Goal: Task Accomplishment & Management: Use online tool/utility

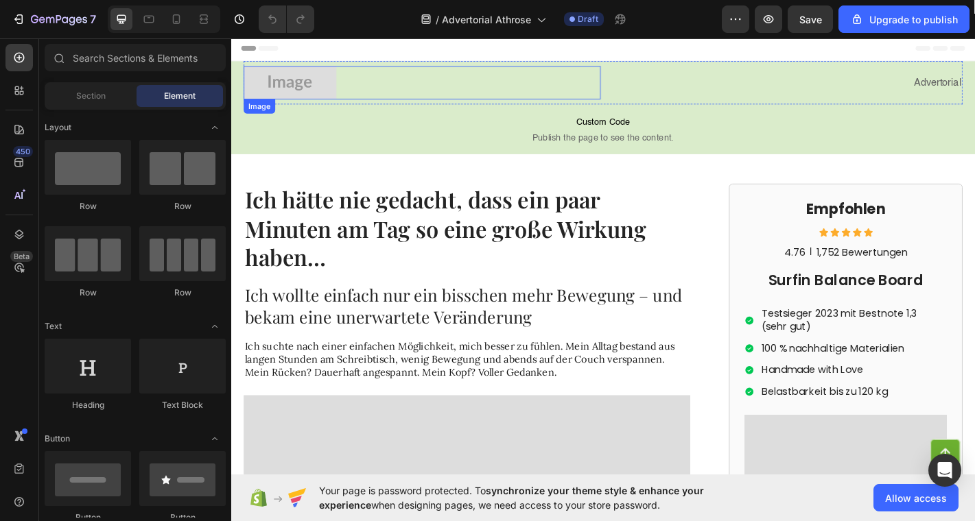
click at [283, 81] on img at bounding box center [296, 87] width 103 height 37
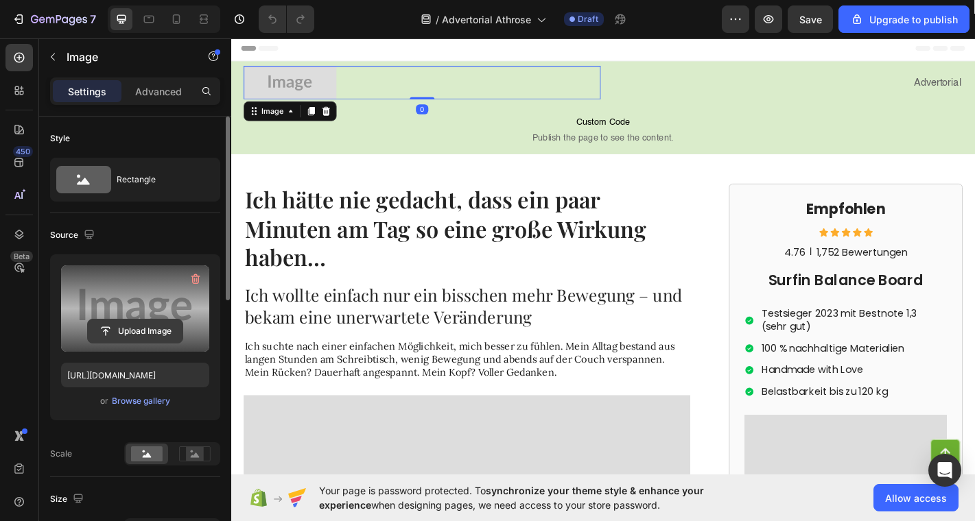
click at [115, 327] on input "file" at bounding box center [135, 331] width 95 height 23
click at [147, 307] on label at bounding box center [135, 308] width 148 height 86
click at [147, 320] on input "file" at bounding box center [135, 331] width 95 height 23
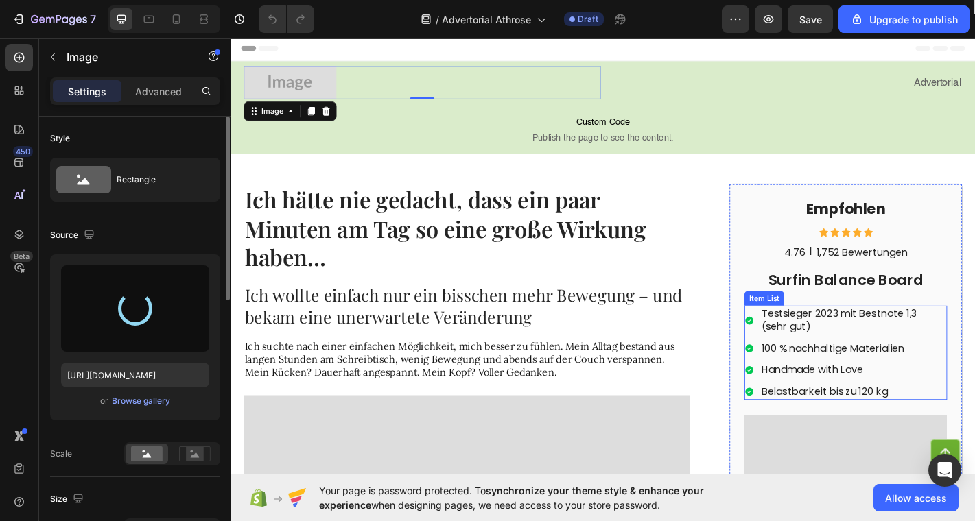
type input "https://cdn.shopify.com/s/files/1/0936/4884/7232/files/gempages_585995895749739…"
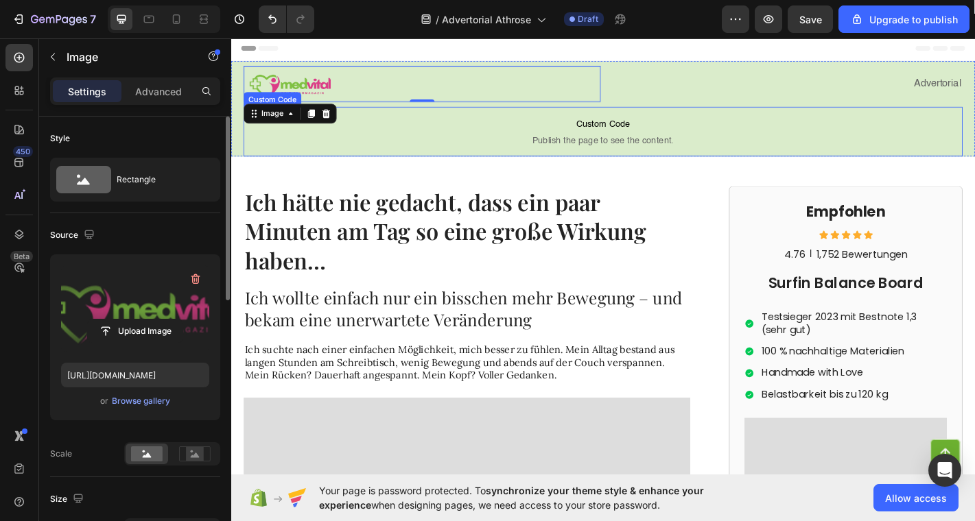
click at [710, 124] on p "Custom Code Publish the page to see the content." at bounding box center [643, 142] width 796 height 55
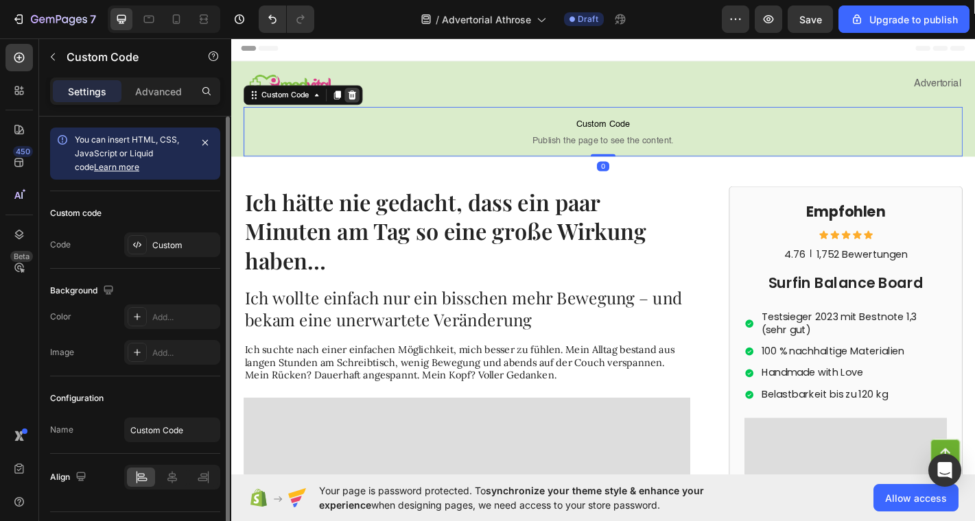
click at [366, 100] on icon at bounding box center [364, 101] width 11 height 11
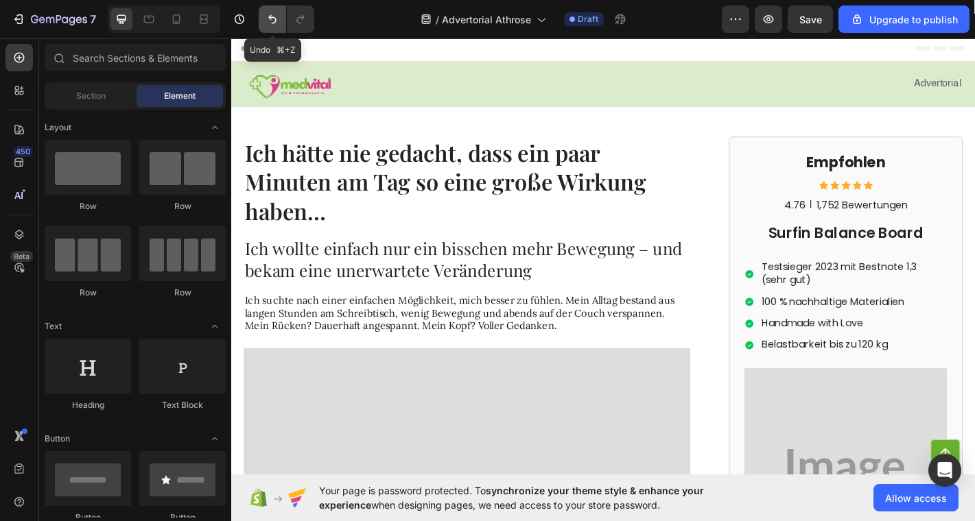
click at [276, 16] on icon "Undo/Redo" at bounding box center [272, 19] width 14 height 14
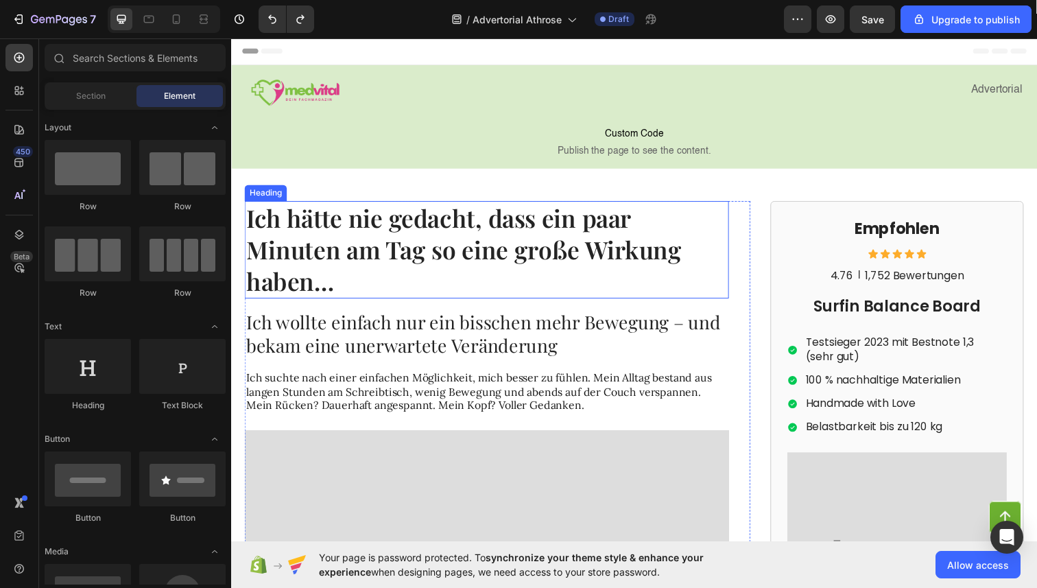
click at [345, 244] on strong "Ich hätte nie gedacht, dass ein paar Minuten am Tag so eine große Wirkung haben…" at bounding box center [468, 253] width 444 height 97
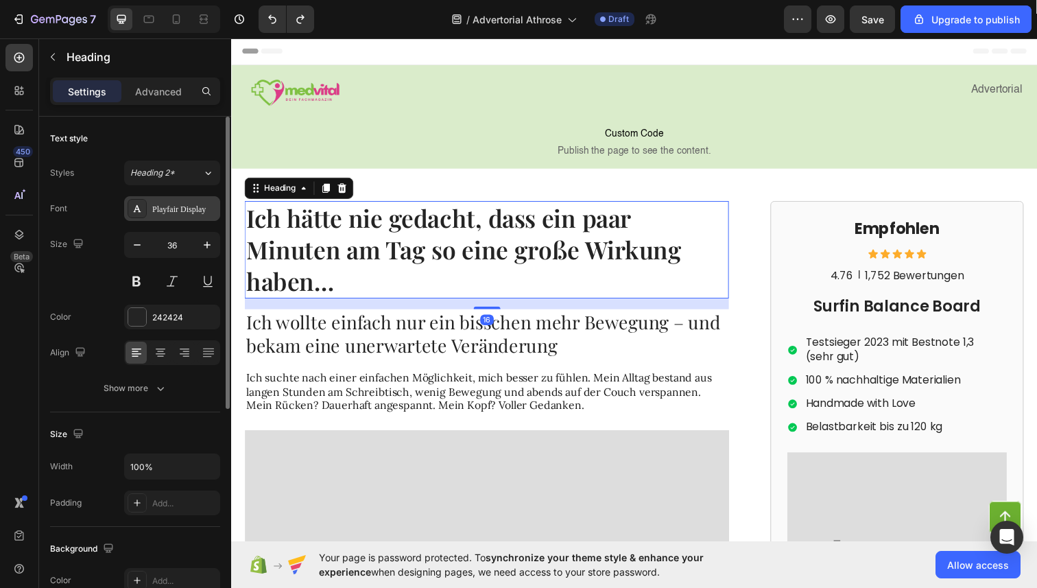
click at [168, 208] on div "Playfair Display" at bounding box center [184, 209] width 64 height 12
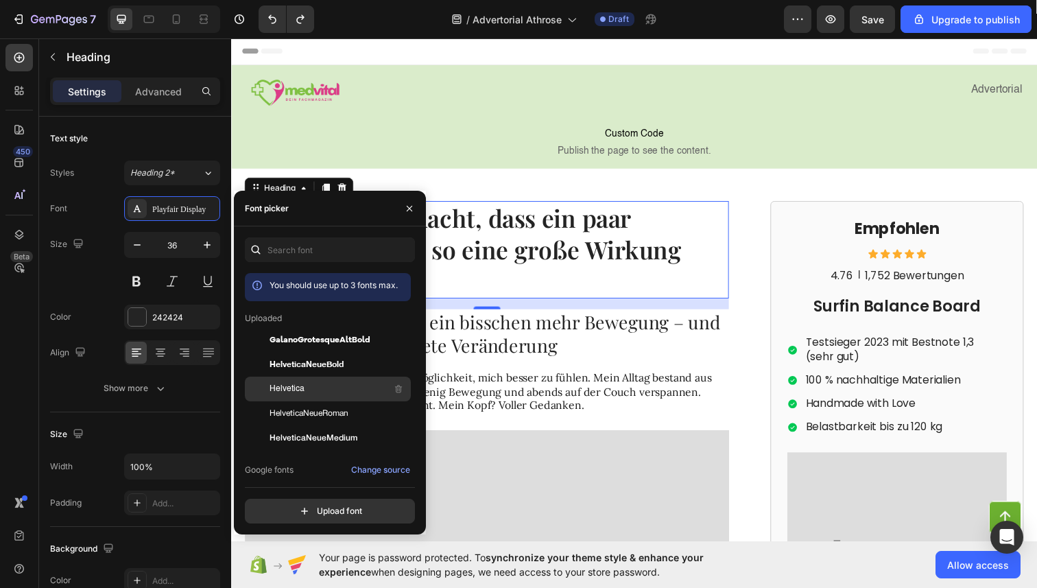
click at [339, 383] on div "Helvetica" at bounding box center [339, 389] width 139 height 16
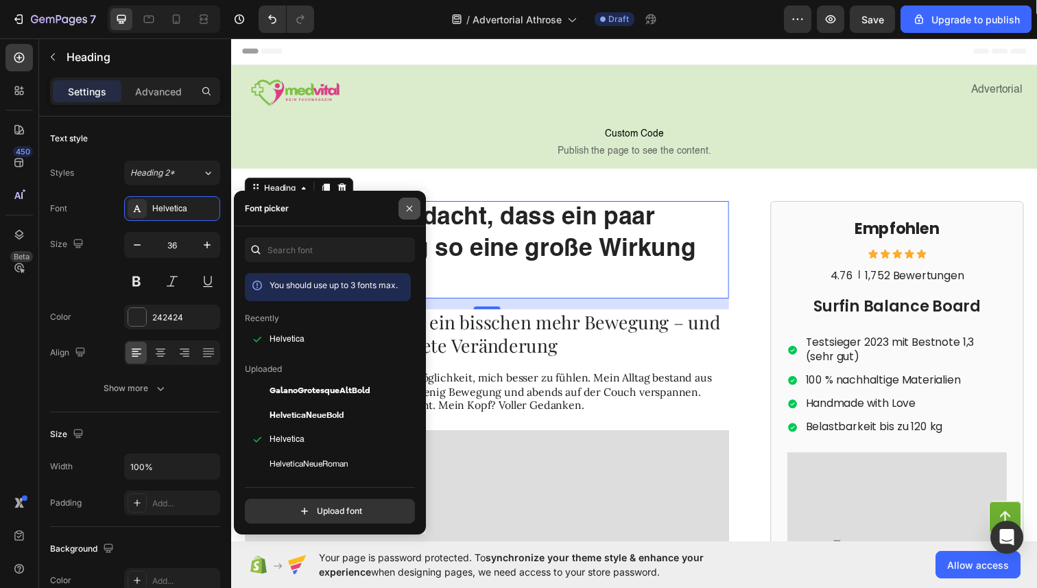
drag, startPoint x: 413, startPoint y: 200, endPoint x: 185, endPoint y: 169, distance: 229.8
click at [413, 200] on button "button" at bounding box center [410, 209] width 22 height 22
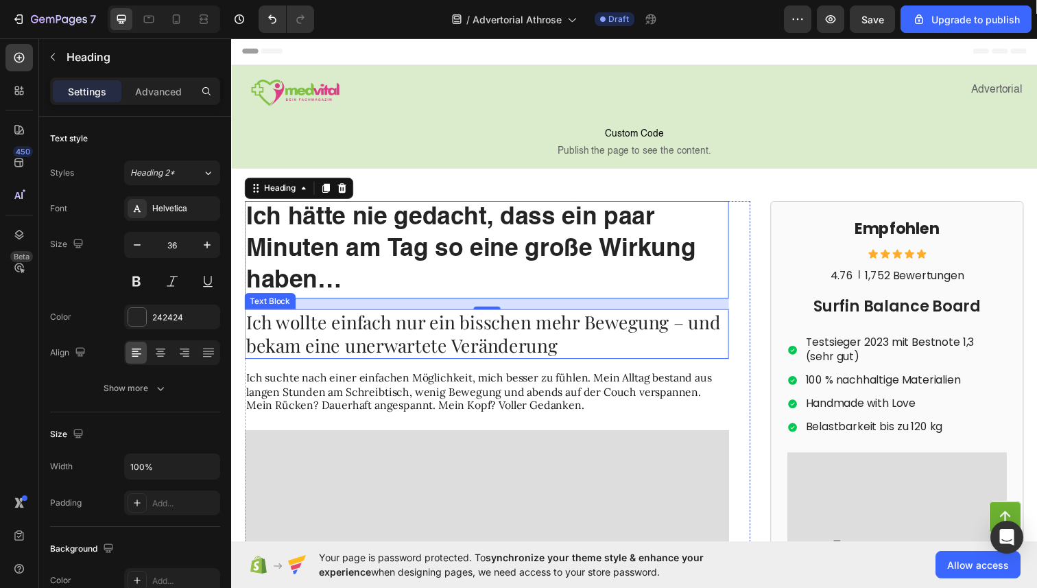
click at [376, 355] on p "Ich wollte einfach nur ein bisschen mehr Bewegung – und bekam eine unerwartete …" at bounding box center [492, 340] width 492 height 48
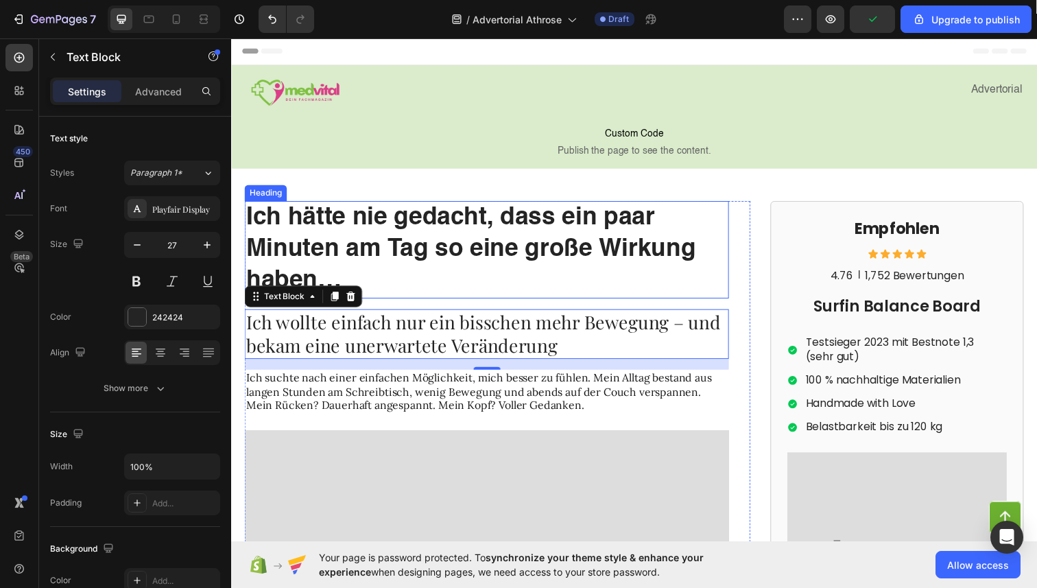
click at [307, 222] on strong "Ich hätte nie gedacht, dass ein paar Minuten am Tag so eine große Wirkung haben…" at bounding box center [475, 253] width 459 height 89
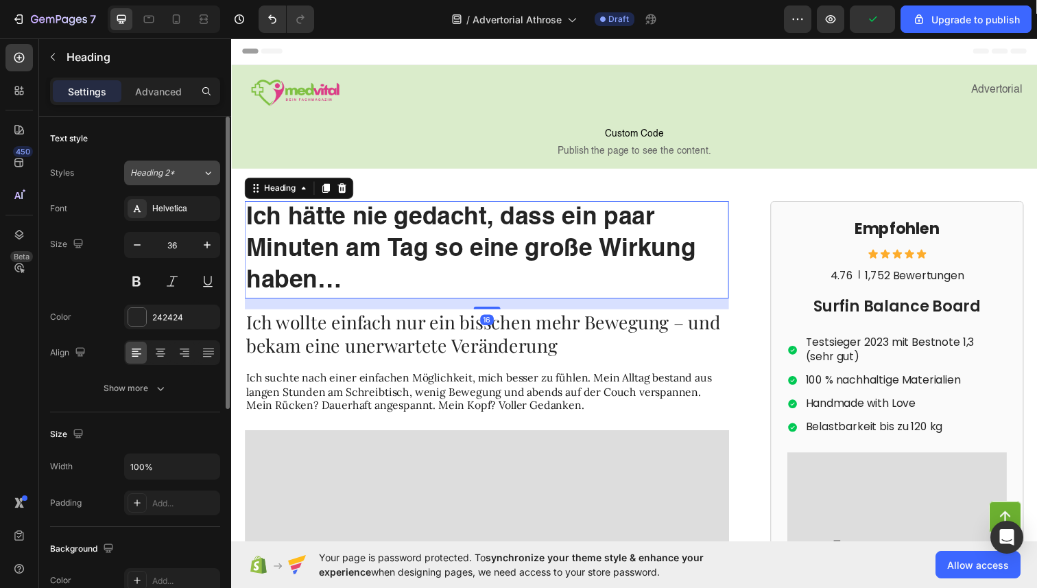
click at [198, 178] on div "Heading 2*" at bounding box center [166, 173] width 72 height 12
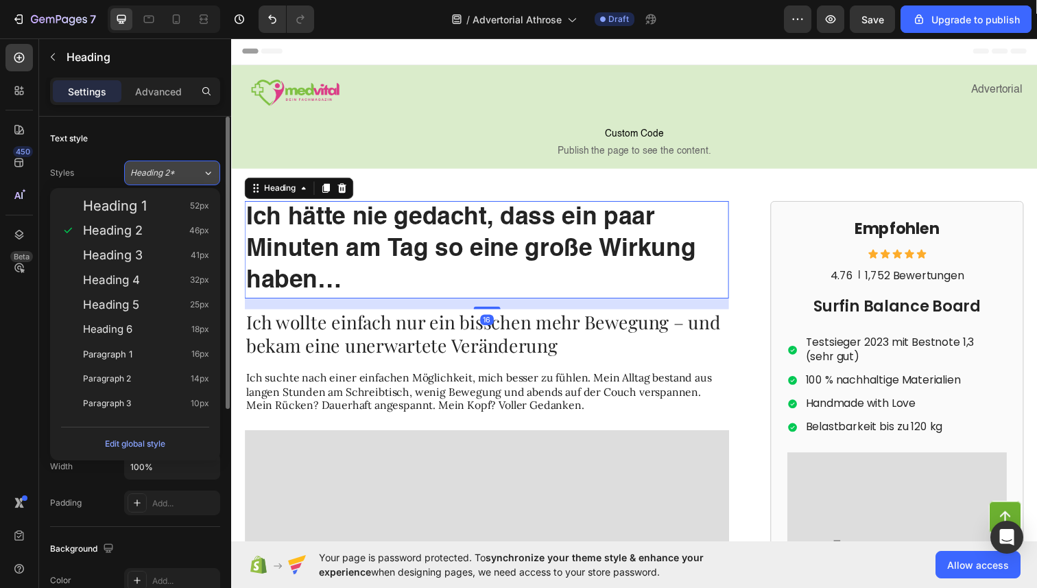
click at [211, 184] on button "Heading 2*" at bounding box center [172, 173] width 96 height 25
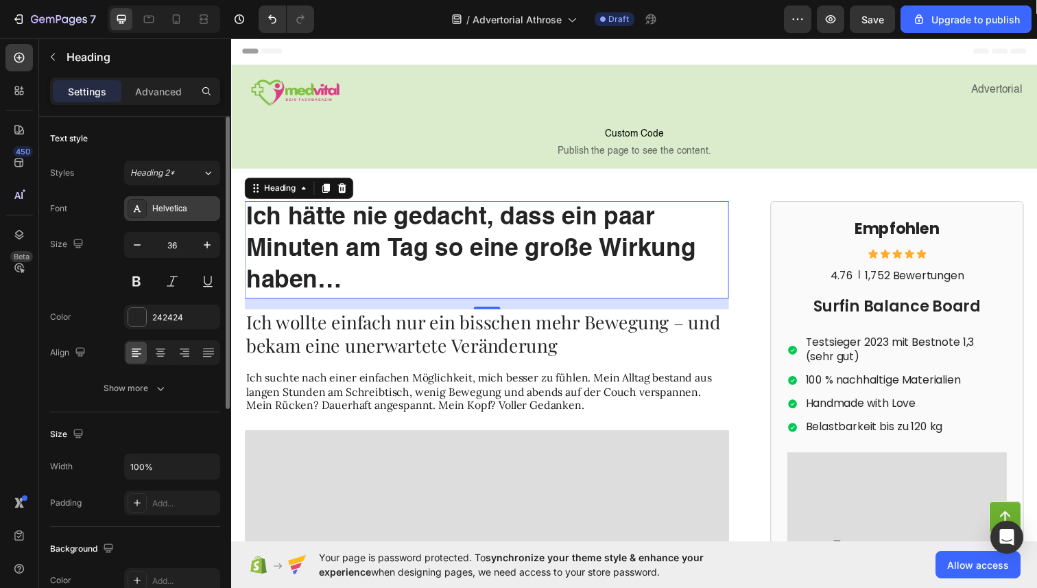
click at [189, 206] on div "Helvetica" at bounding box center [184, 209] width 64 height 12
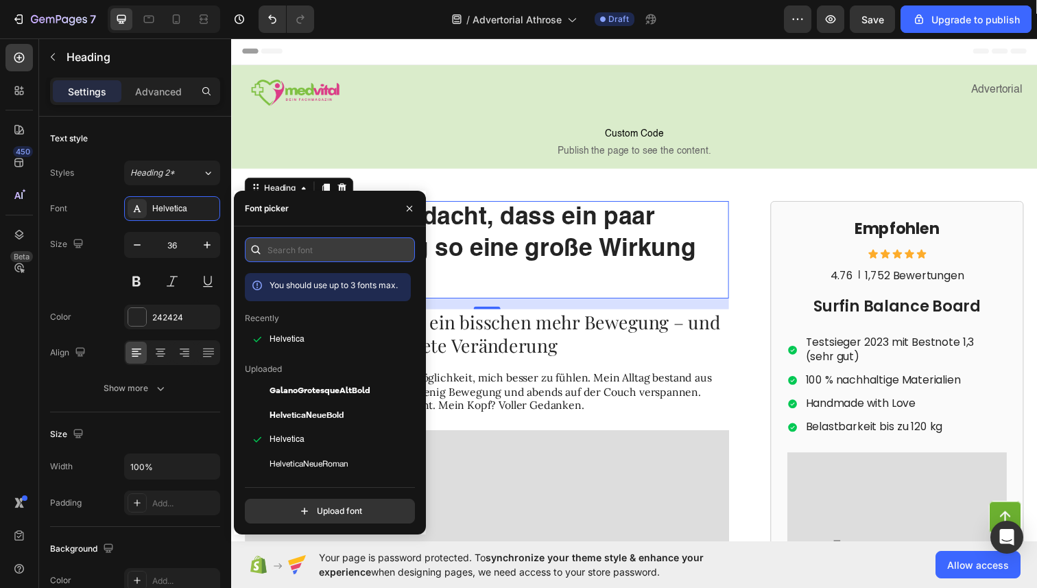
click at [311, 261] on input "text" at bounding box center [330, 249] width 170 height 25
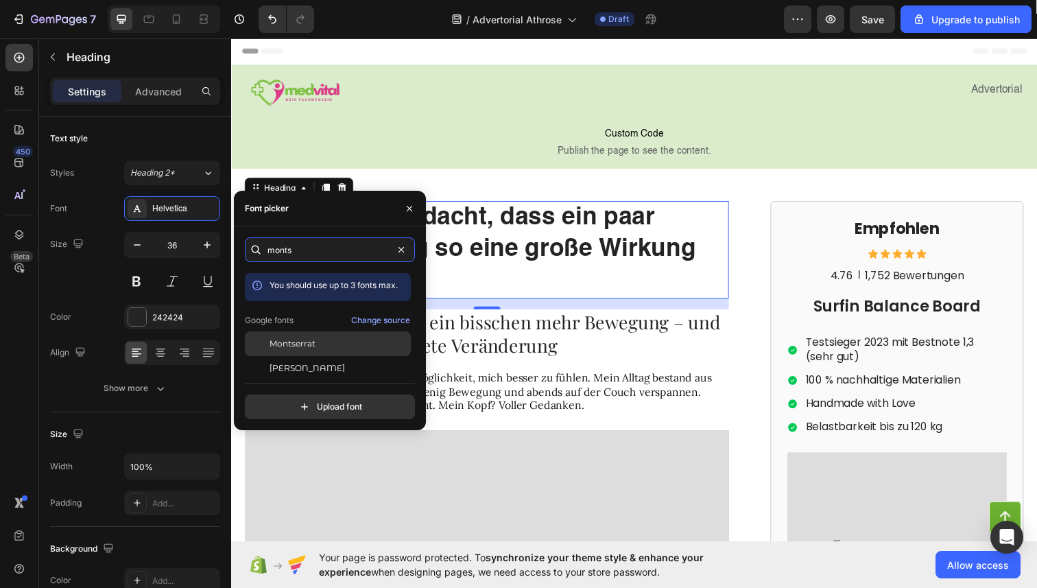
type input "monts"
click at [324, 348] on div "Montserrat" at bounding box center [339, 343] width 139 height 12
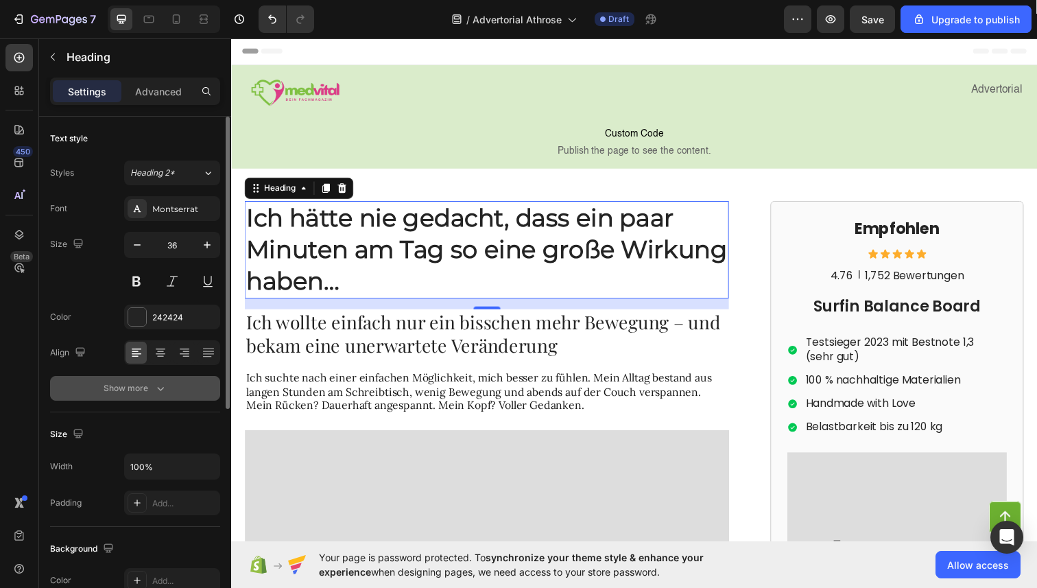
click at [145, 386] on div "Show more" at bounding box center [136, 388] width 64 height 14
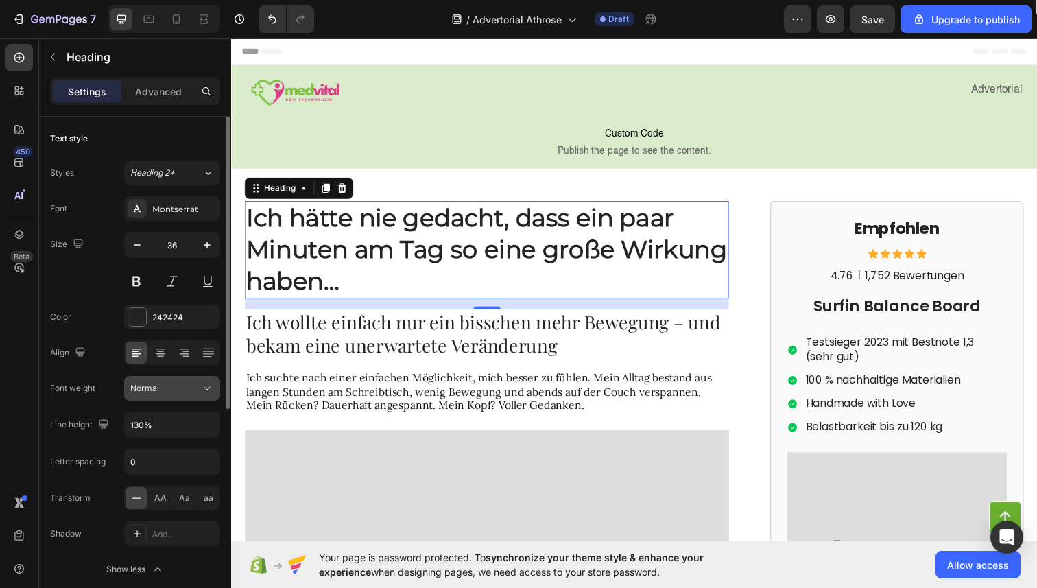
click at [163, 392] on div "Normal" at bounding box center [165, 388] width 70 height 12
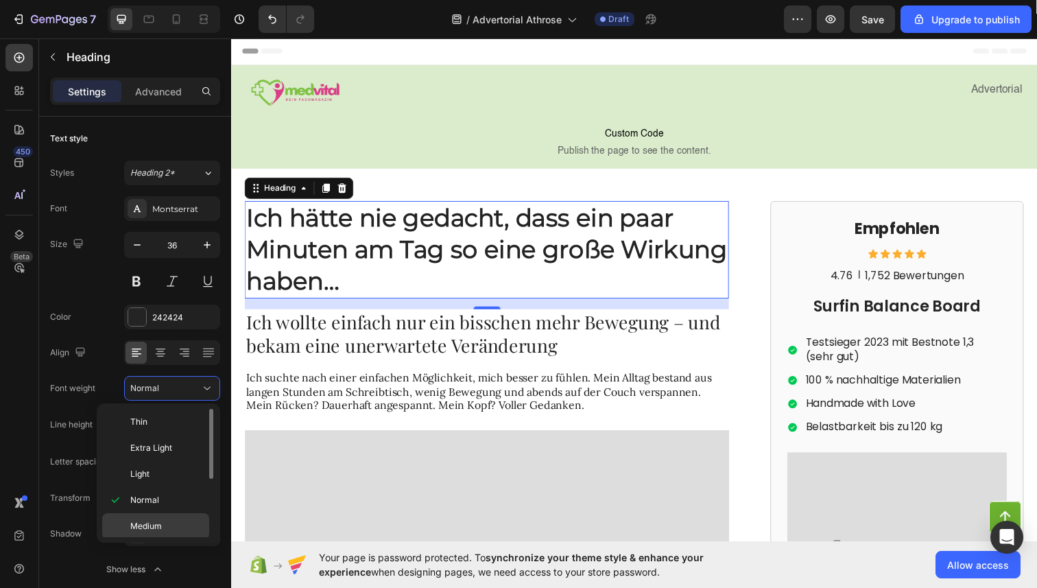
click at [163, 521] on div "Medium" at bounding box center [155, 526] width 107 height 26
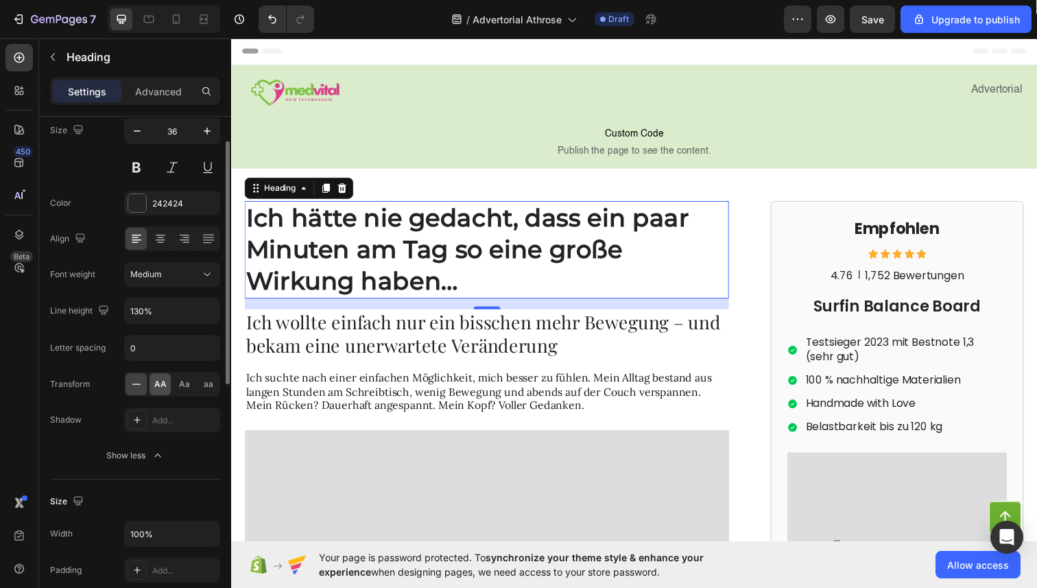
scroll to position [152, 0]
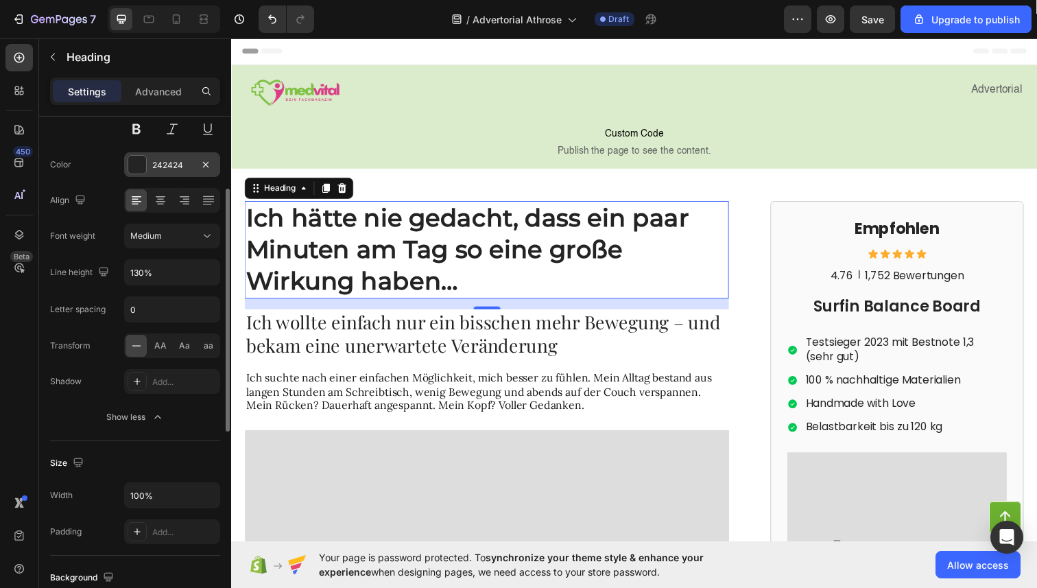
click at [167, 165] on div "242424" at bounding box center [172, 165] width 40 height 12
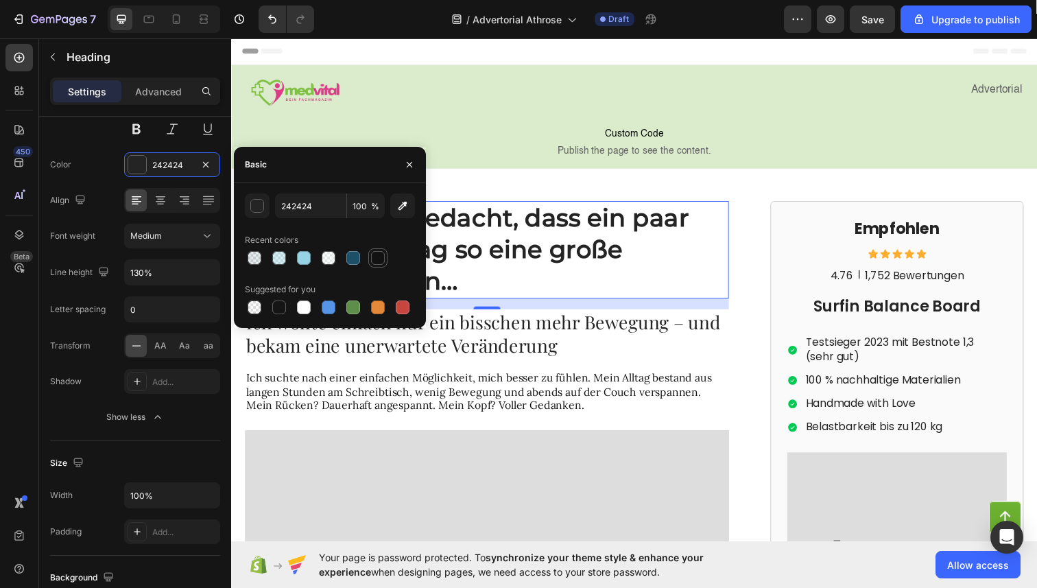
click at [381, 264] on div at bounding box center [378, 258] width 14 height 14
type input "121212"
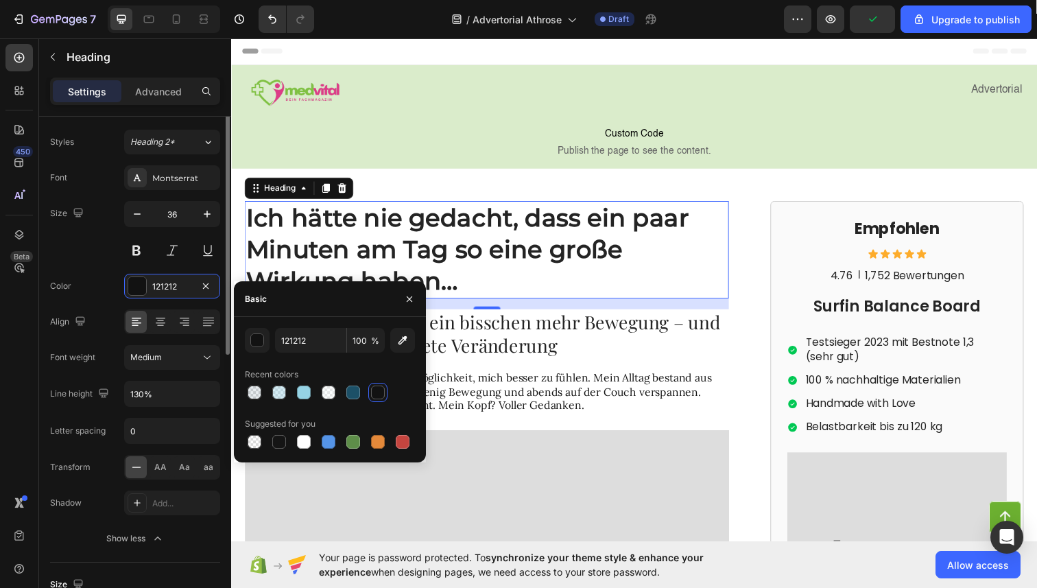
scroll to position [0, 0]
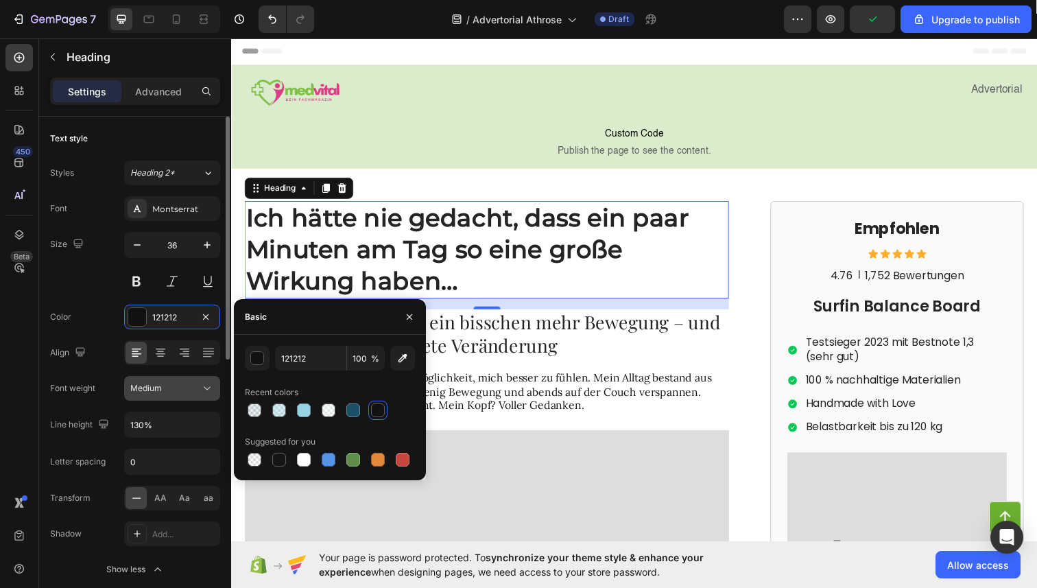
click at [163, 381] on div "Medium" at bounding box center [172, 388] width 84 height 14
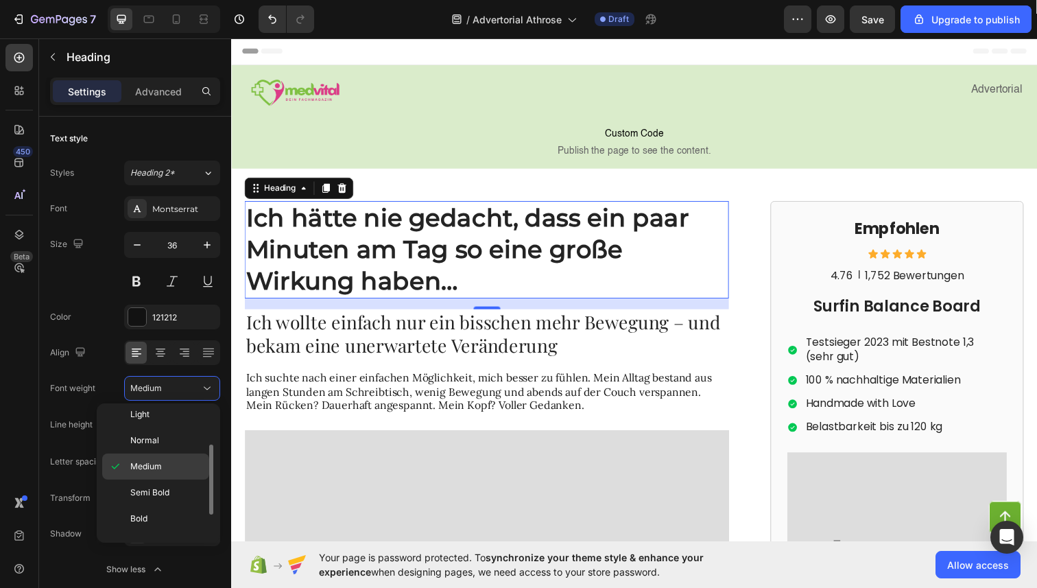
scroll to position [60, 0]
click at [157, 510] on div "Bold" at bounding box center [155, 518] width 107 height 26
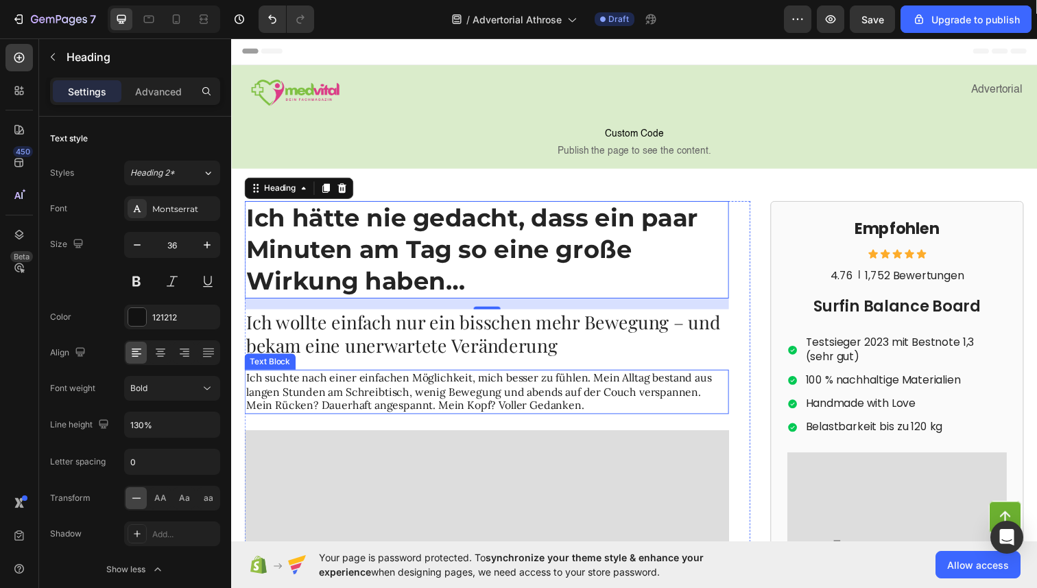
click at [381, 377] on div "Ich suchte nach einer einfachen Möglichkeit, mich besser zu fühlen. Mein Alltag…" at bounding box center [492, 399] width 495 height 45
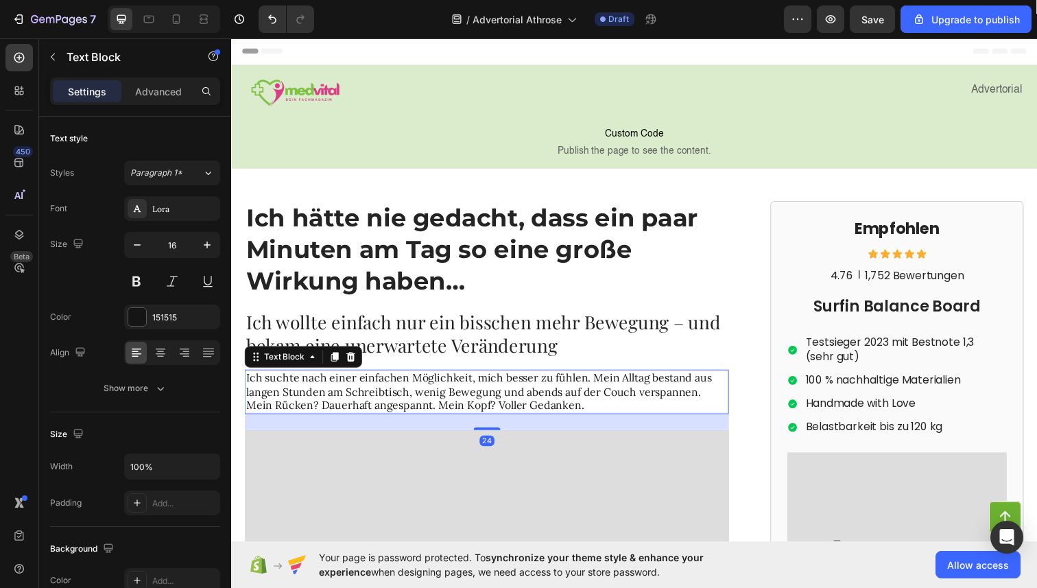
scroll to position [6, 0]
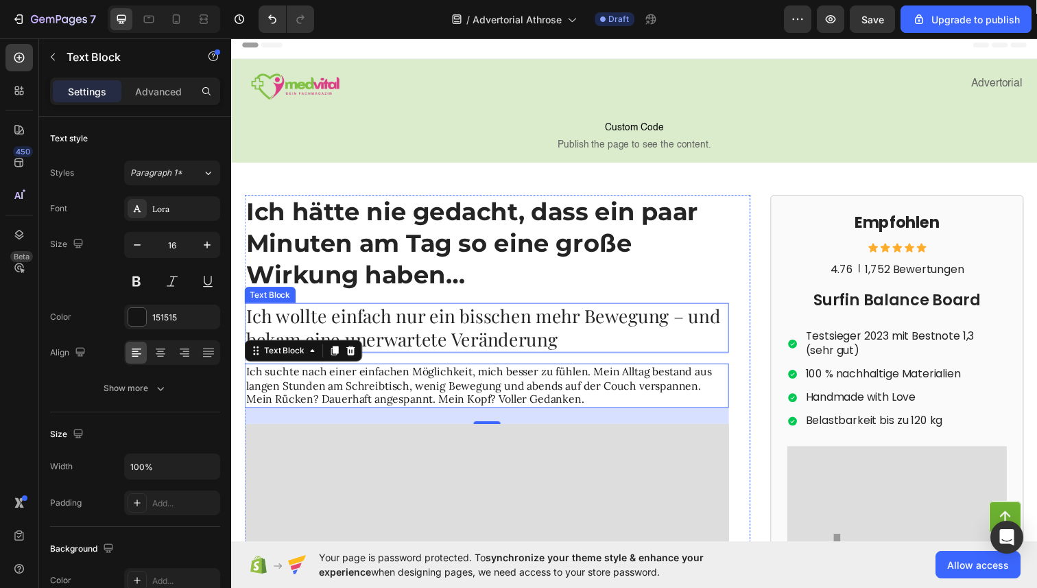
click at [513, 318] on p "Ich wollte einfach nur ein bisschen mehr Bewegung – und bekam eine unerwartete …" at bounding box center [492, 334] width 492 height 48
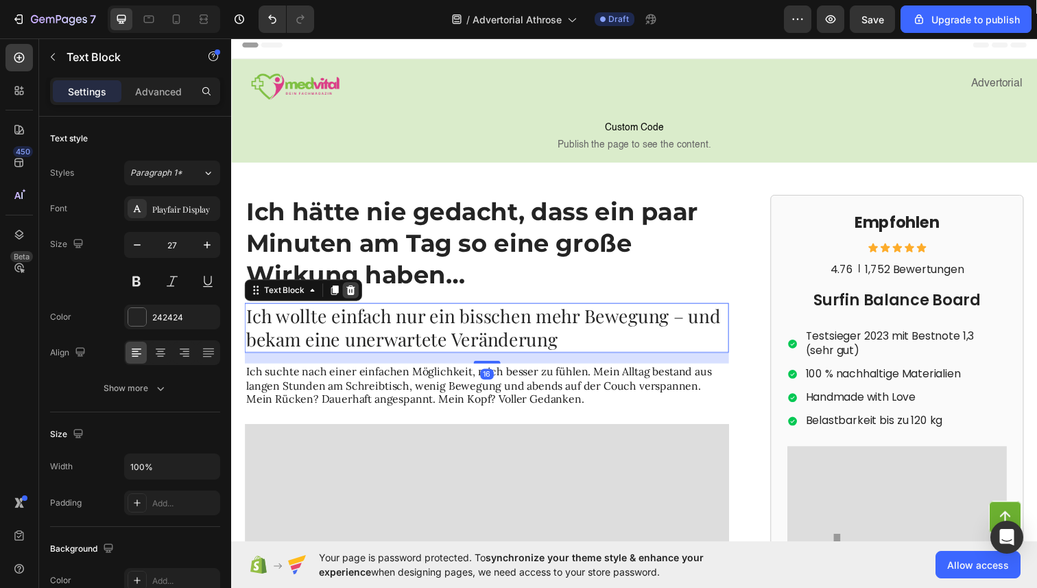
click at [353, 298] on icon at bounding box center [353, 296] width 9 height 10
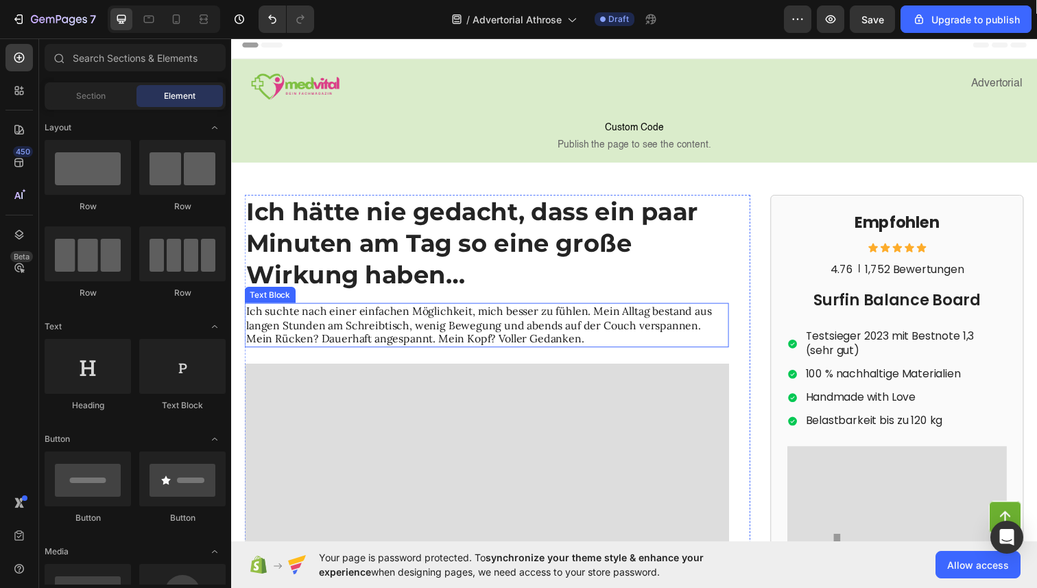
click at [353, 319] on p "Ich suchte nach einer einfachen Möglichkeit, mich besser zu fühlen. Mein Alltag…" at bounding box center [492, 331] width 492 height 43
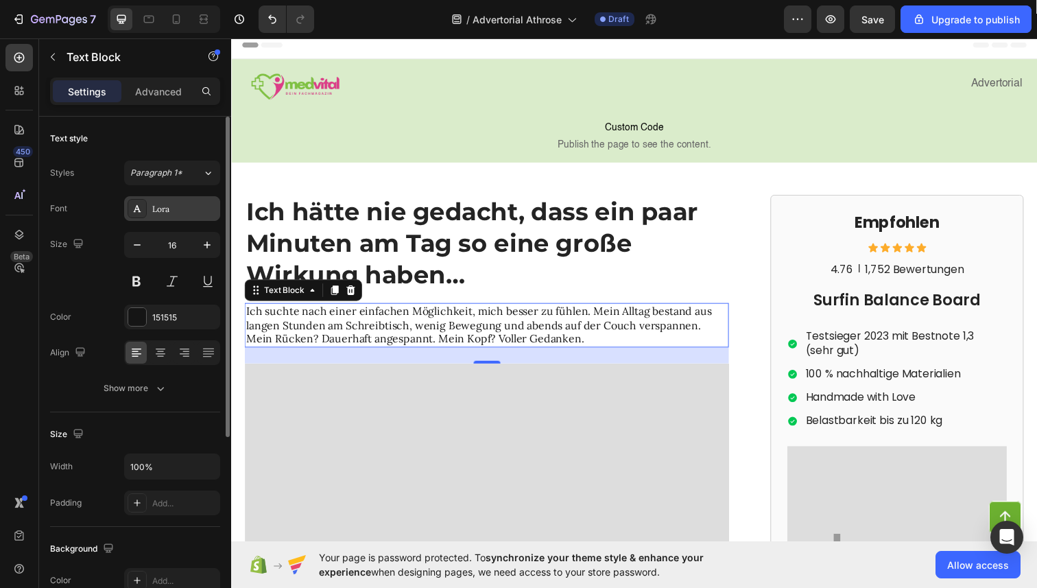
click at [186, 203] on div "Lora" at bounding box center [184, 209] width 64 height 12
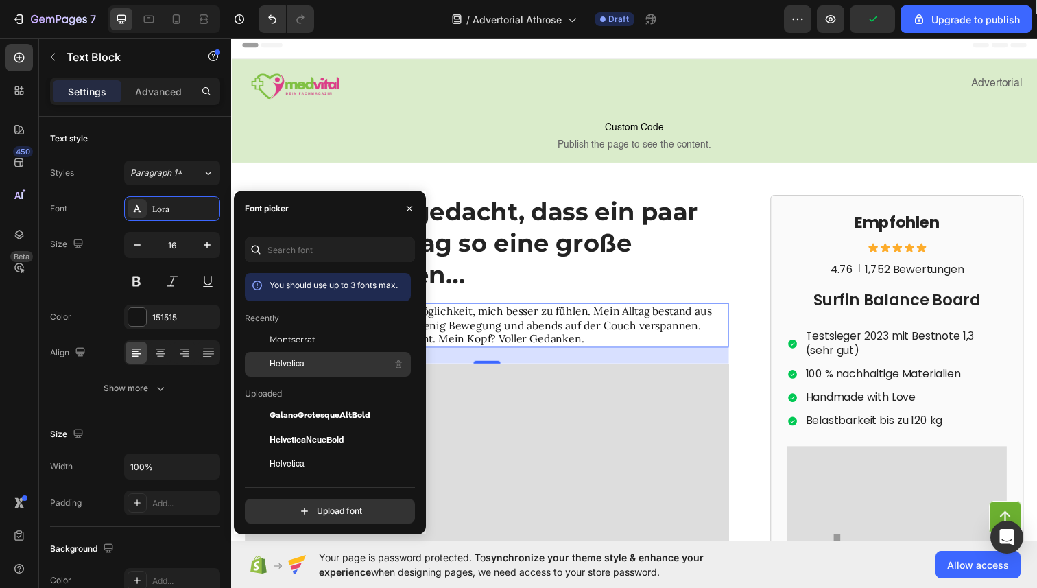
click at [302, 357] on div "Helvetica" at bounding box center [339, 364] width 139 height 16
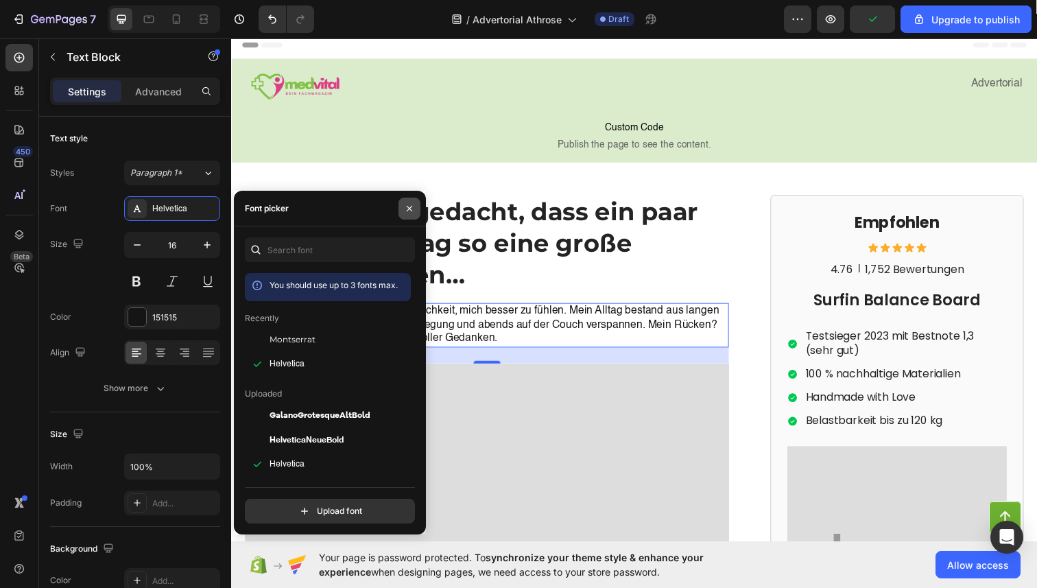
click at [408, 209] on icon "button" at bounding box center [409, 207] width 5 height 5
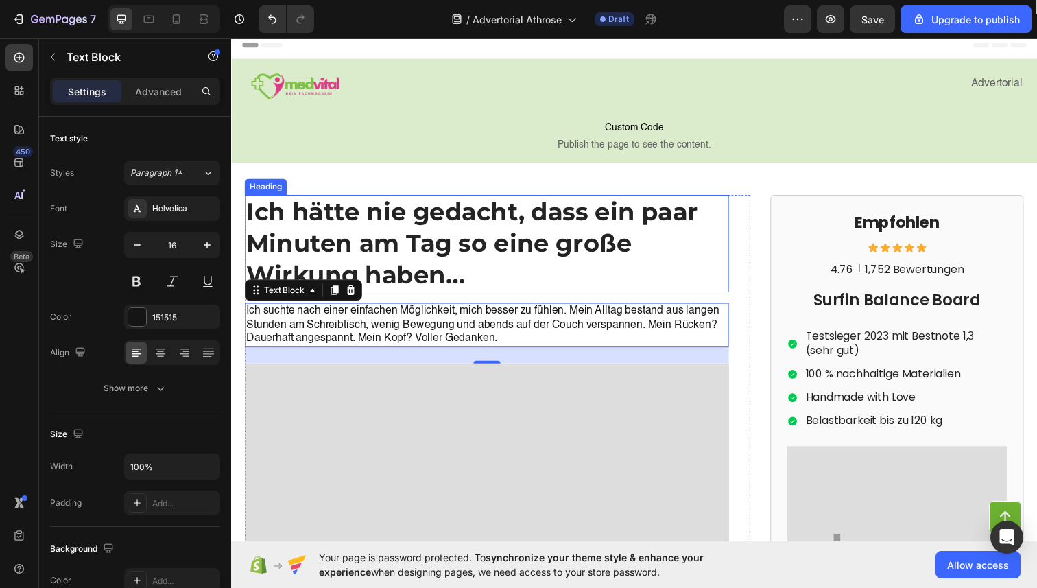
click at [403, 273] on strong "Ich hätte nie gedacht, dass ein paar Minuten am Tag so eine große Wirkung haben…" at bounding box center [477, 247] width 462 height 95
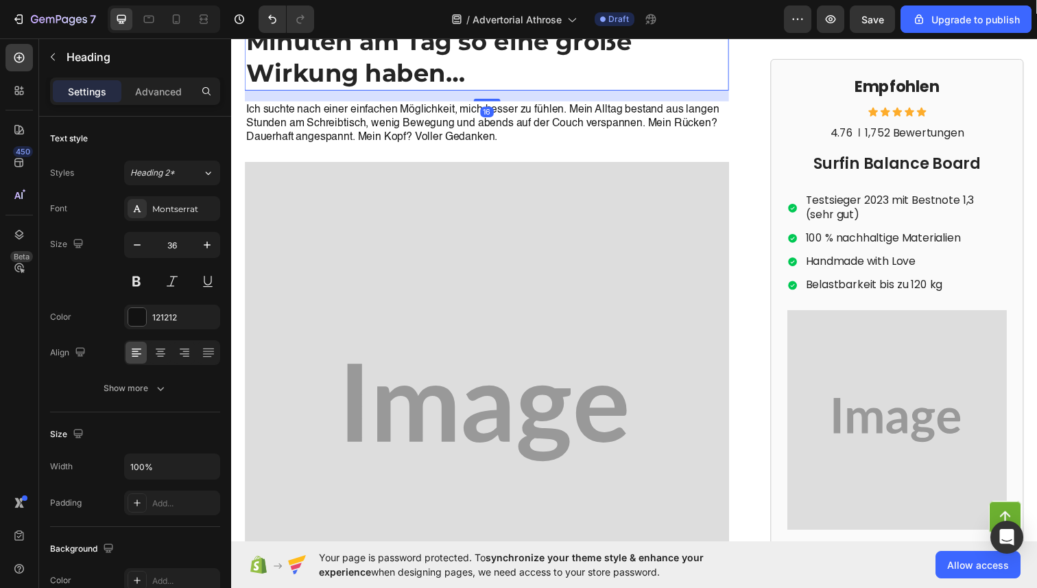
scroll to position [0, 0]
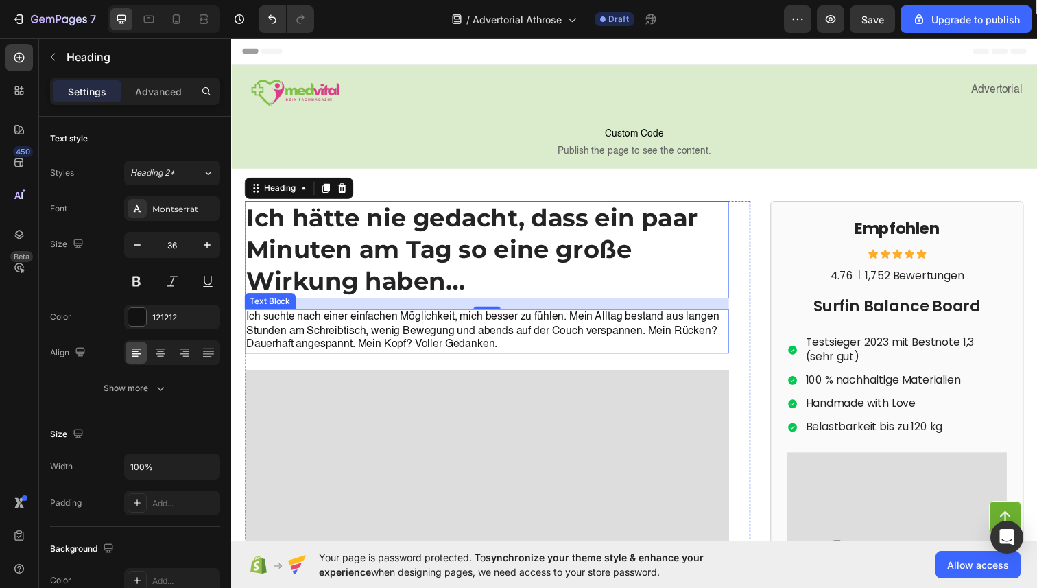
click at [615, 348] on p "Ich suchte nach einer einfachen Möglichkeit, mich besser zu fühlen. Mein Alltag…" at bounding box center [492, 337] width 492 height 43
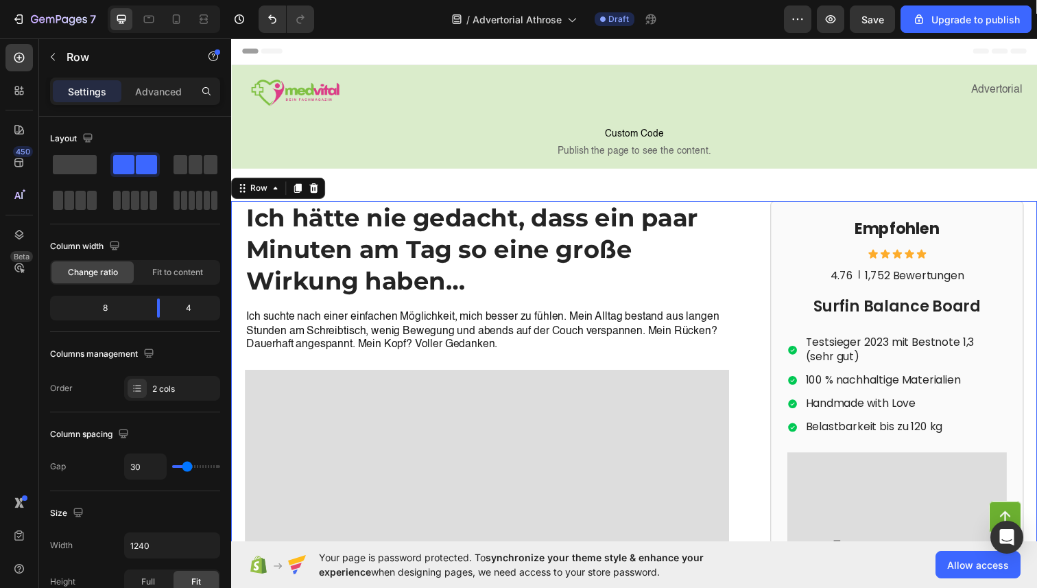
click at [840, 353] on p "Testsieger 2023 mit Bestnote 1,3 (sehr gut)" at bounding box center [920, 356] width 204 height 29
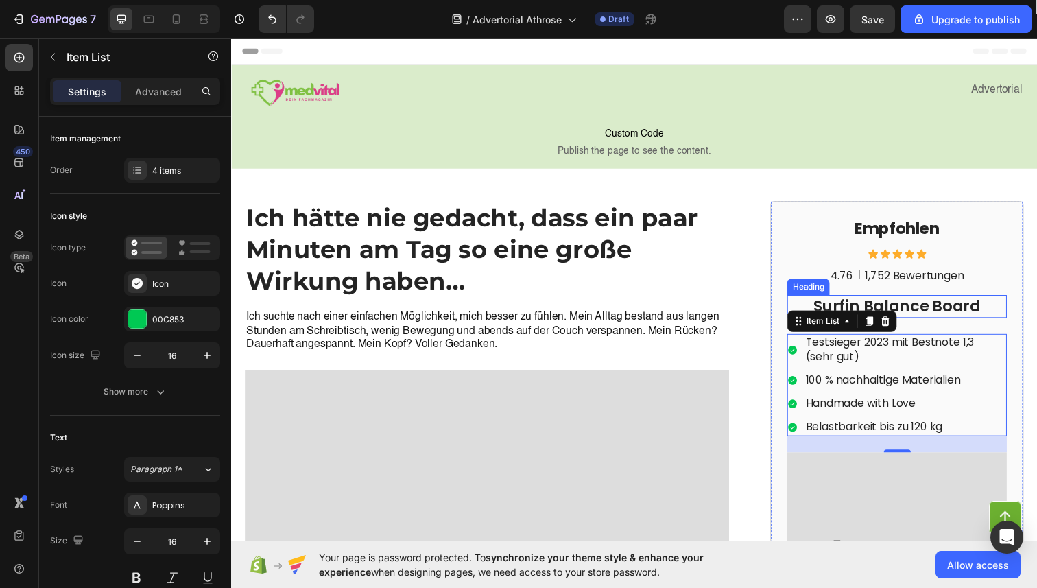
click at [905, 306] on h2 "Surfin Balance Board" at bounding box center [911, 311] width 224 height 23
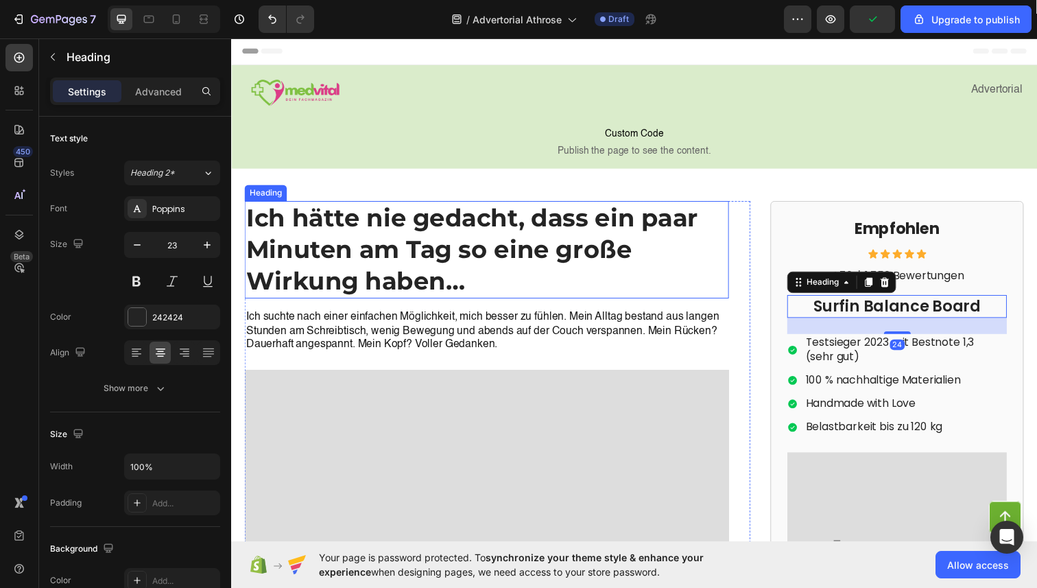
click at [734, 239] on h1 "Ich hätte nie gedacht, dass ein paar Minuten am Tag so eine große Wirkung haben…" at bounding box center [492, 253] width 495 height 99
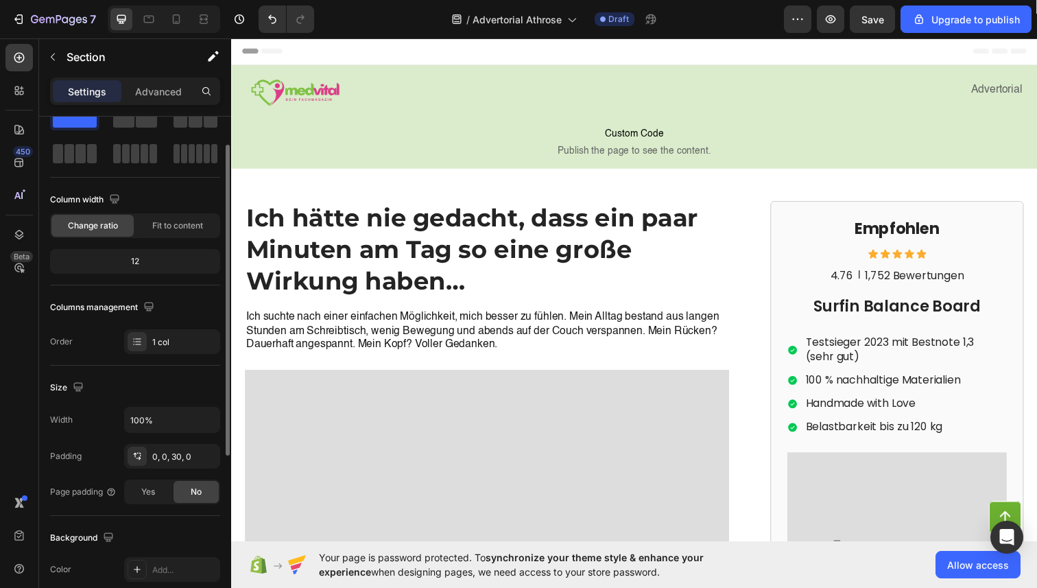
scroll to position [48, 0]
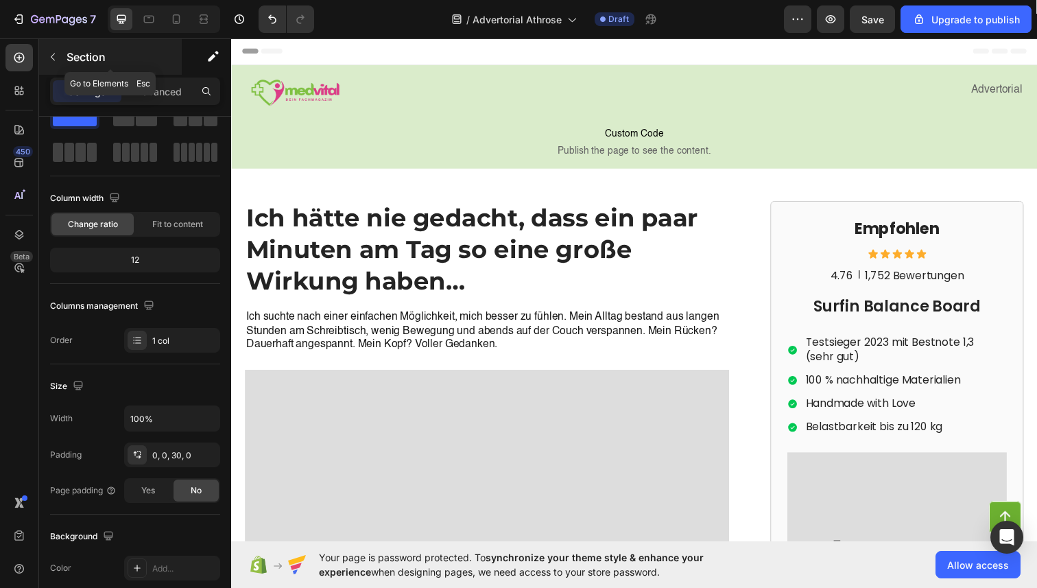
click at [60, 46] on button "button" at bounding box center [53, 57] width 22 height 22
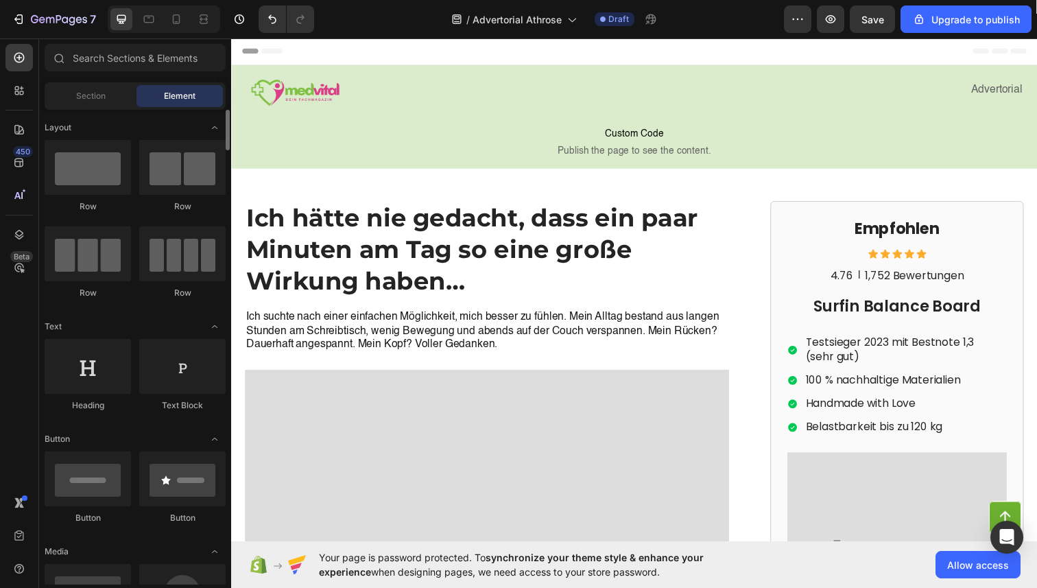
click at [79, 104] on div "Section" at bounding box center [90, 96] width 86 height 22
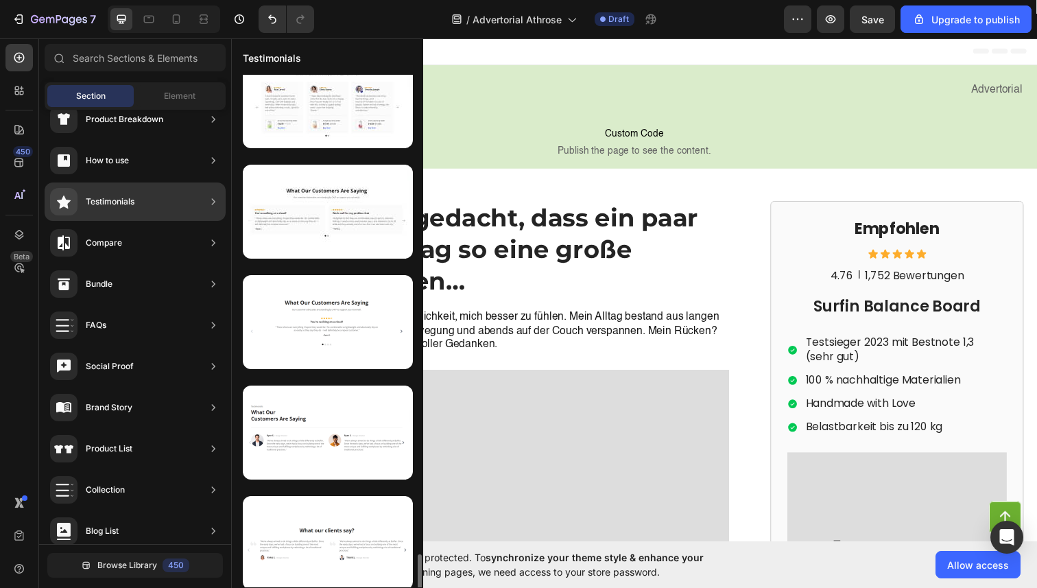
scroll to position [0, 0]
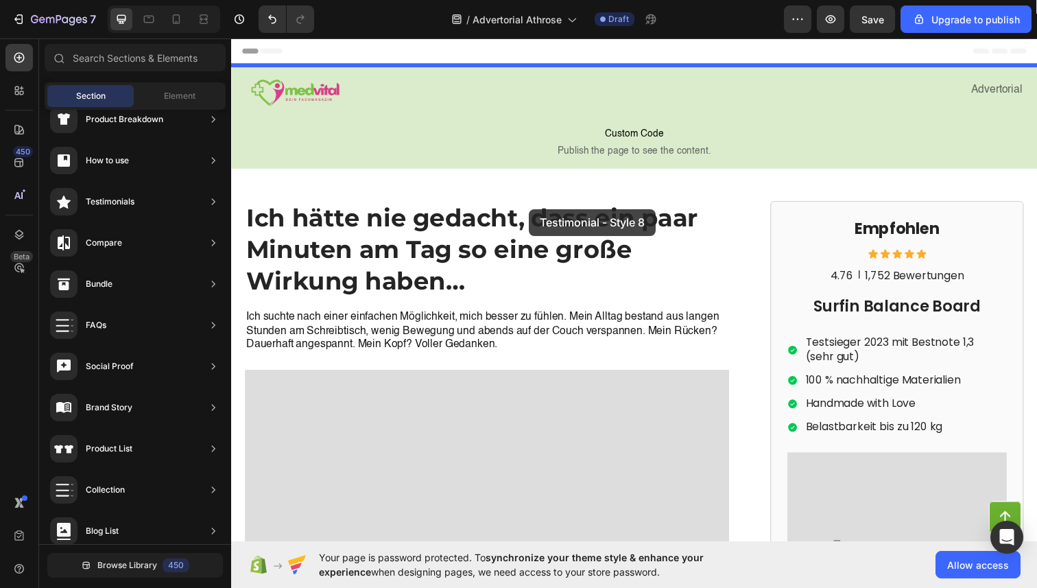
drag, startPoint x: 525, startPoint y: 508, endPoint x: 523, endPoint y: 254, distance: 253.1
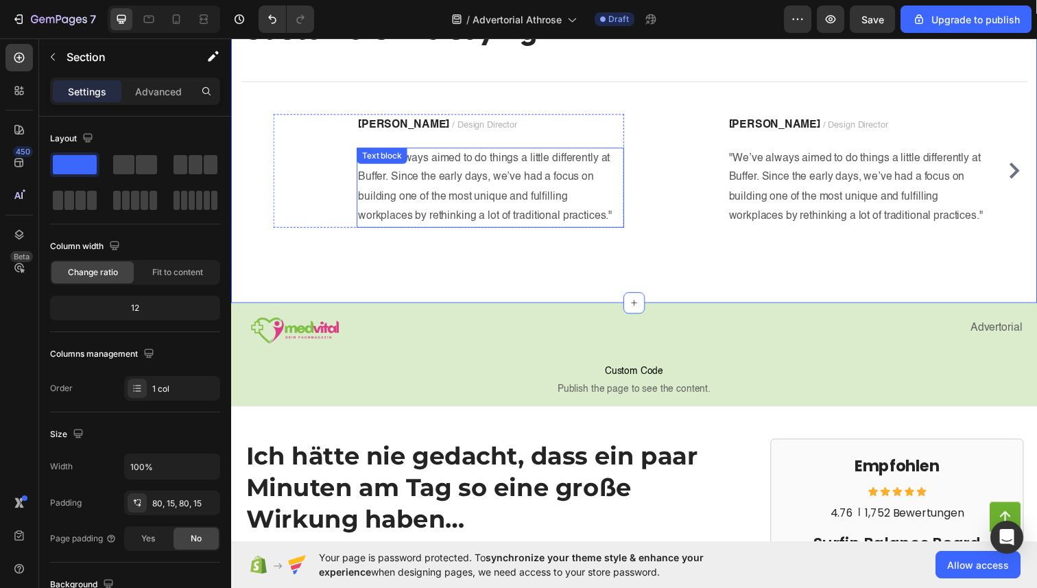
scroll to position [219, 0]
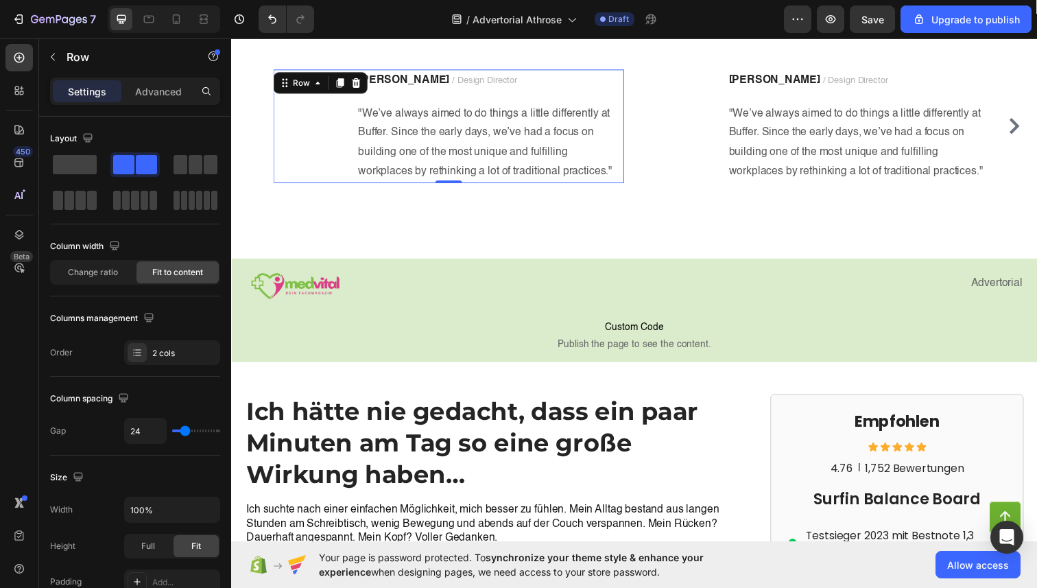
click at [353, 164] on div "Image Ryan S. / Design Director Text block "We’ve always aimed to do things a l…" at bounding box center [453, 129] width 358 height 116
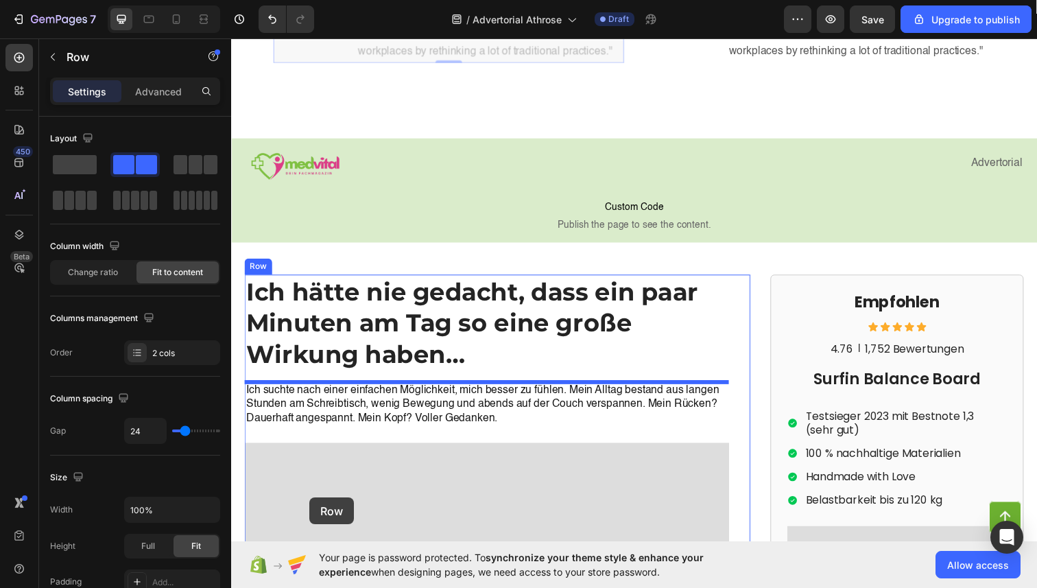
drag, startPoint x: 289, startPoint y: 85, endPoint x: 311, endPoint y: 508, distance: 423.1
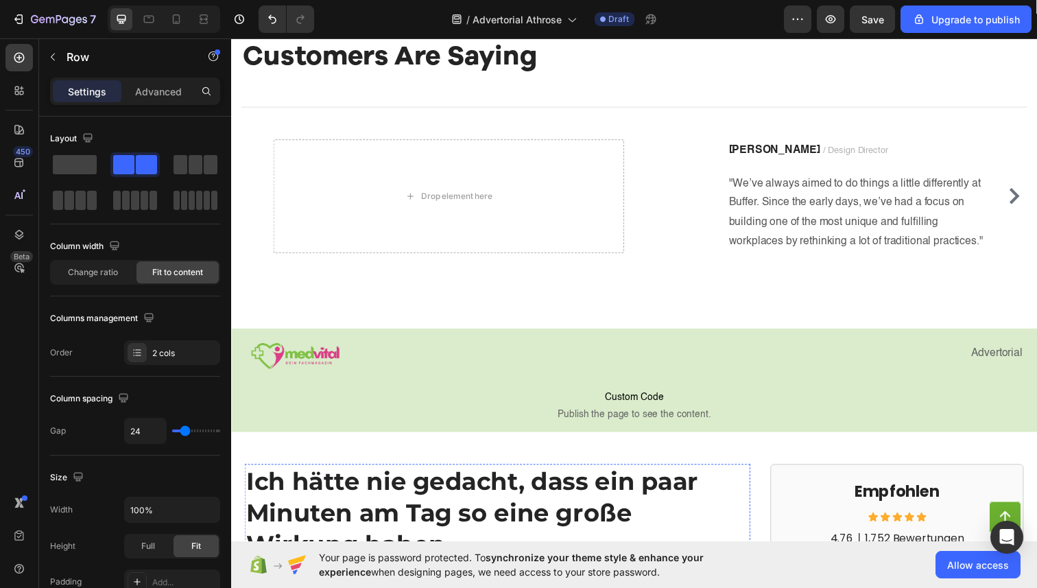
scroll to position [60, 0]
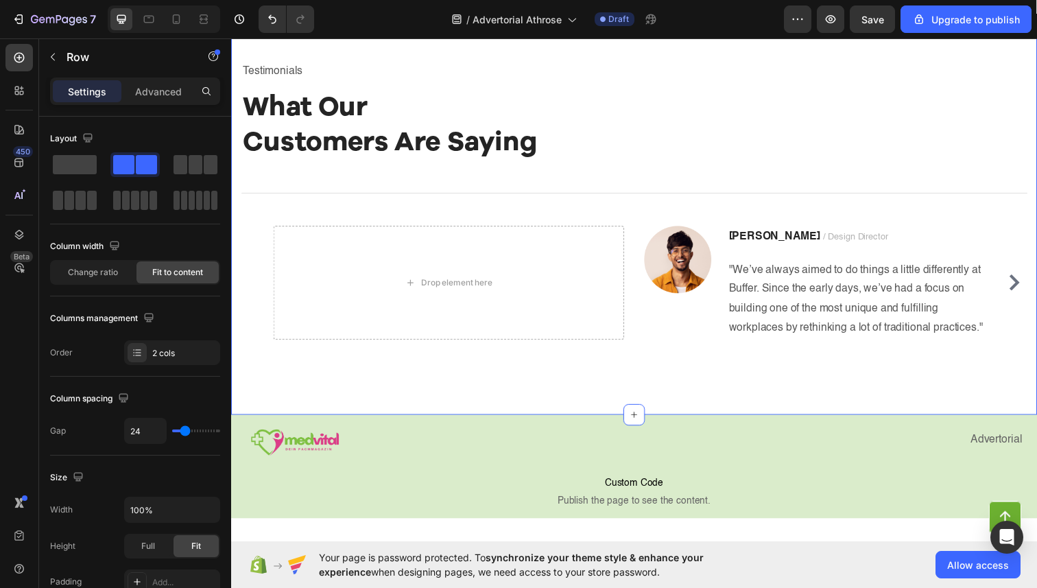
click at [600, 375] on div "Testimonials Text block What Our Customers Are Saying Heading Title Line Drop e…" at bounding box center [642, 214] width 823 height 416
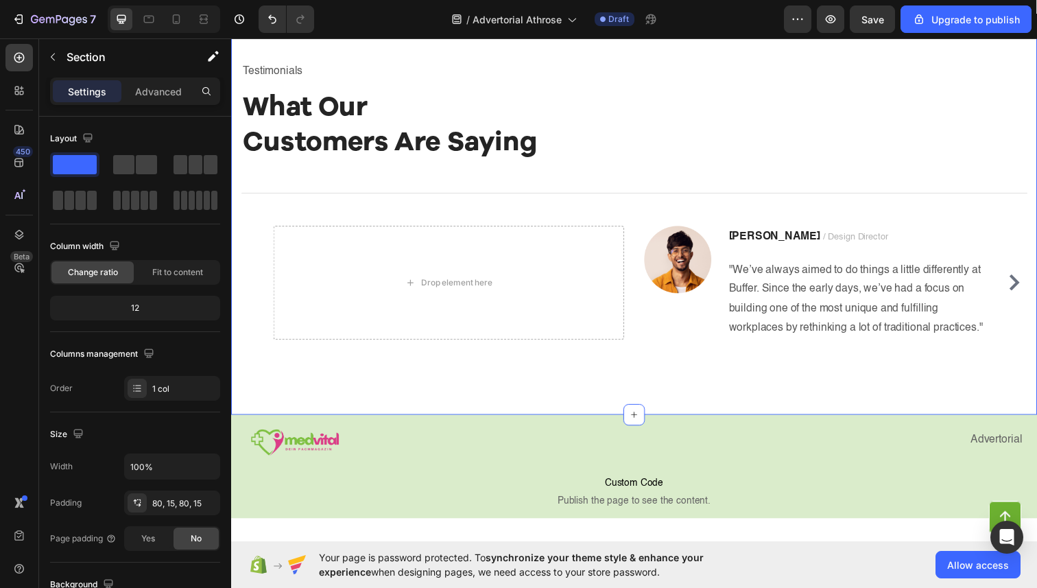
click at [521, 52] on div "Testimonials Text block What Our Customers Are Saying Heading Title Line Drop e…" at bounding box center [642, 214] width 823 height 416
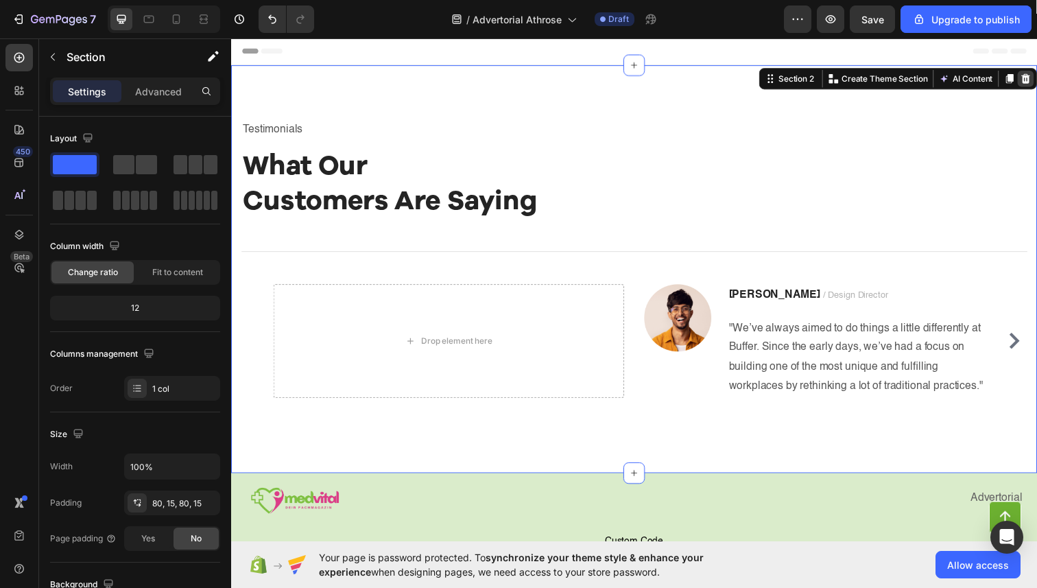
click at [974, 83] on icon at bounding box center [1042, 79] width 11 height 11
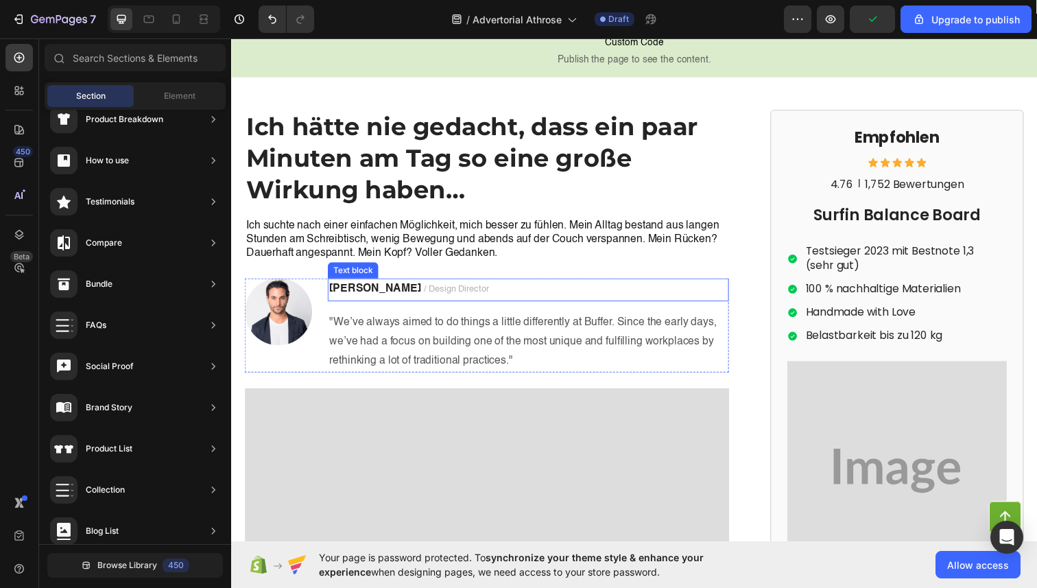
scroll to position [96, 0]
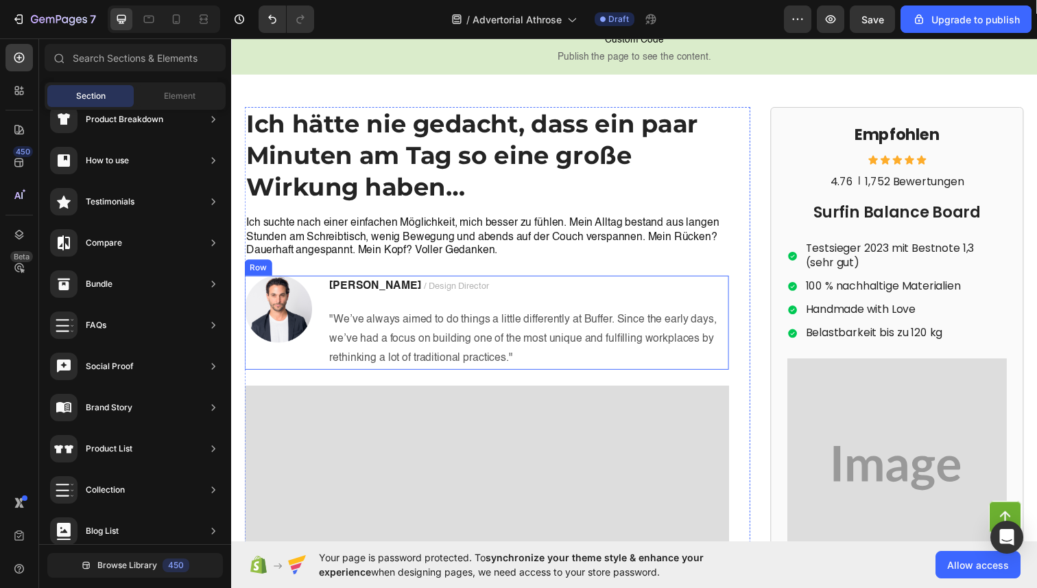
click at [303, 310] on img at bounding box center [279, 315] width 69 height 69
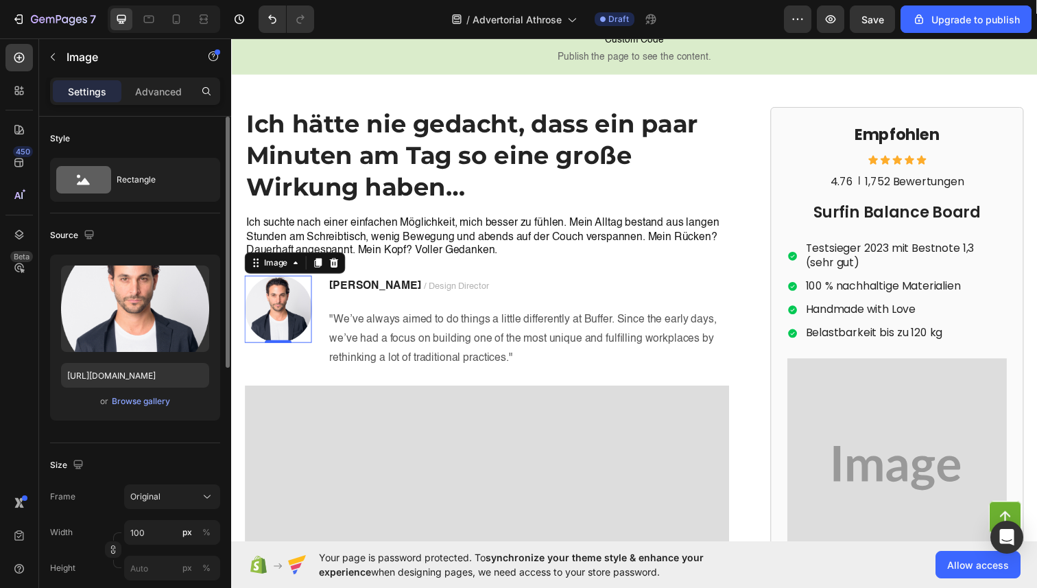
scroll to position [94, 0]
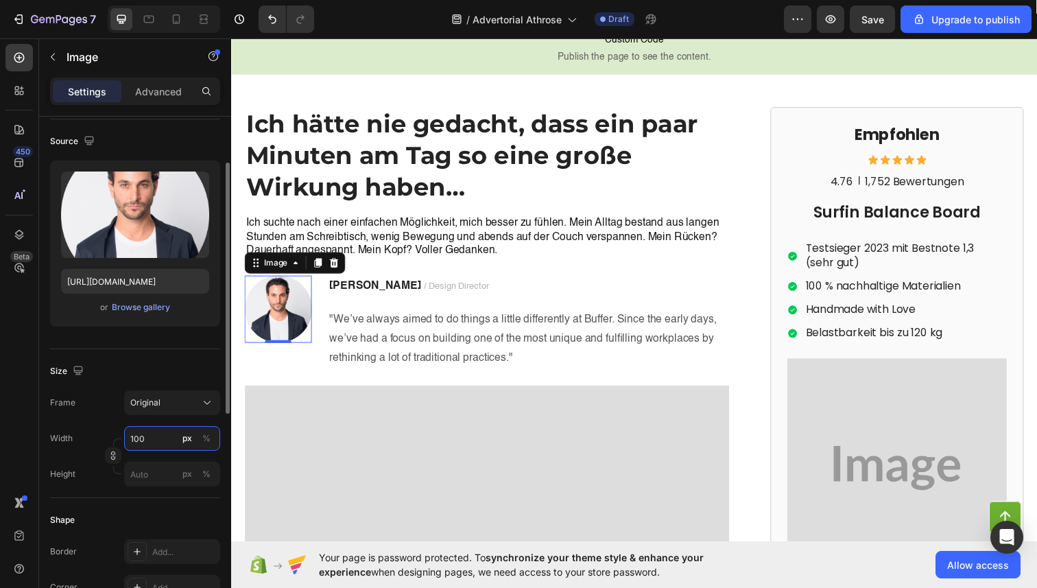
click at [156, 442] on input "100" at bounding box center [172, 438] width 96 height 25
type input "50"
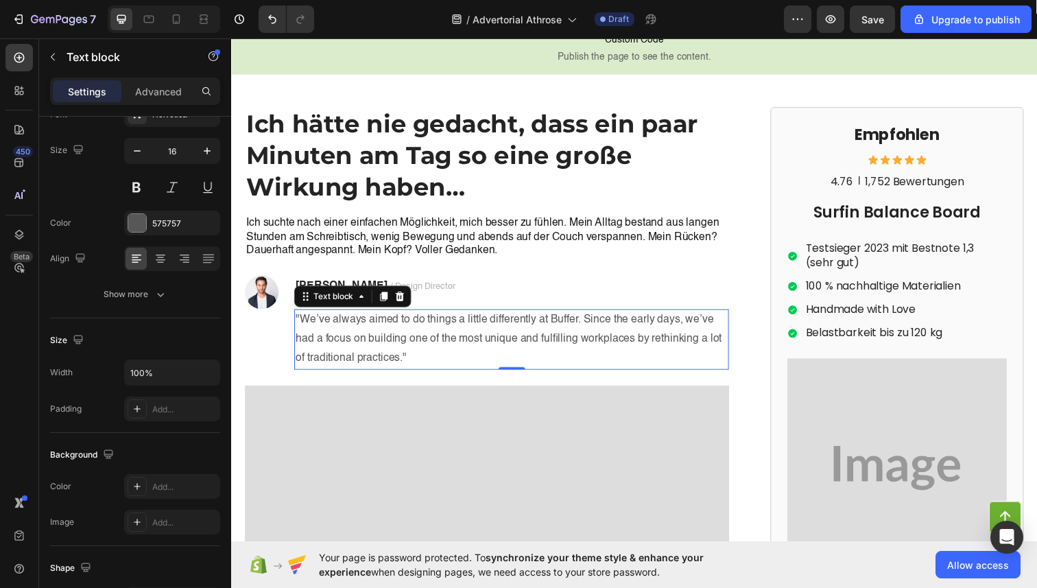
click at [355, 349] on p ""We’ve always aimed to do things a little differently at Buffer. Since the earl…" at bounding box center [517, 345] width 441 height 59
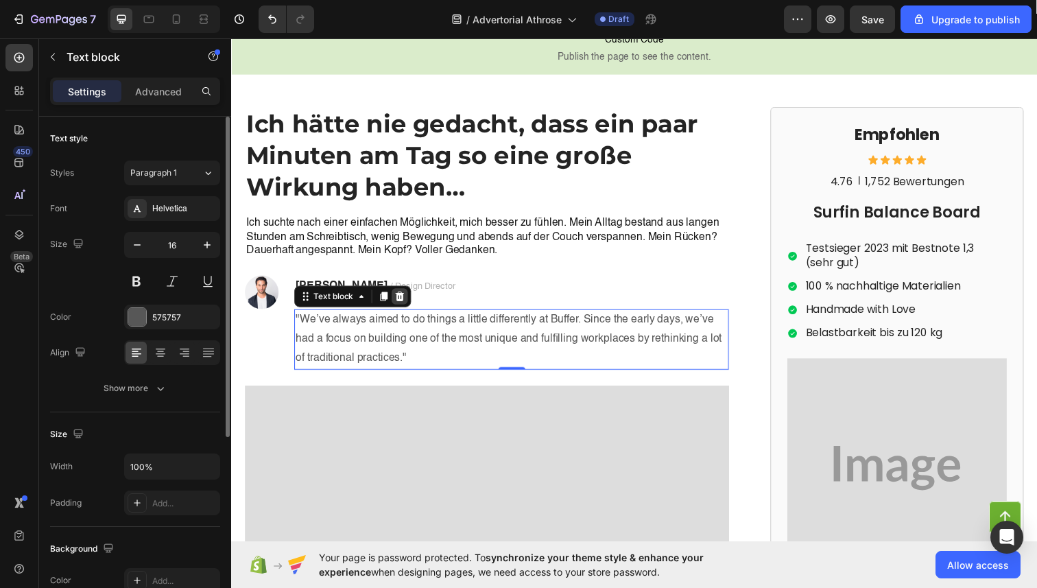
click at [404, 300] on icon at bounding box center [403, 302] width 9 height 10
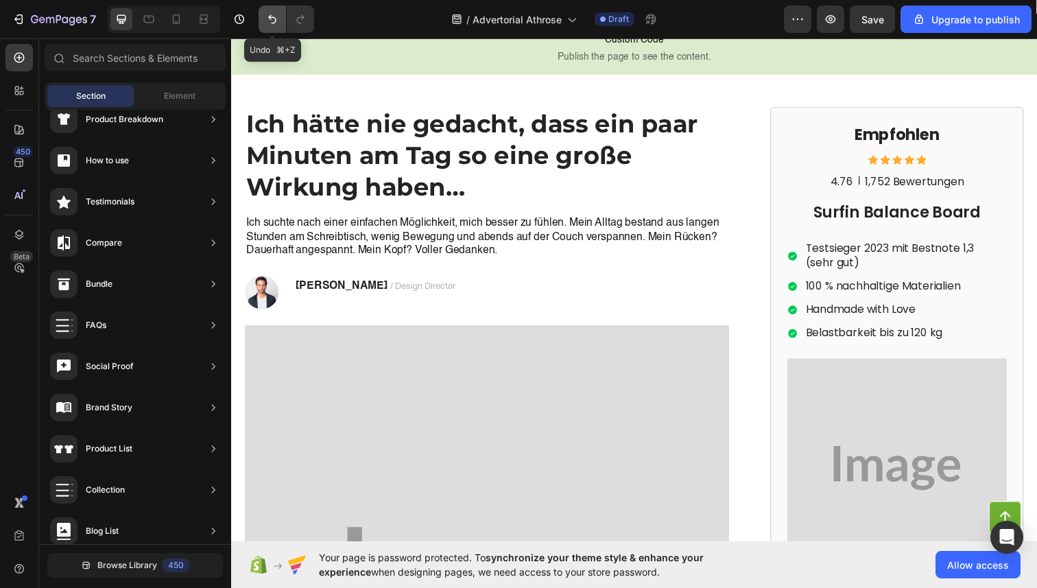
click at [267, 19] on icon "Undo/Redo" at bounding box center [272, 19] width 14 height 14
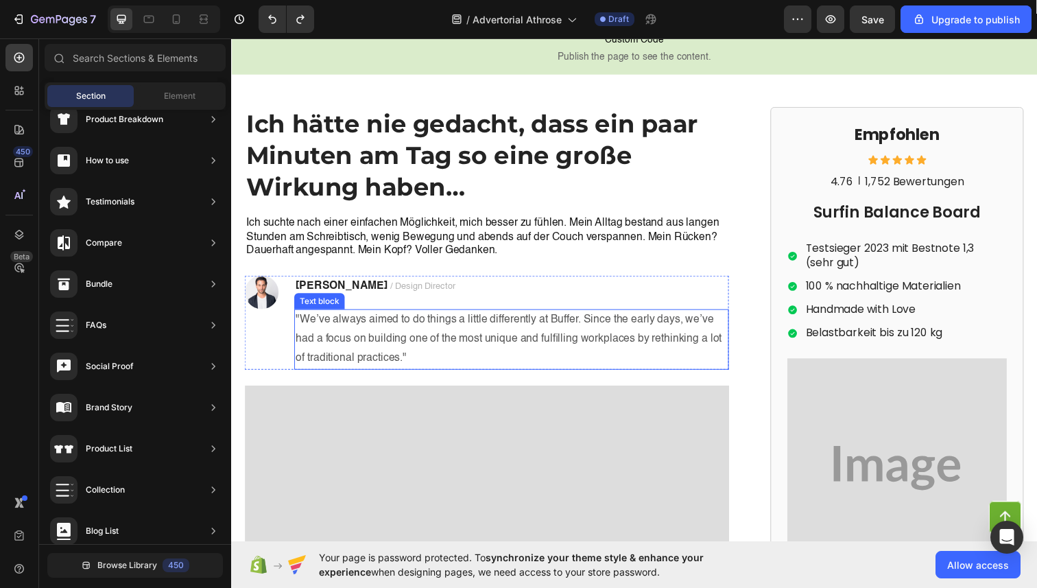
click at [346, 332] on p ""We’ve always aimed to do things a little differently at Buffer. Since the earl…" at bounding box center [517, 345] width 441 height 59
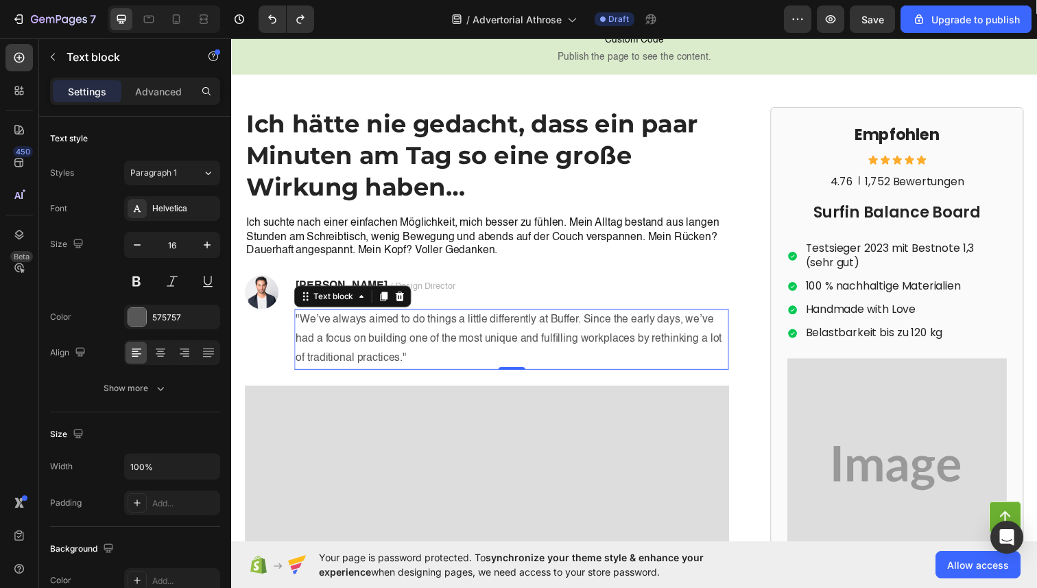
click at [437, 330] on p ""We’ve always aimed to do things a little differently at Buffer. Since the earl…" at bounding box center [517, 345] width 441 height 59
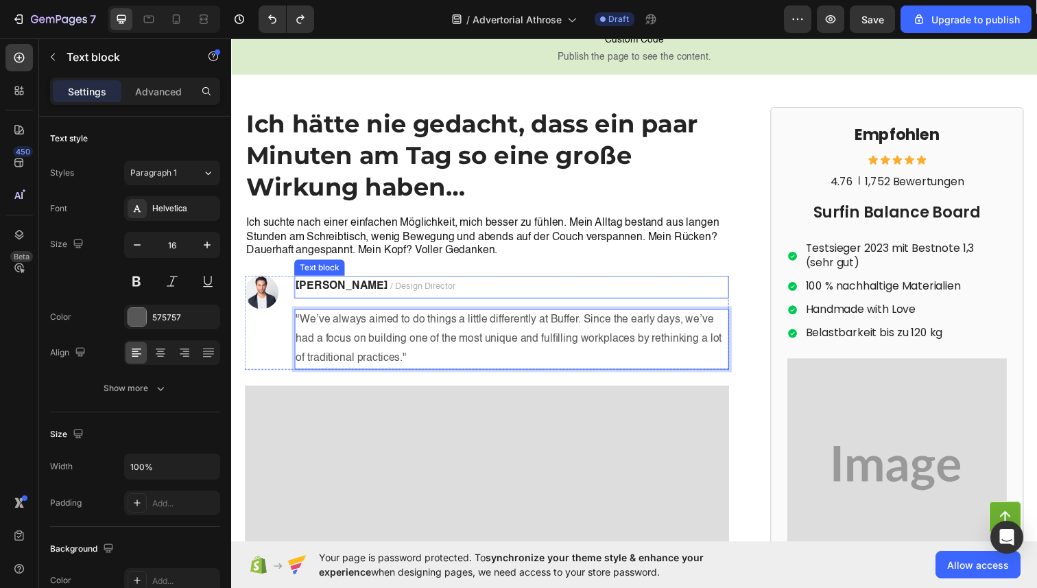
click at [442, 299] on p "[PERSON_NAME] / Design Director" at bounding box center [517, 292] width 441 height 21
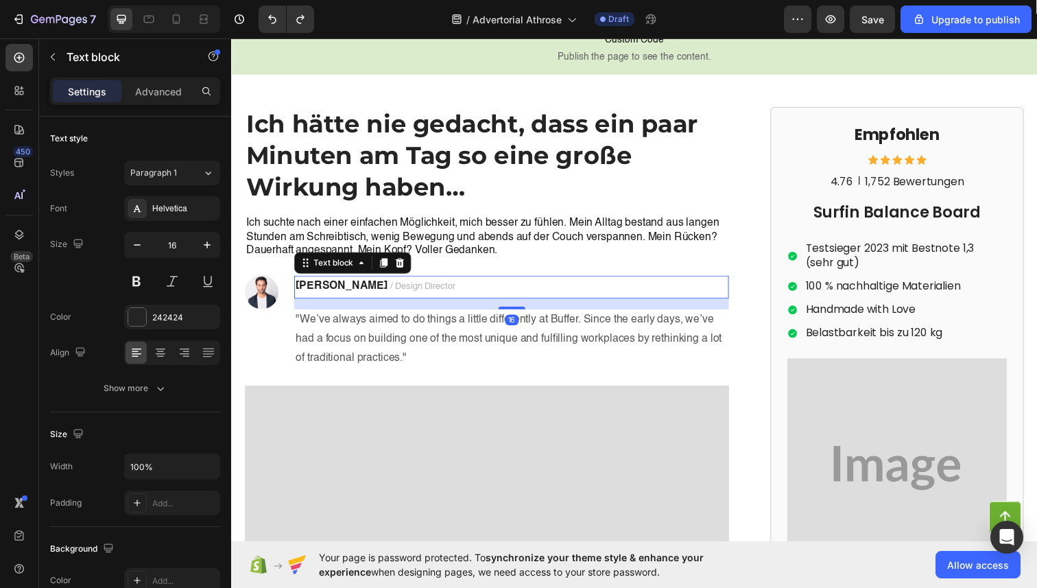
click at [556, 257] on p "Ich suchte nach einer einfachen Möglichkeit, mich besser zu fühlen. Mein Alltag…" at bounding box center [492, 241] width 492 height 43
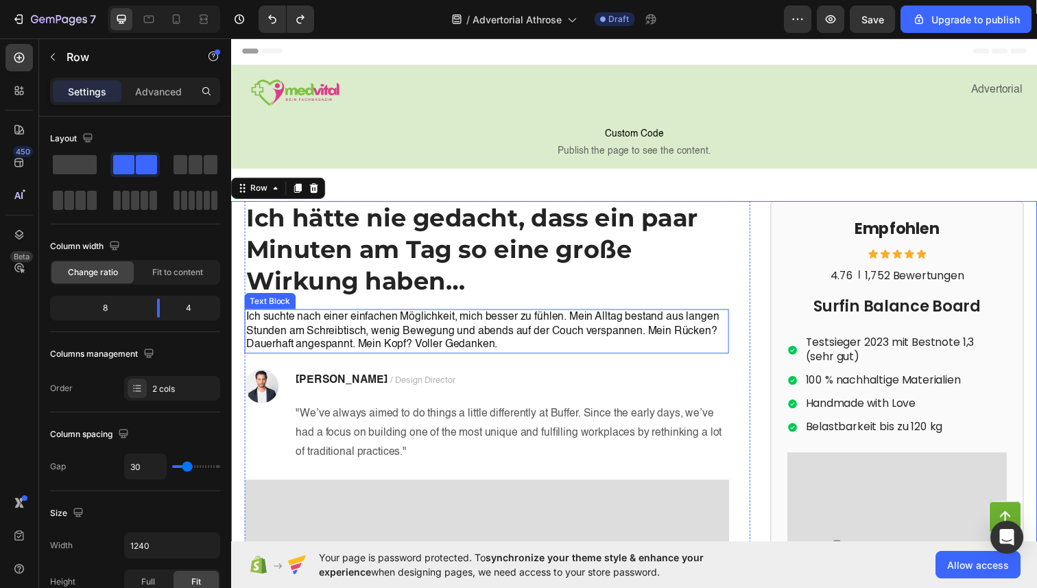
click at [461, 326] on p "Ich suchte nach einer einfachen Möglichkeit, mich besser zu fühlen. Mein Alltag…" at bounding box center [492, 337] width 492 height 43
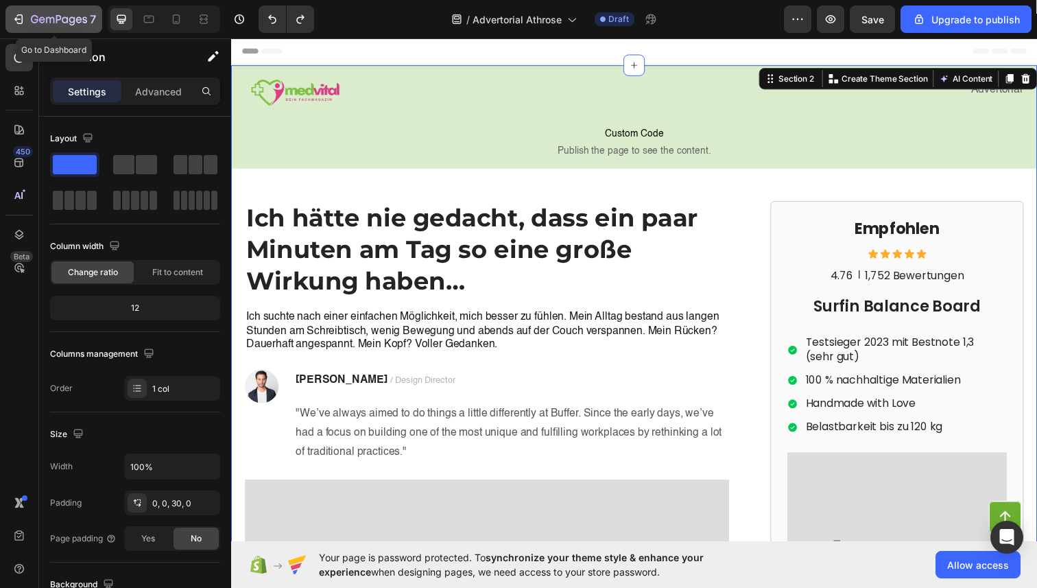
click at [21, 22] on icon "button" at bounding box center [19, 19] width 14 height 14
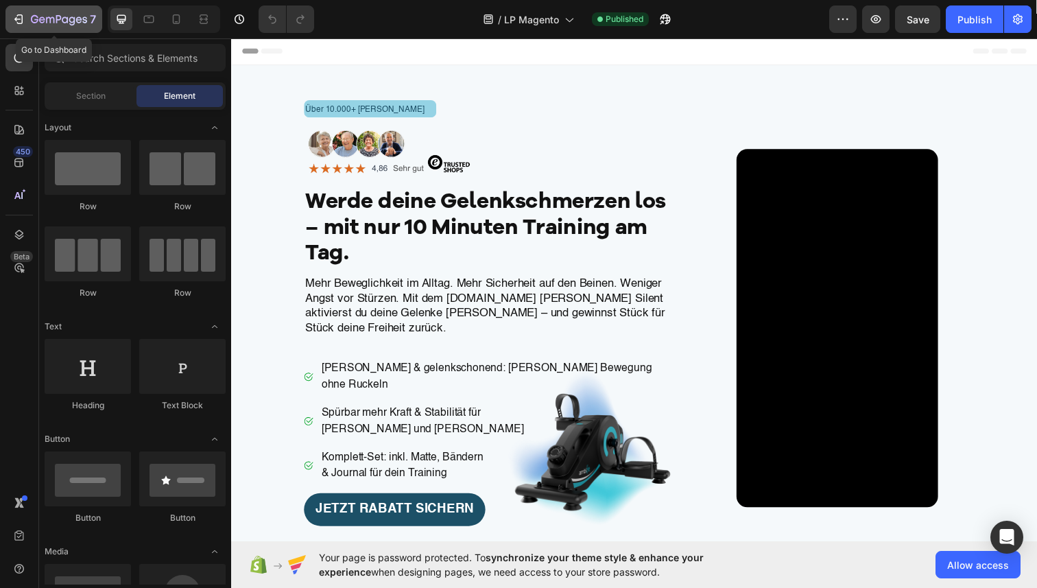
click at [21, 18] on icon "button" at bounding box center [19, 19] width 14 height 14
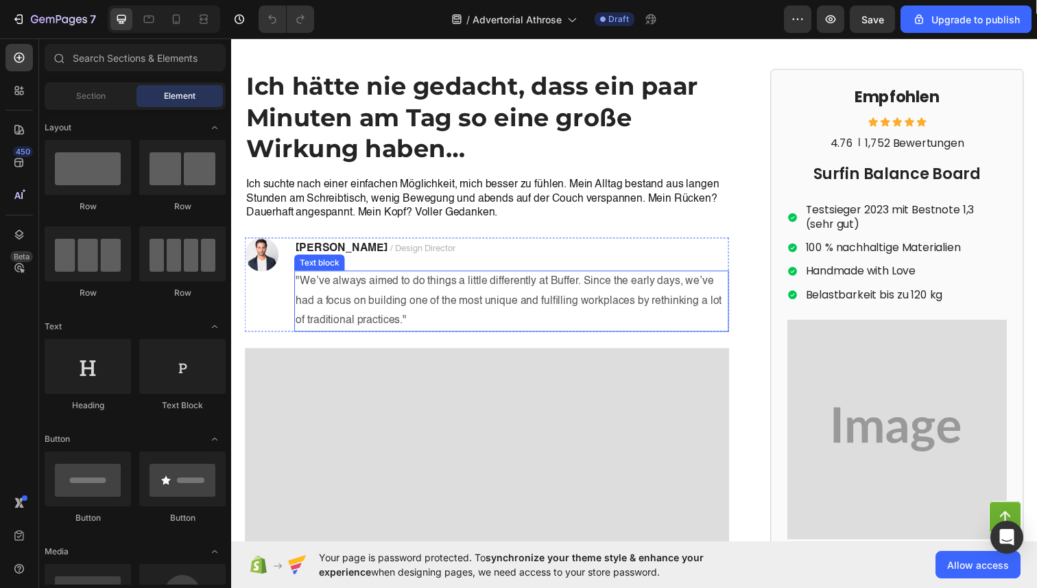
scroll to position [81, 0]
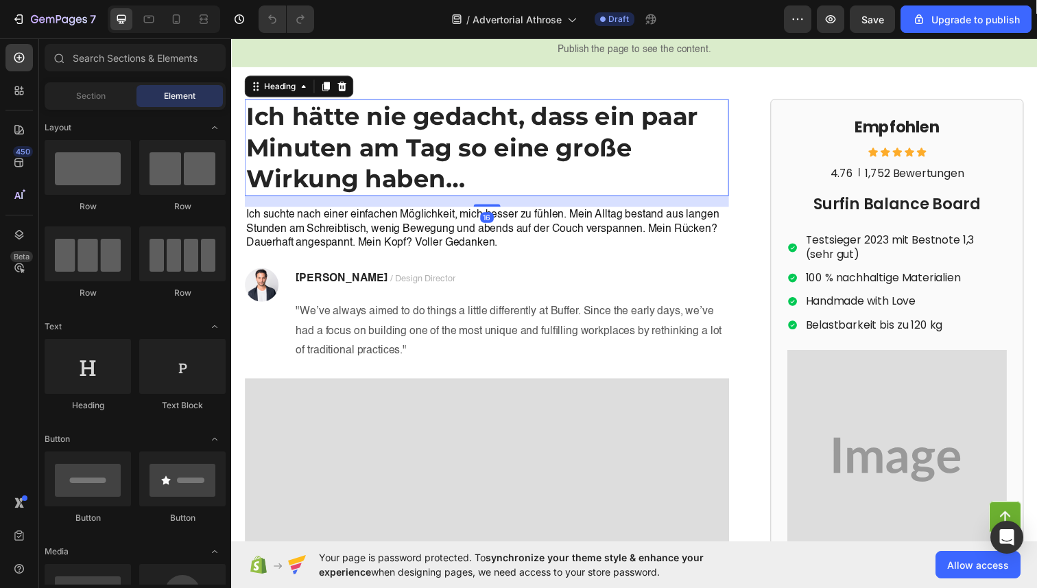
click at [545, 173] on strong "Ich hätte nie gedacht, dass ein paar Minuten am Tag so eine große Wirkung haben…" at bounding box center [477, 150] width 462 height 95
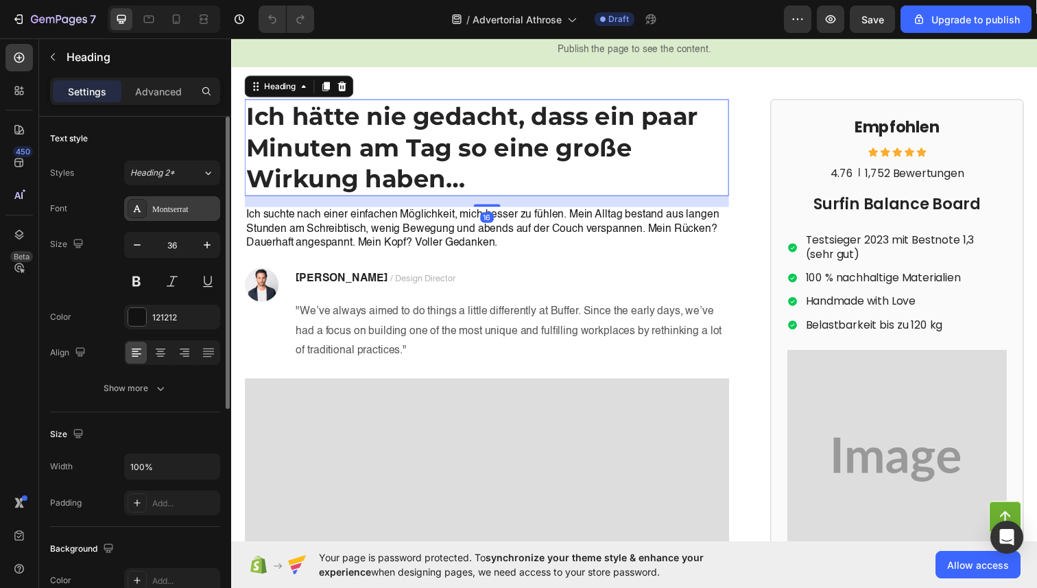
click at [179, 213] on div "Montserrat" at bounding box center [184, 209] width 64 height 12
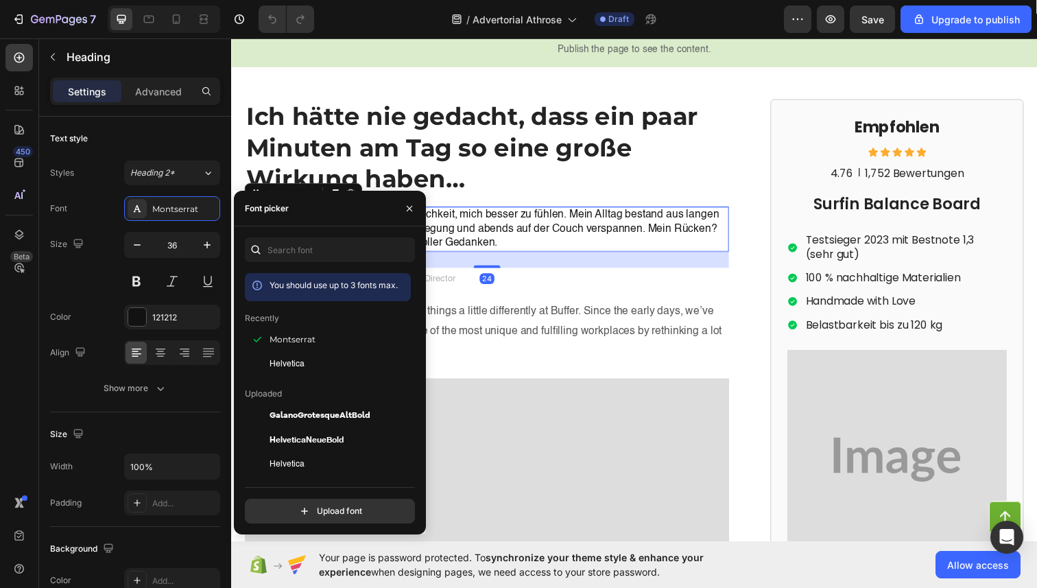
click at [501, 254] on p "Ich suchte nach einer einfachen Möglichkeit, mich besser zu fühlen. Mein Alltag…" at bounding box center [492, 233] width 492 height 43
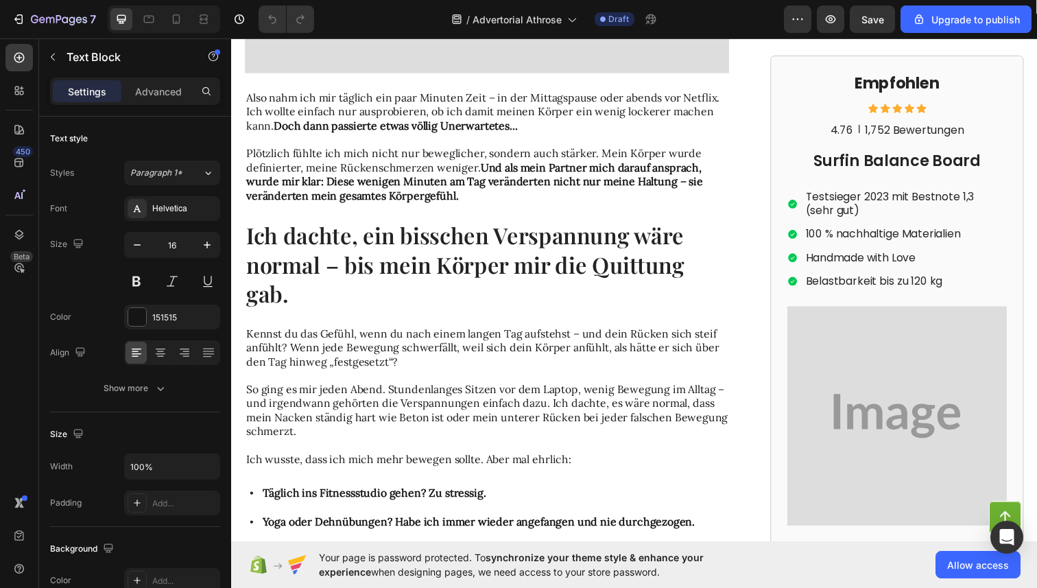
scroll to position [893, 0]
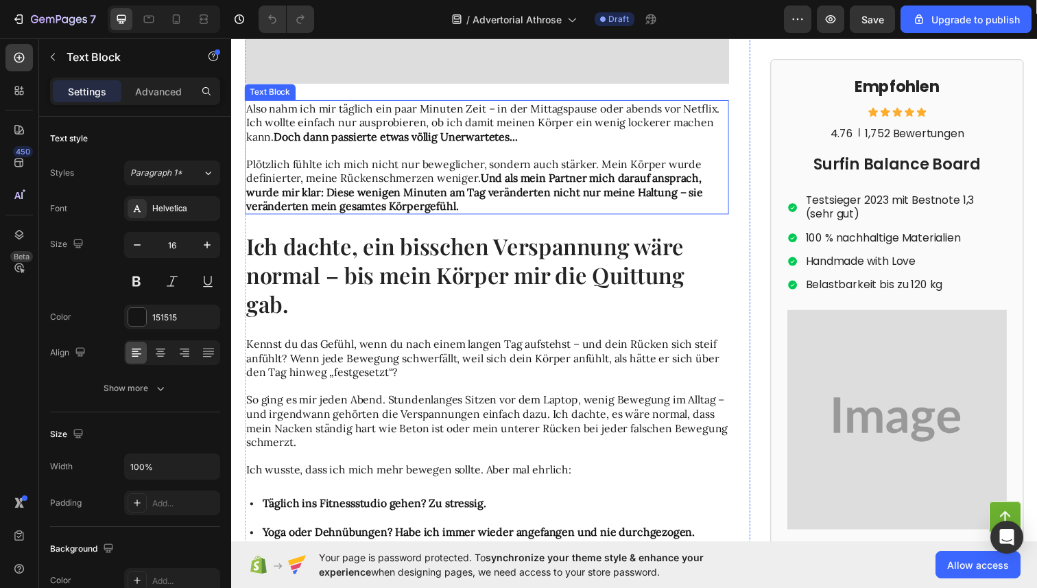
click at [369, 145] on strong "Doch dann passierte etwas völlig Unerwartetes..." at bounding box center [398, 139] width 249 height 14
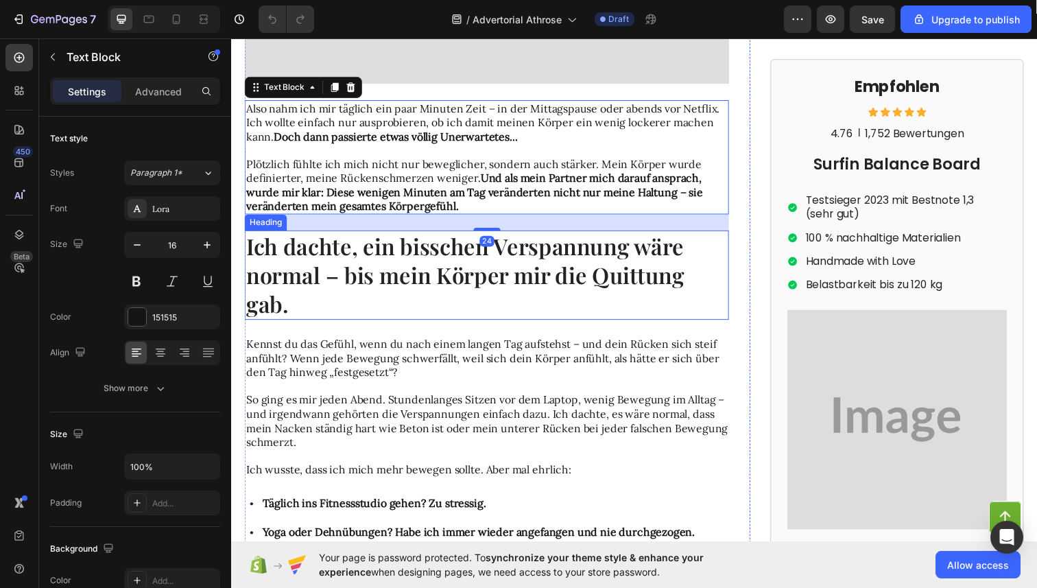
click at [345, 288] on h2 "Ich dachte, ein bisschen Verspannung wäre normal – bis mein Körper mir die Quit…" at bounding box center [492, 280] width 495 height 91
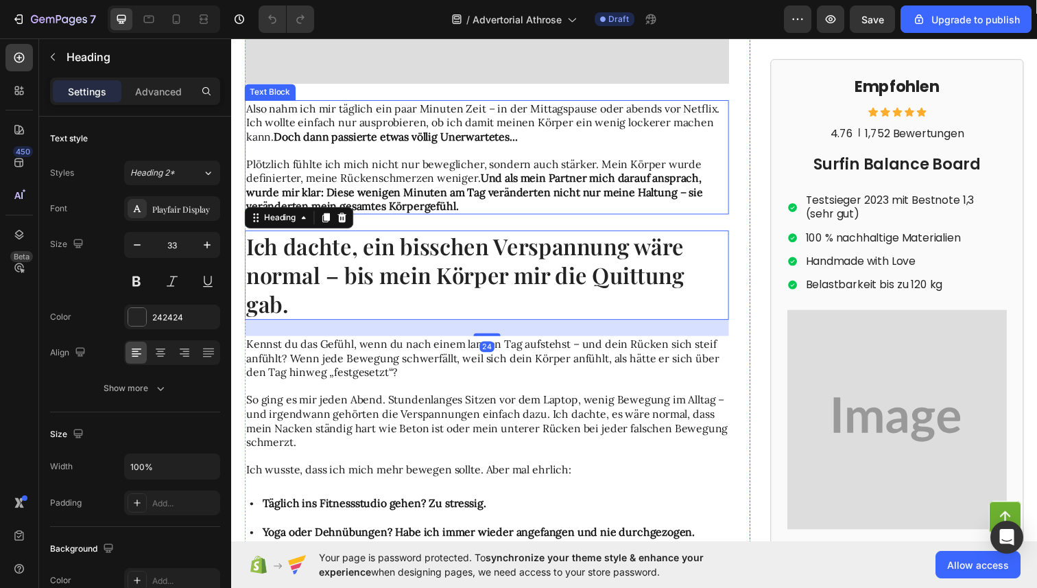
scroll to position [881, 0]
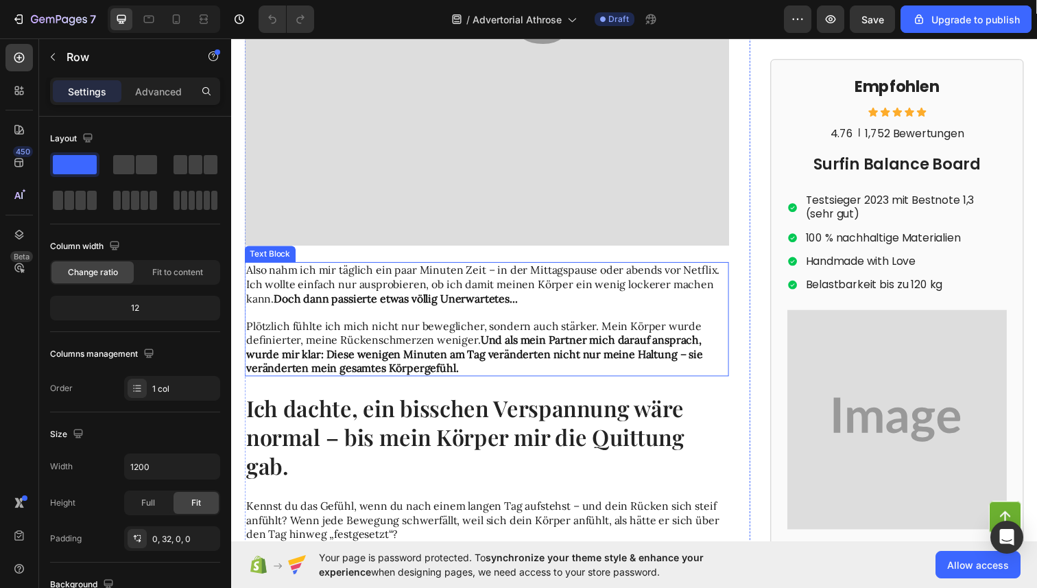
scroll to position [720, 0]
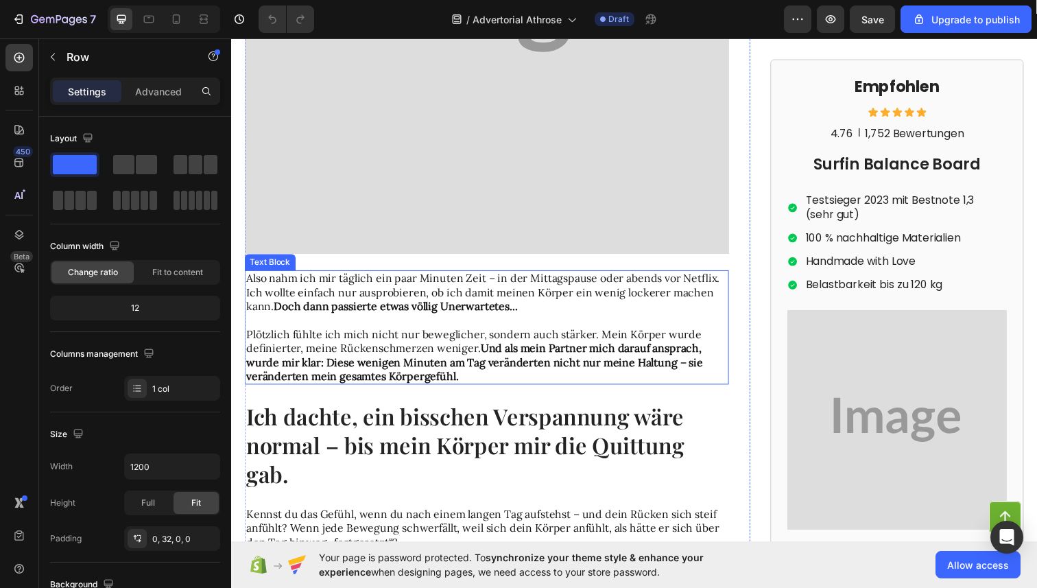
click at [370, 353] on p "Plötzlich fühlte ich mich nicht nur beweglicher, sondern auch stärker. Mein Kör…" at bounding box center [492, 354] width 492 height 71
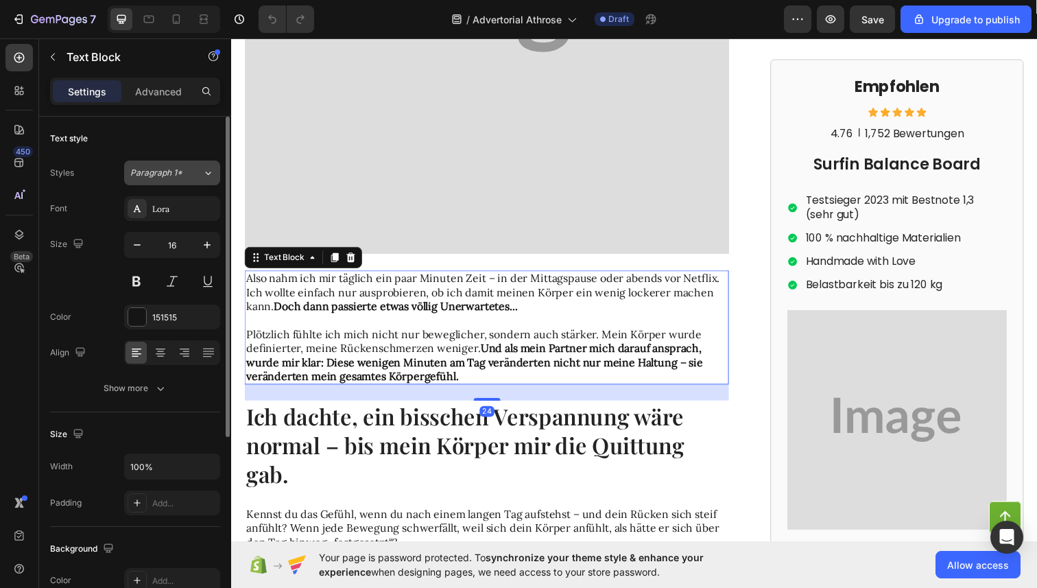
click at [171, 174] on span "Paragraph 1*" at bounding box center [156, 173] width 52 height 12
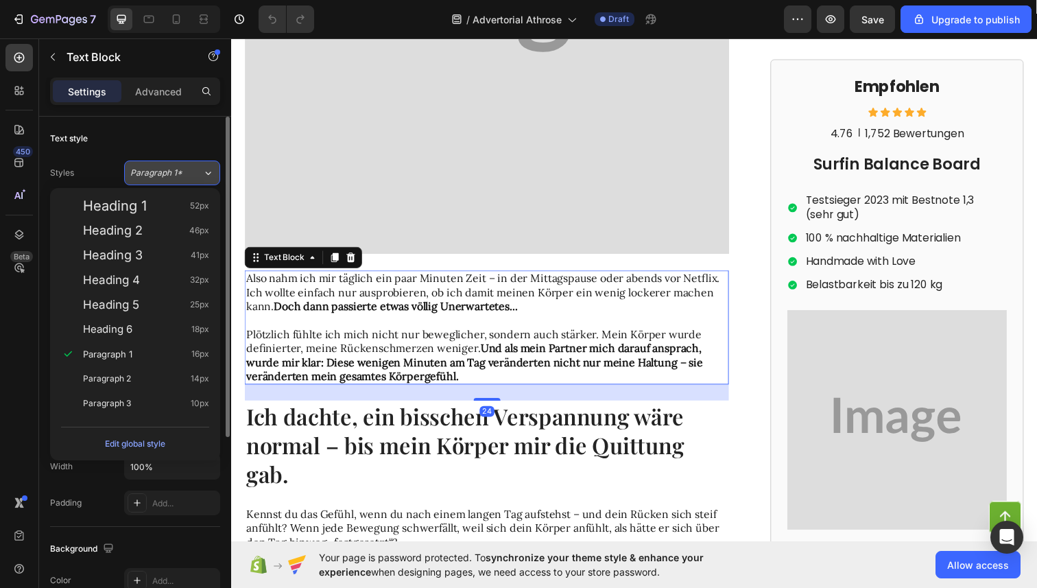
click at [171, 174] on span "Paragraph 1*" at bounding box center [156, 173] width 52 height 12
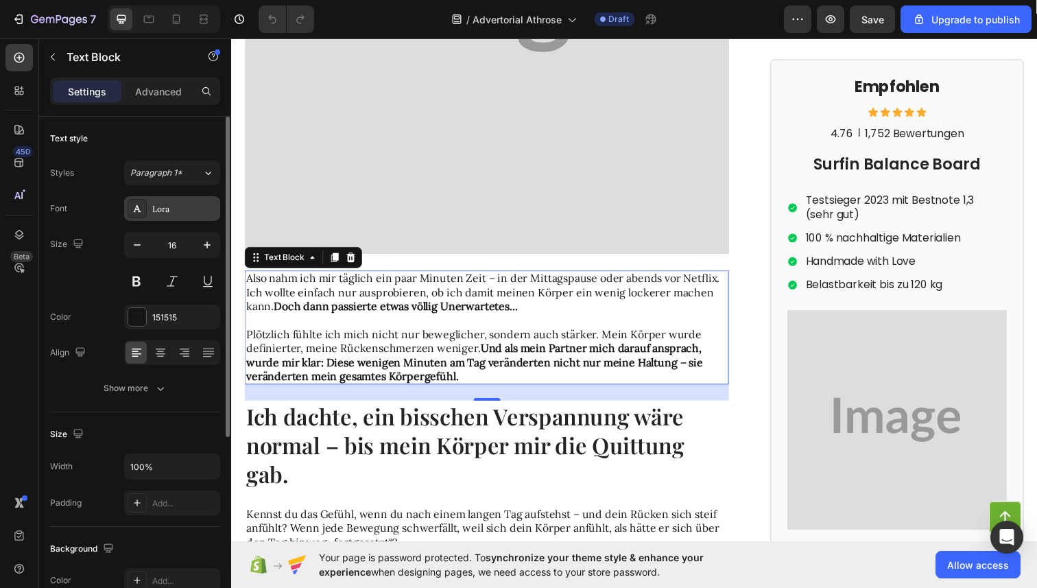
click at [175, 218] on div "Lora" at bounding box center [172, 208] width 96 height 25
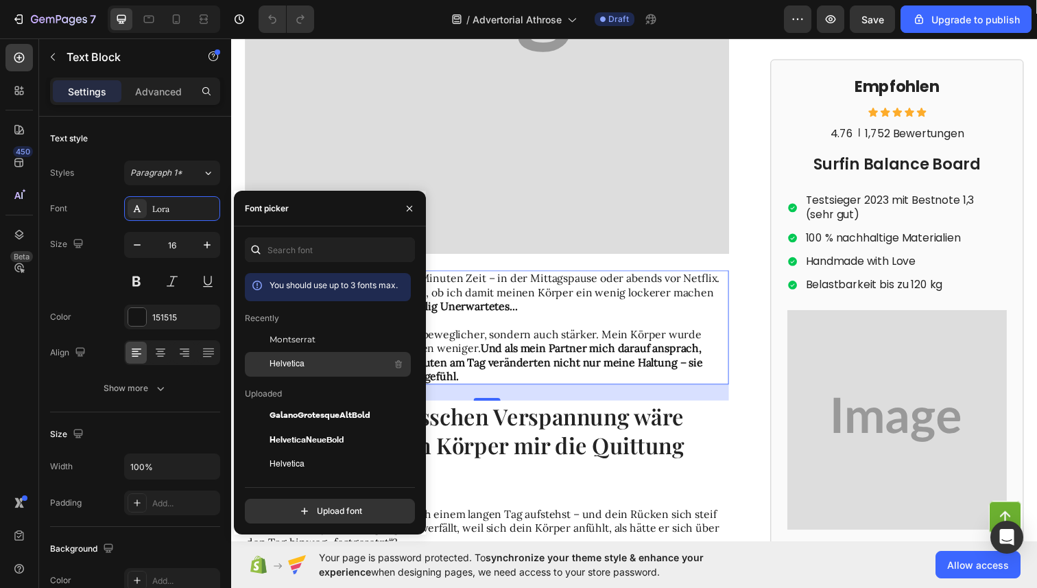
click at [307, 363] on div "Helvetica" at bounding box center [339, 364] width 139 height 16
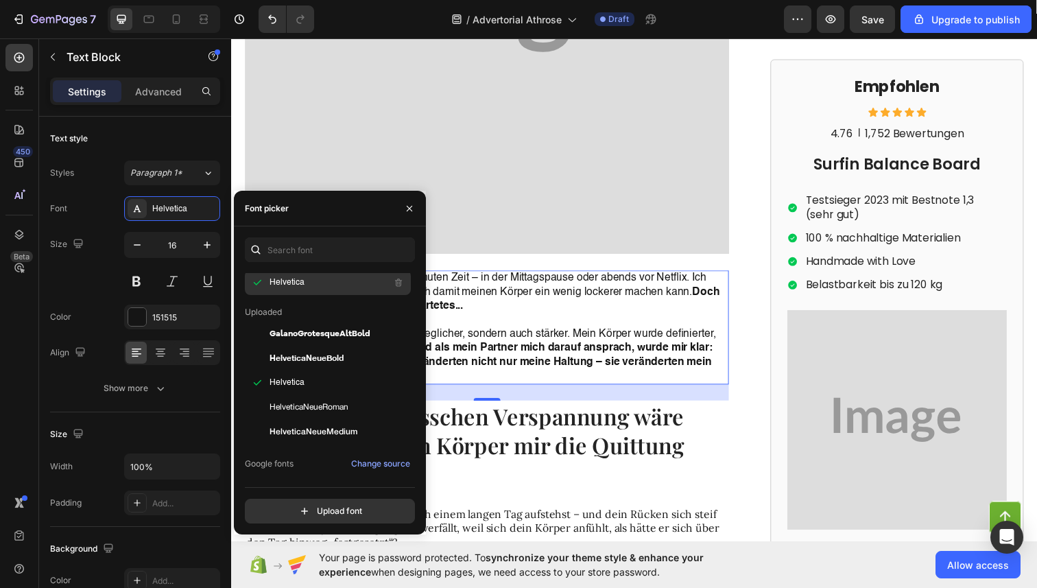
scroll to position [185, 0]
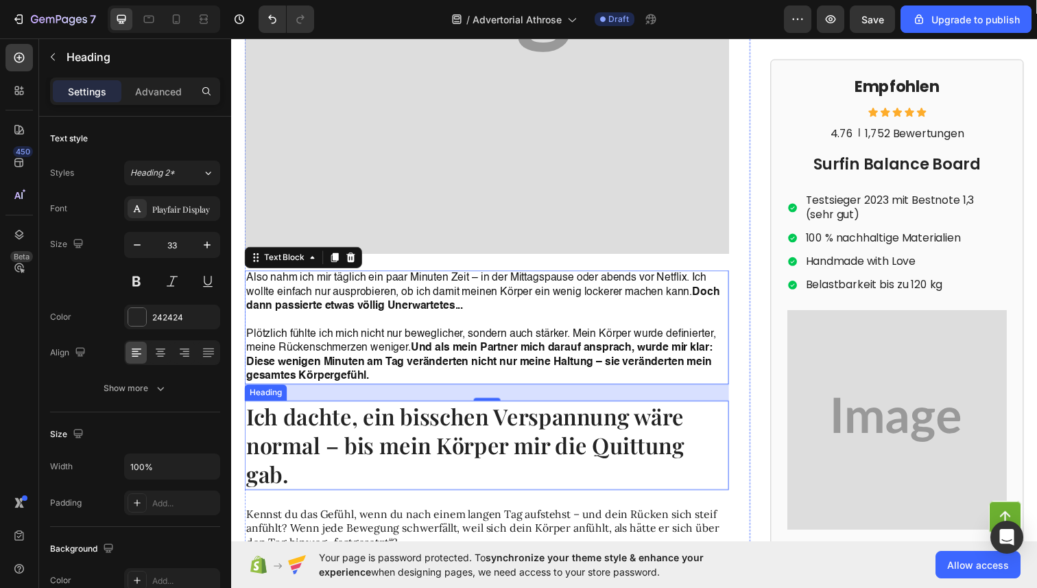
click at [515, 447] on h2 "Ich dachte, ein bisschen Verspannung wäre normal – bis mein Körper mir die Quit…" at bounding box center [492, 453] width 495 height 91
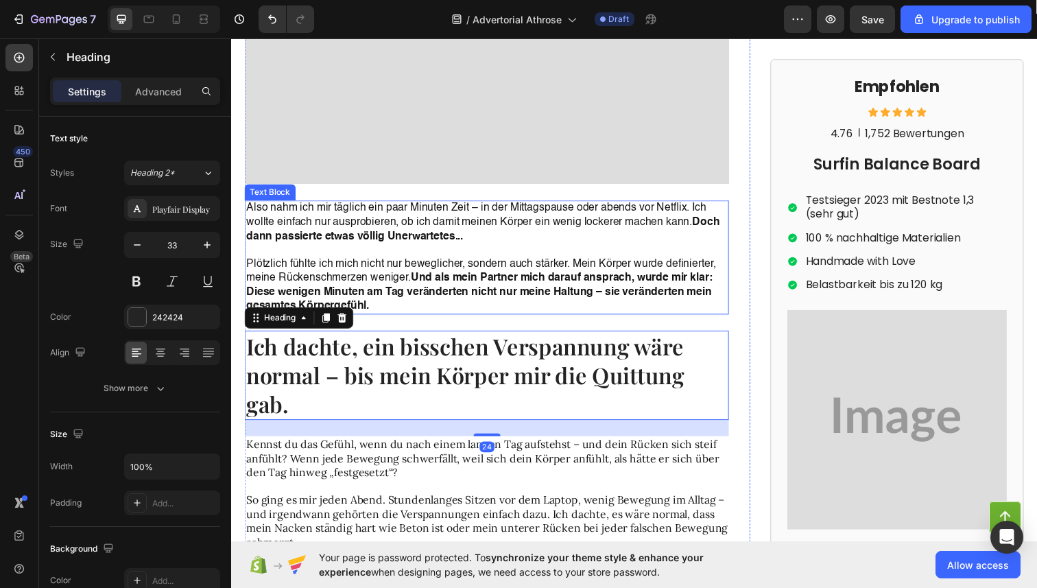
scroll to position [790, 0]
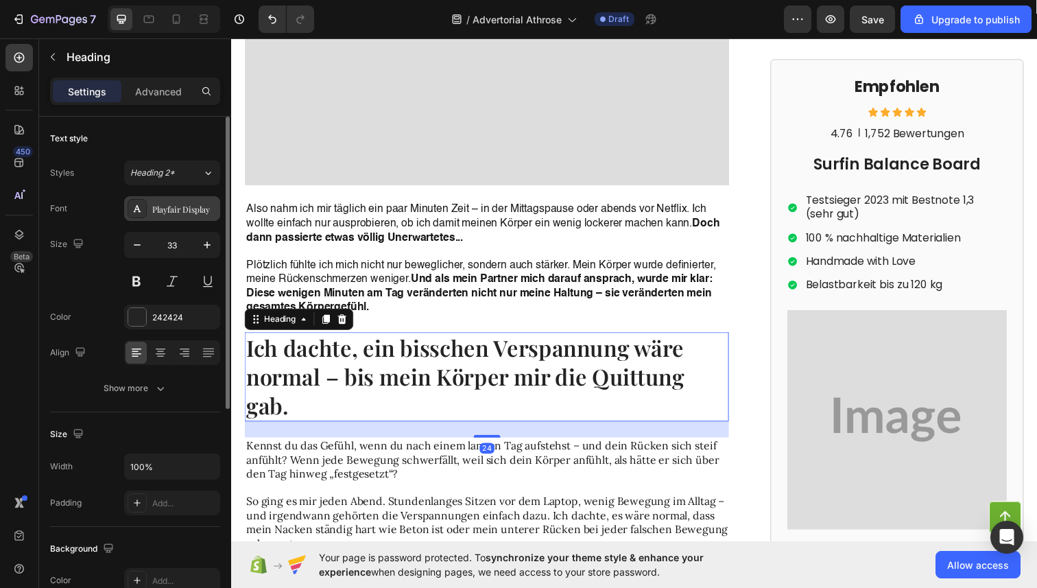
click at [187, 205] on div "Playfair Display" at bounding box center [184, 209] width 64 height 12
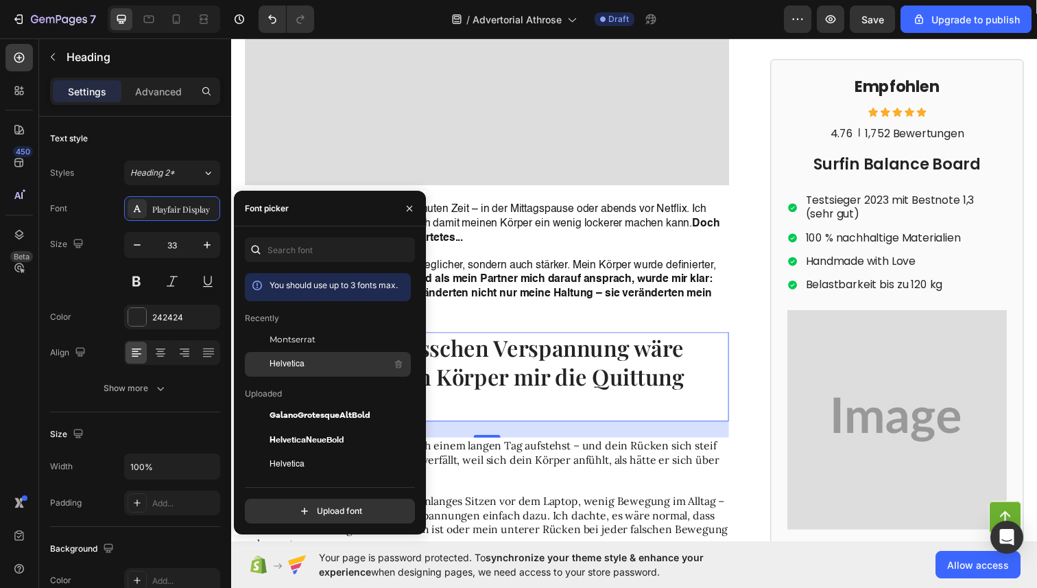
click at [279, 369] on span "Helvetica" at bounding box center [287, 364] width 35 height 12
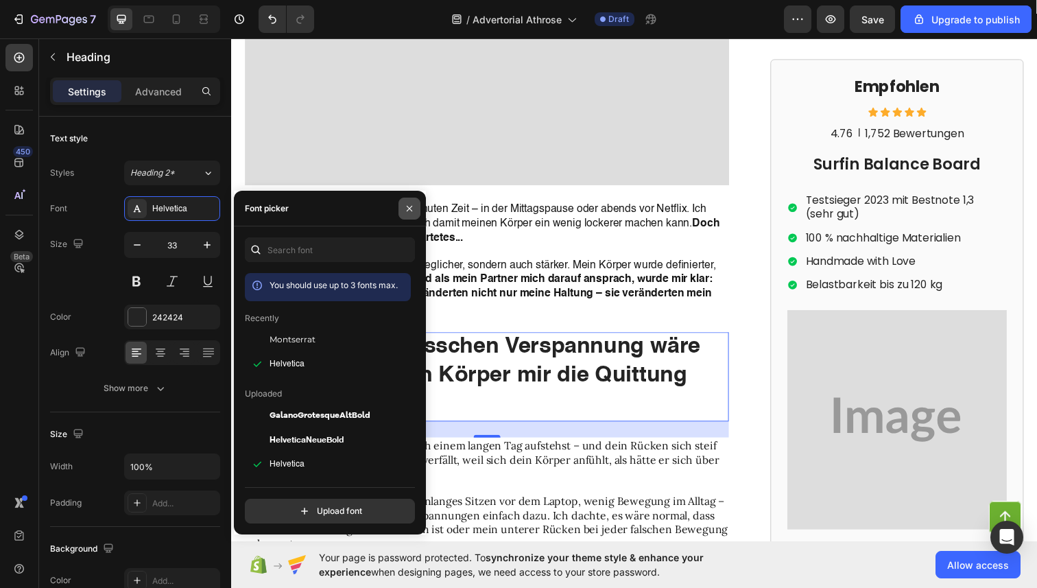
click at [410, 210] on icon "button" at bounding box center [409, 208] width 11 height 11
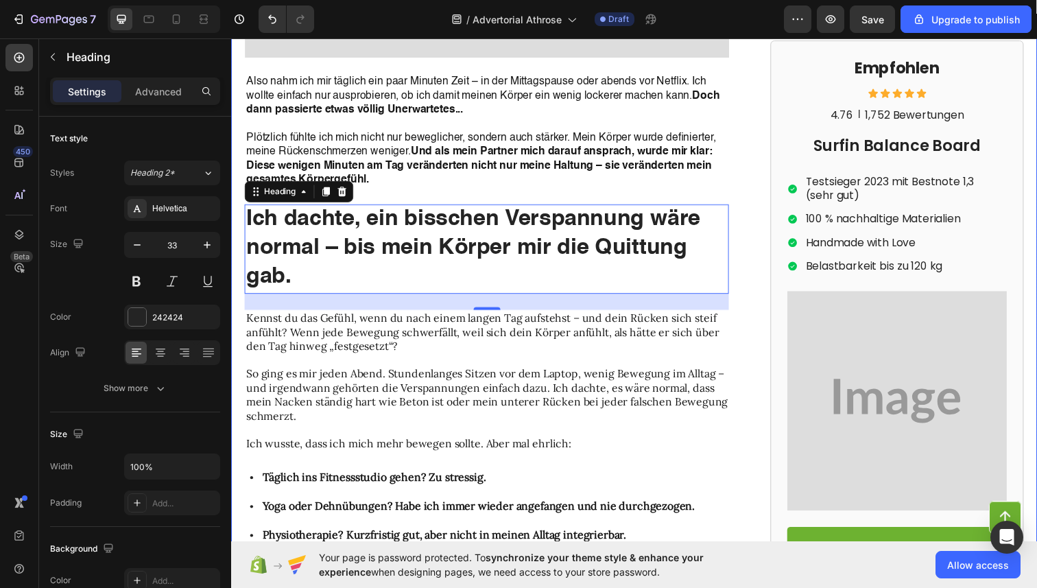
scroll to position [1047, 0]
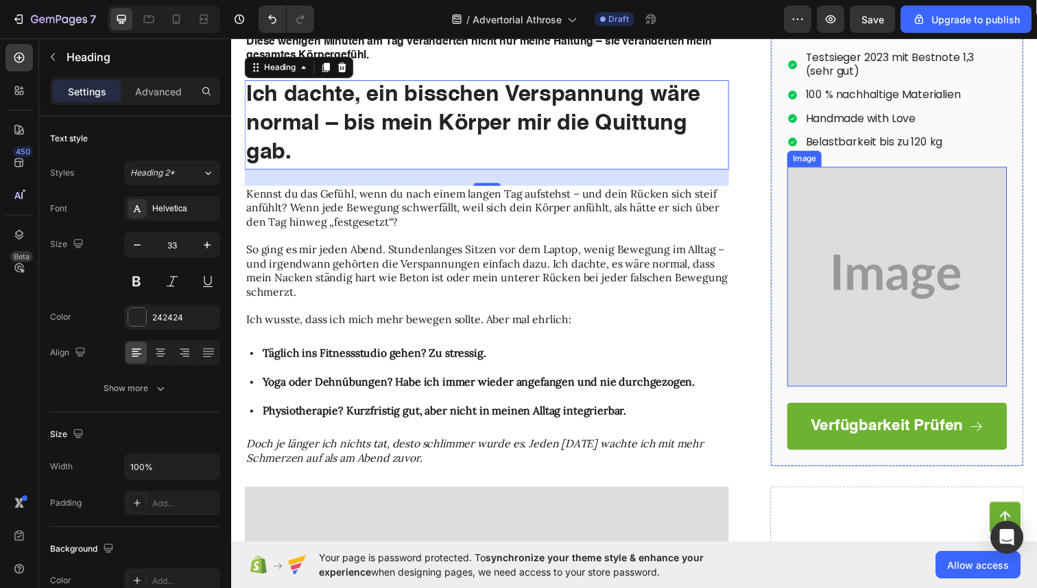
click at [886, 276] on img at bounding box center [911, 282] width 224 height 224
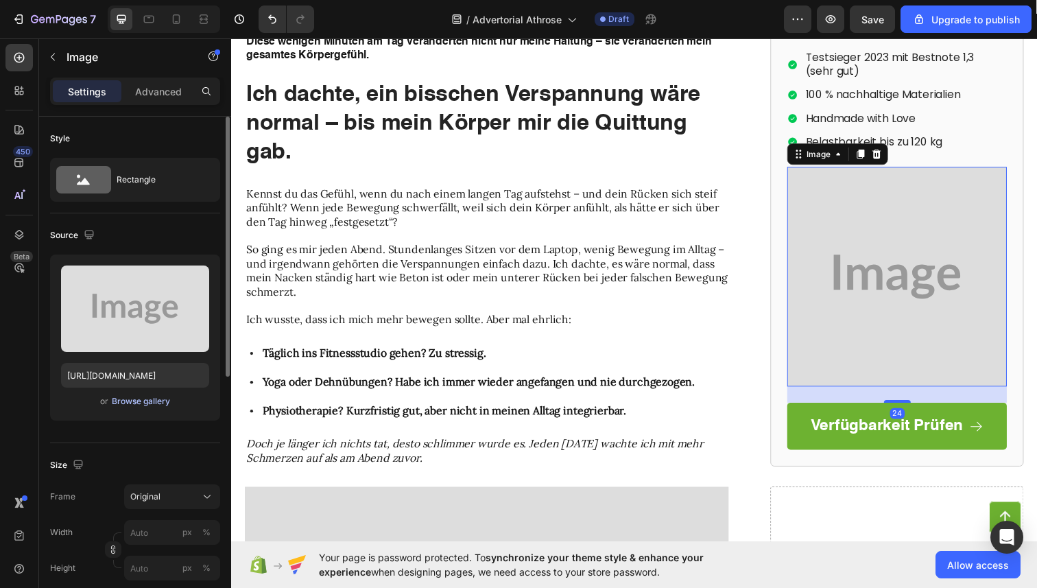
click at [143, 399] on div "Browse gallery" at bounding box center [141, 401] width 58 height 12
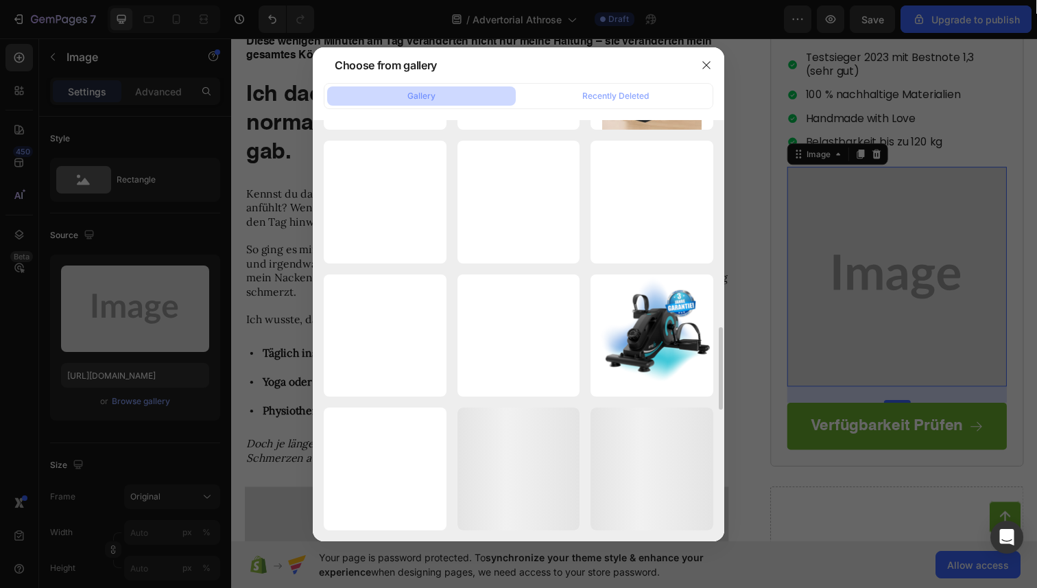
scroll to position [1154, 0]
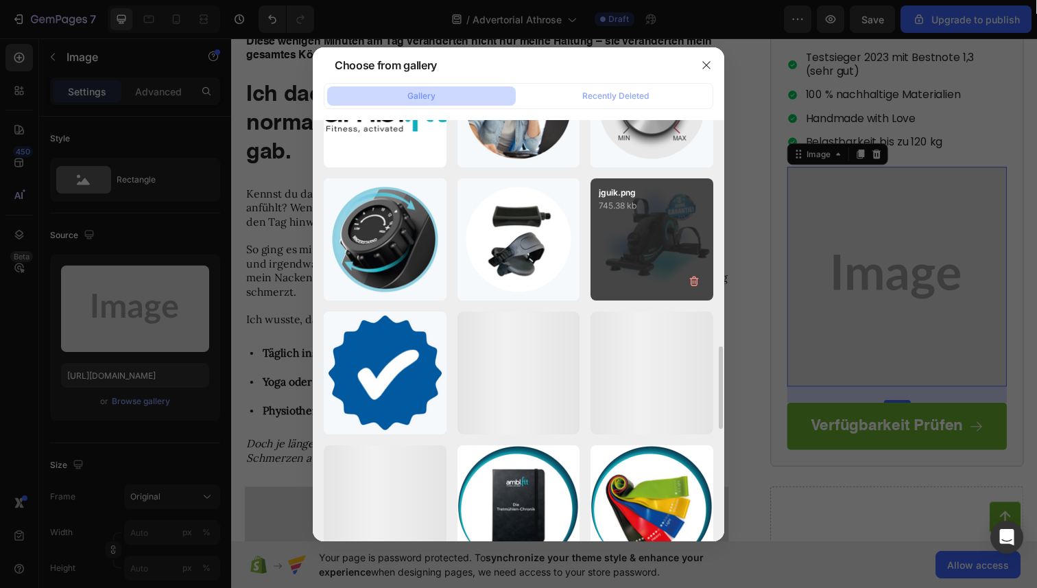
click at [610, 247] on div "jguik.png 745.38 kb" at bounding box center [652, 239] width 123 height 123
type input "[URL][DOMAIN_NAME]"
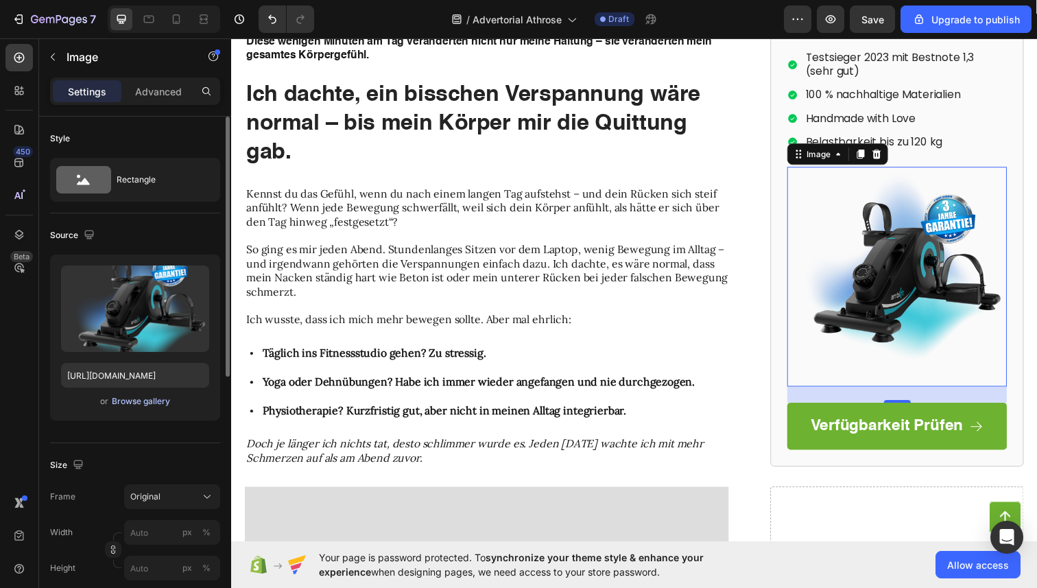
click at [145, 403] on div "Browse gallery" at bounding box center [141, 401] width 58 height 12
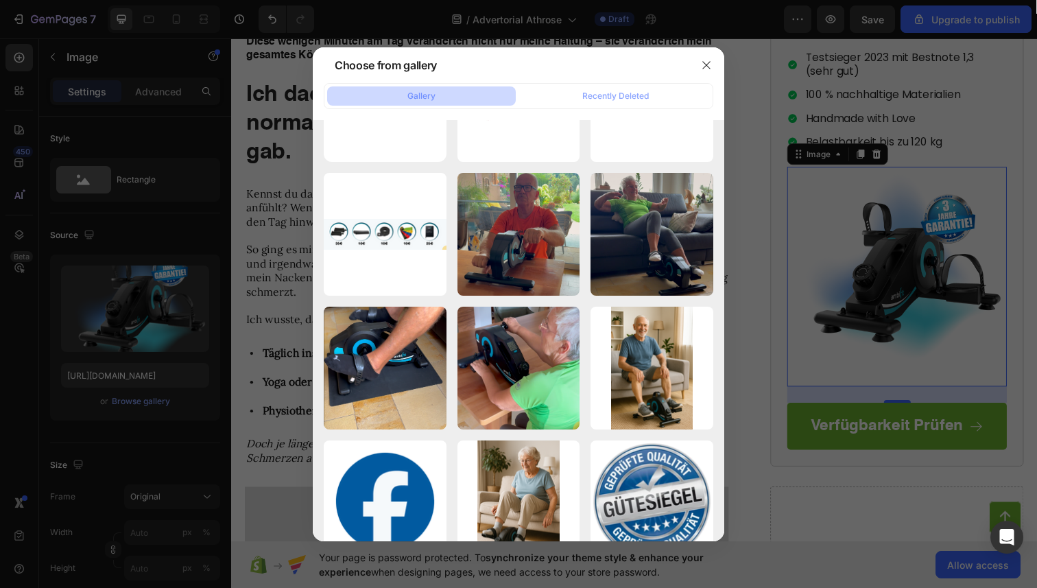
scroll to position [0, 0]
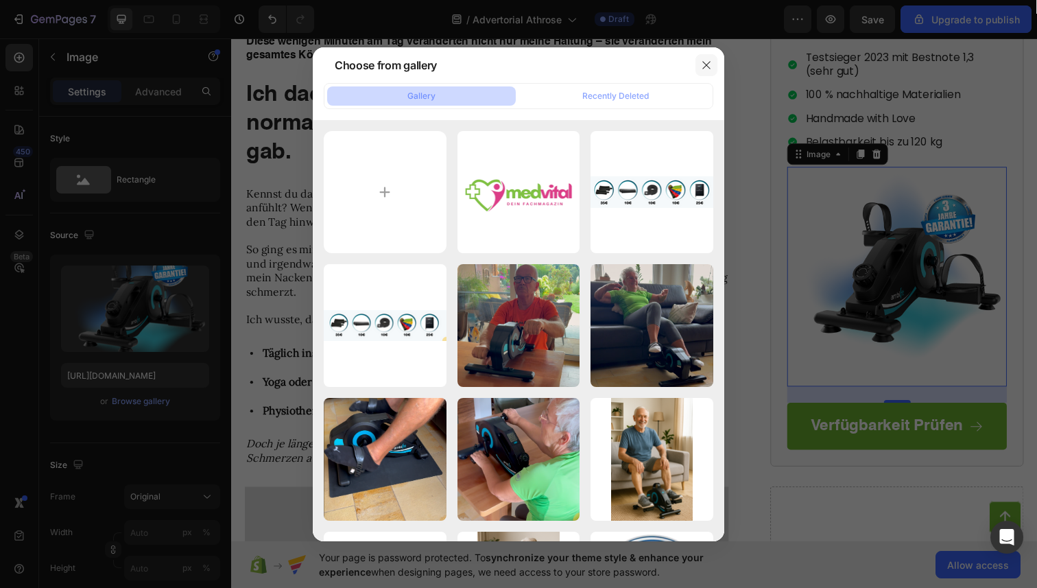
click at [704, 71] on button "button" at bounding box center [707, 65] width 22 height 22
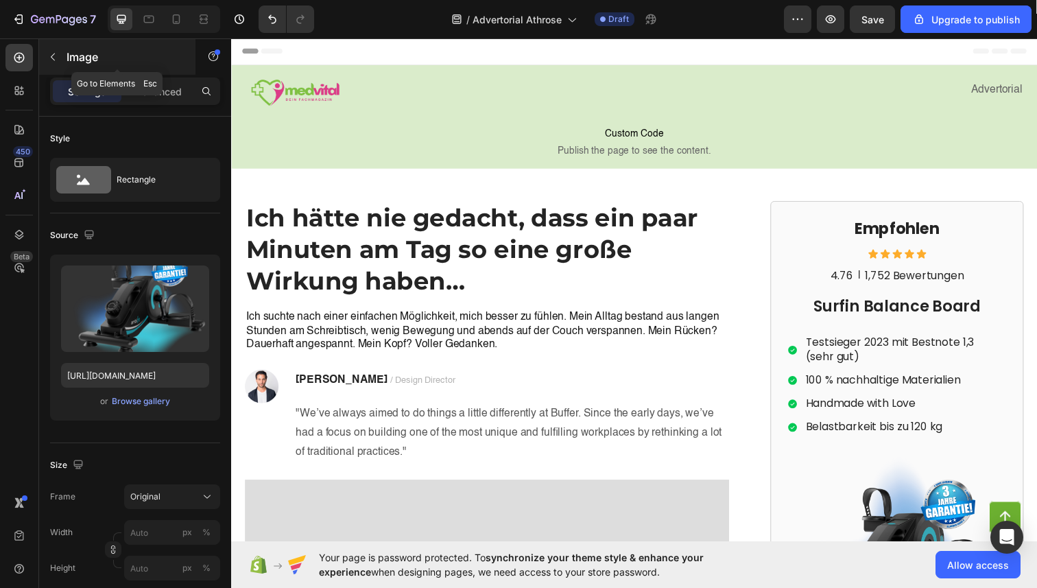
drag, startPoint x: 145, startPoint y: 12, endPoint x: 134, endPoint y: 45, distance: 34.9
click at [134, 0] on div "7 / Advertorial Athrose Draft Preview Save Upgrade to publish 450 Beta Sections…" at bounding box center [518, 0] width 1037 height 0
click at [153, 23] on icon at bounding box center [149, 19] width 14 height 14
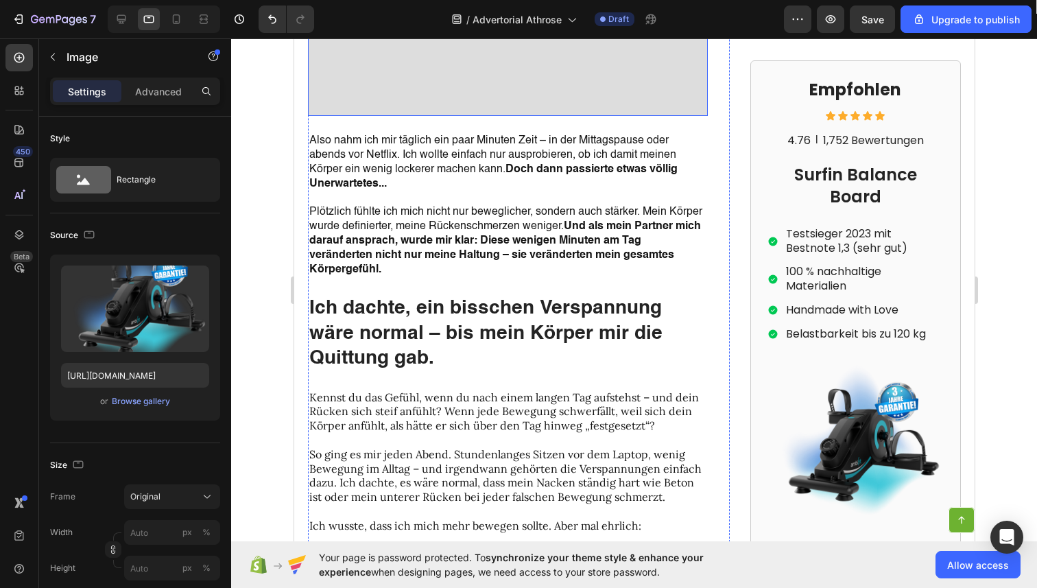
scroll to position [977, 0]
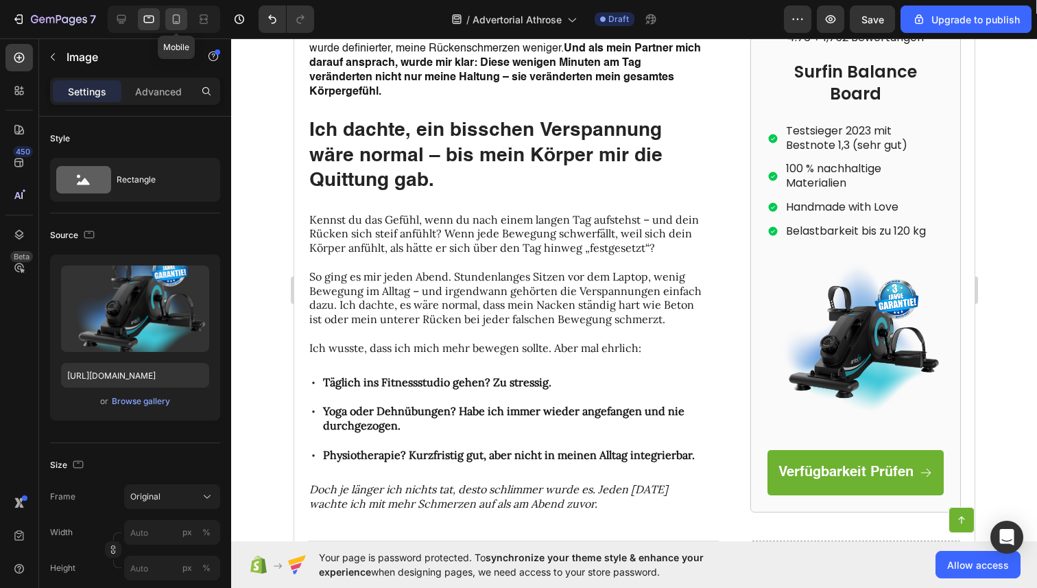
click at [181, 29] on div at bounding box center [176, 19] width 22 height 22
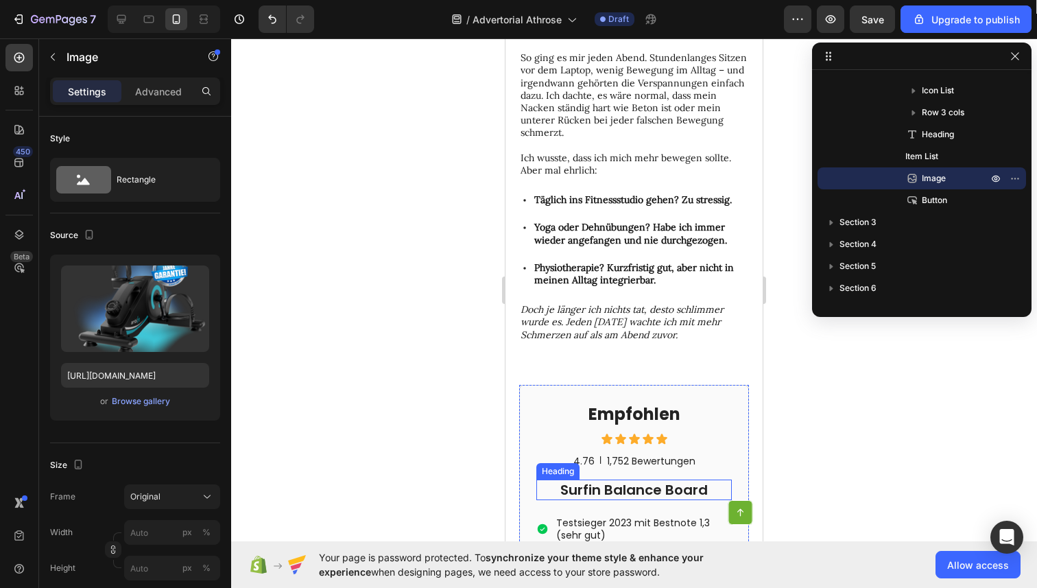
scroll to position [1408, 0]
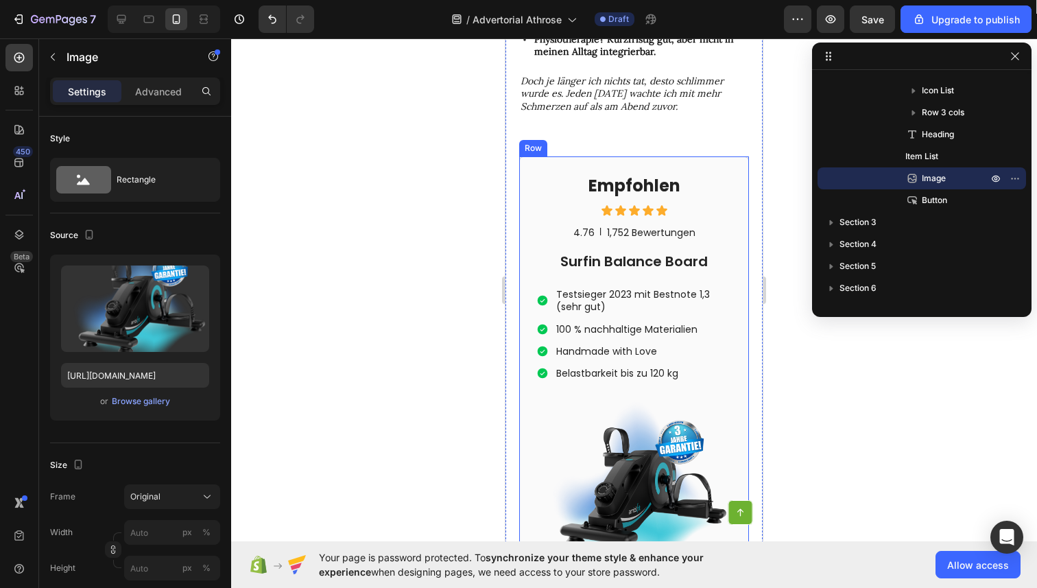
click at [727, 156] on div "Empfohlen Heading Icon Icon Icon Icon Icon Icon List 4.76 Text Block | Text Blo…" at bounding box center [634, 409] width 230 height 506
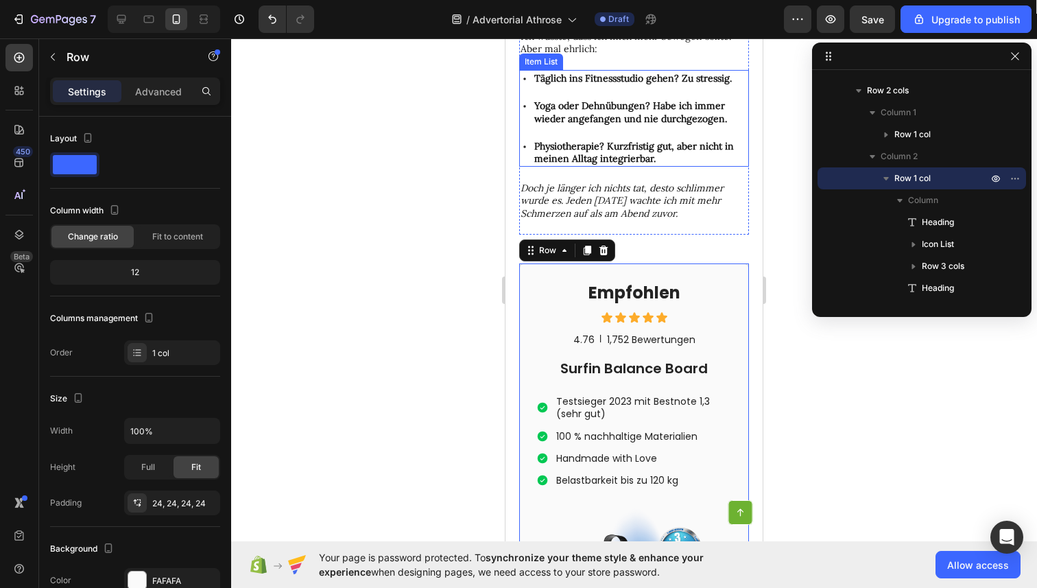
scroll to position [1320, 0]
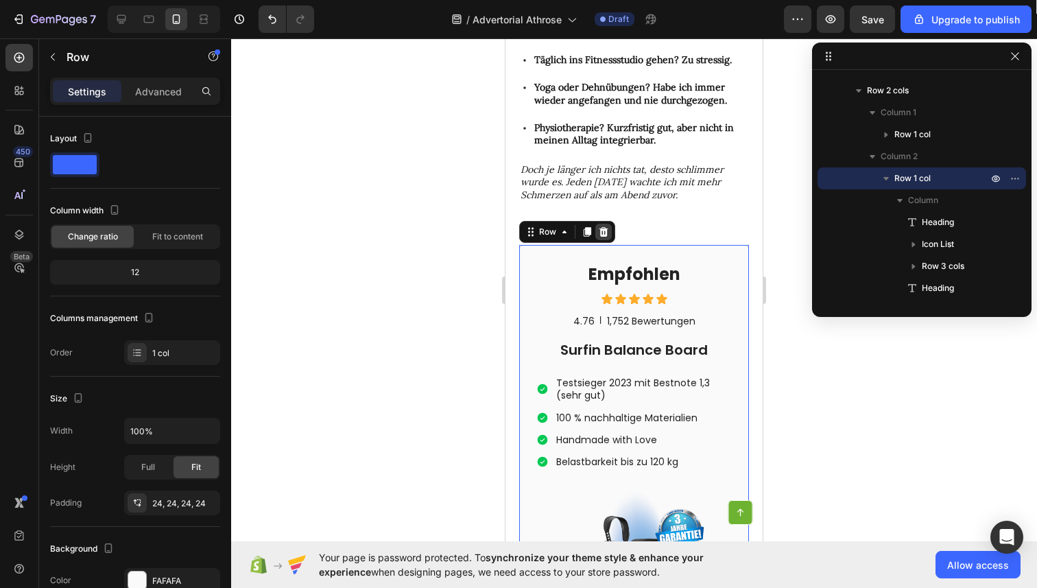
click at [608, 224] on div at bounding box center [603, 232] width 16 height 16
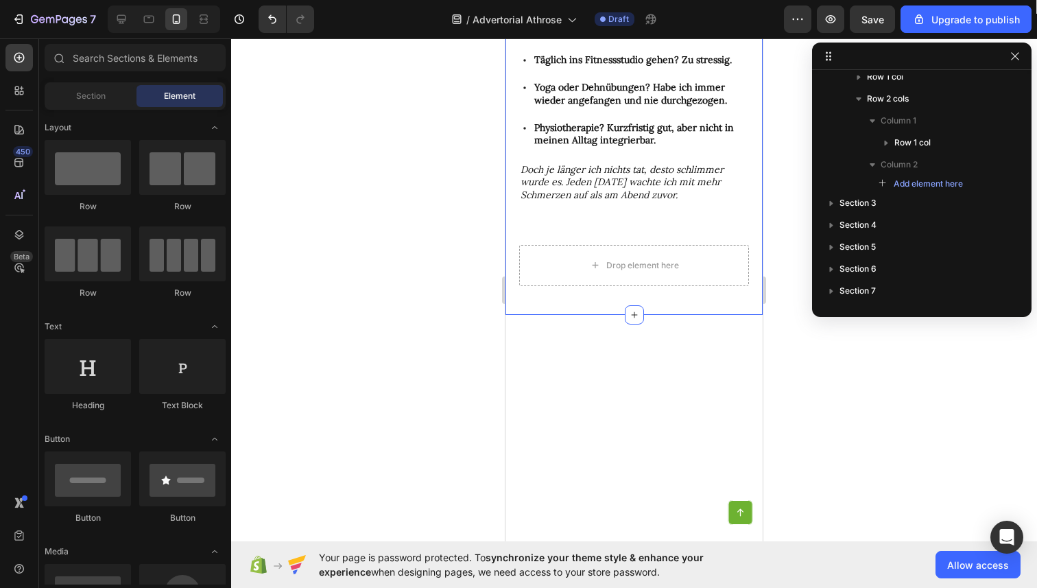
scroll to position [0, 0]
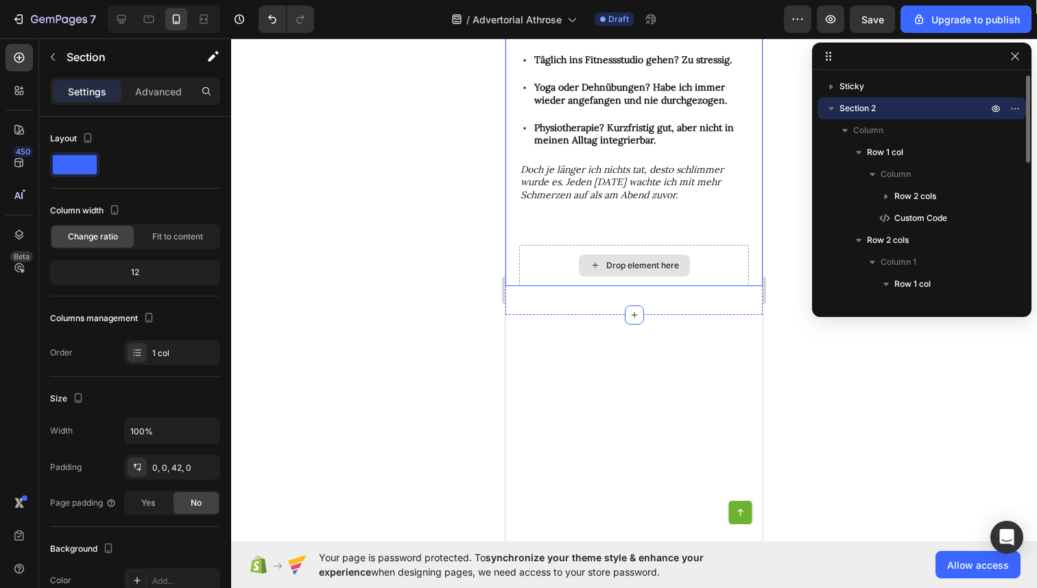
click at [575, 245] on div "Drop element here" at bounding box center [634, 265] width 230 height 41
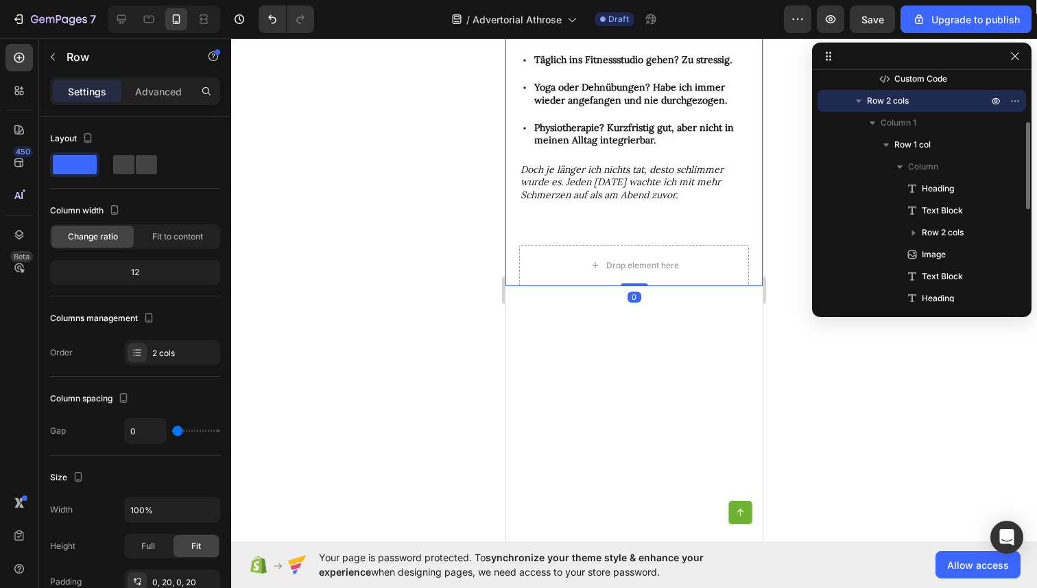
scroll to position [137, 0]
click at [999, 99] on icon "button" at bounding box center [995, 103] width 11 height 11
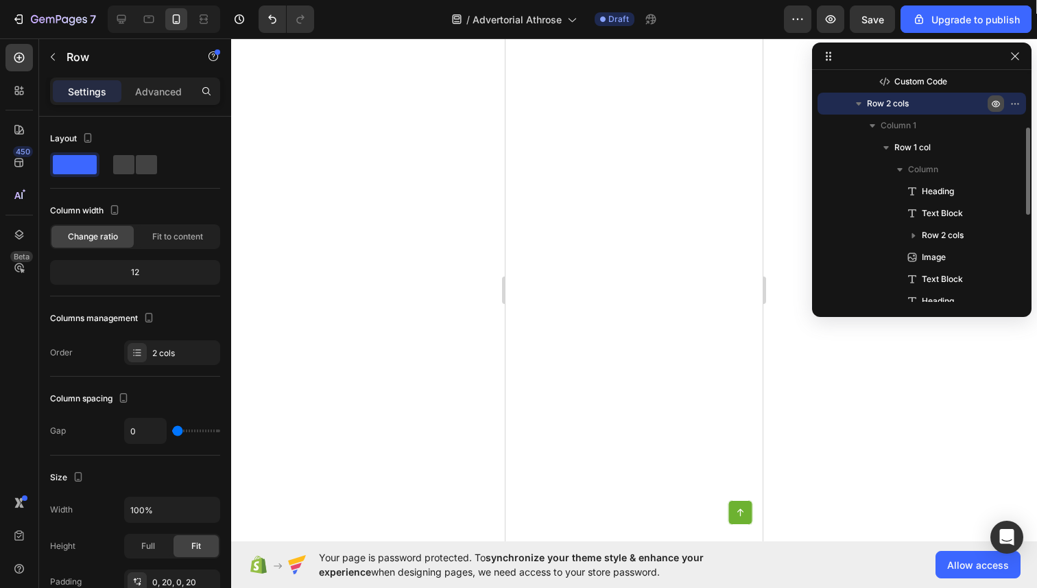
scroll to position [59, 0]
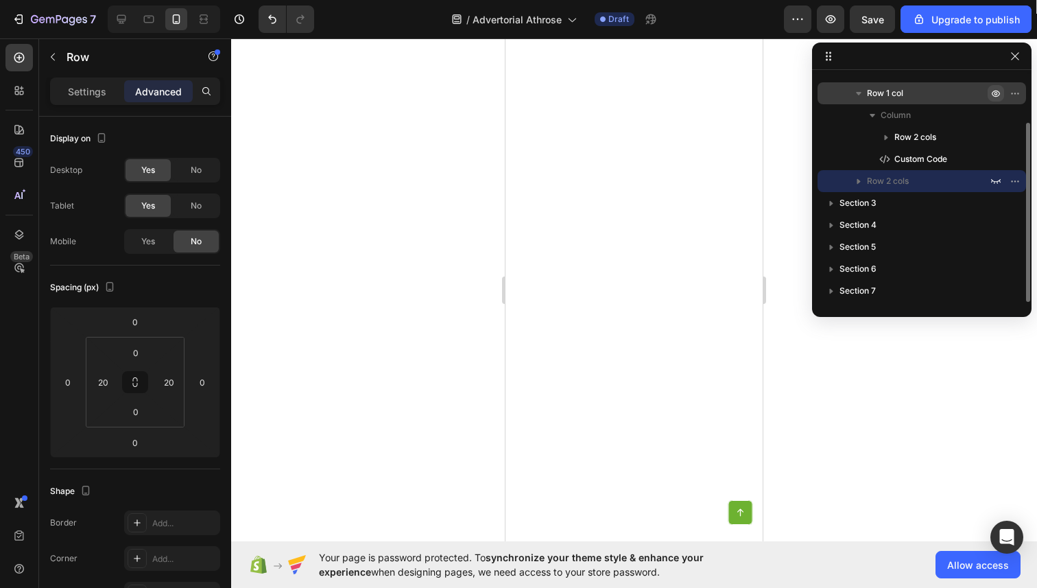
click at [995, 94] on icon "button" at bounding box center [995, 93] width 11 height 11
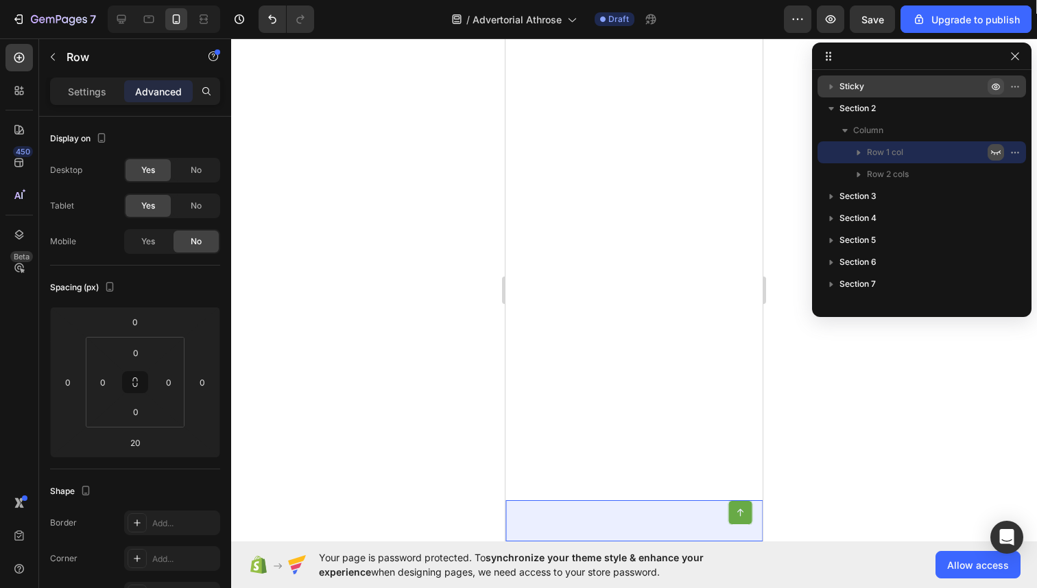
scroll to position [0, 0]
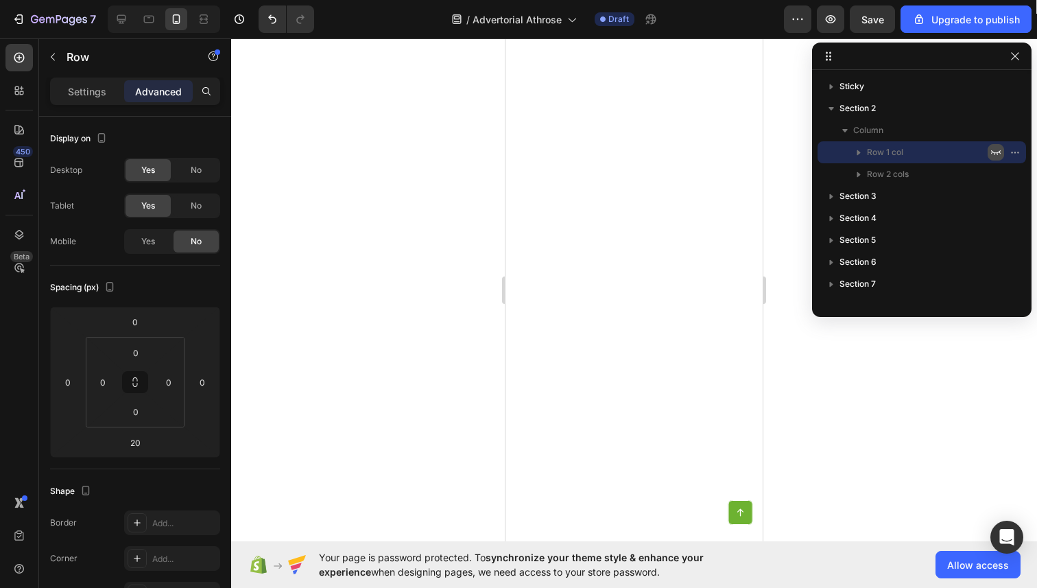
click at [993, 154] on icon "button" at bounding box center [995, 152] width 11 height 11
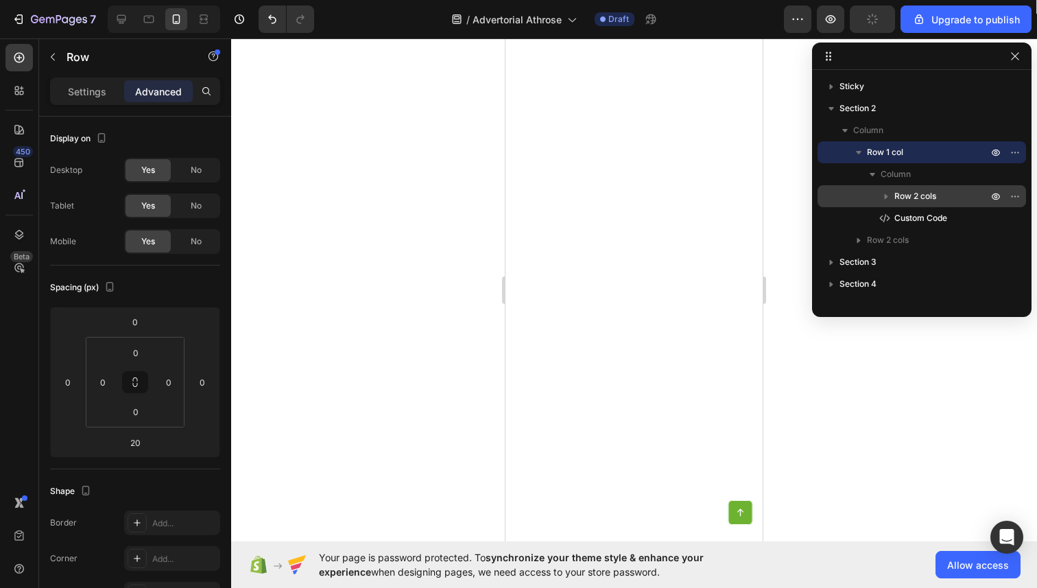
scroll to position [38, 0]
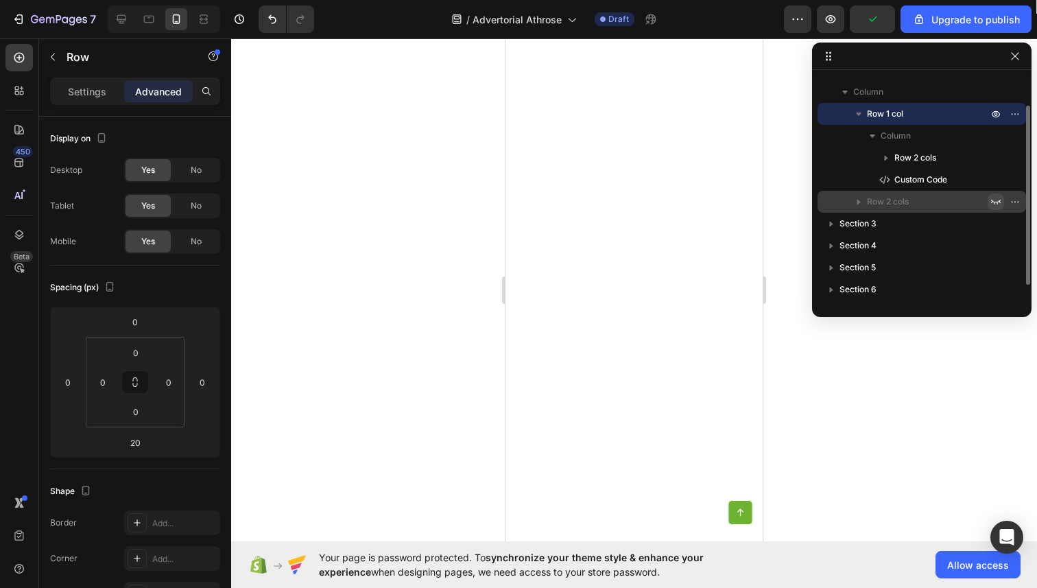
click at [994, 202] on icon "button" at bounding box center [996, 202] width 10 height 5
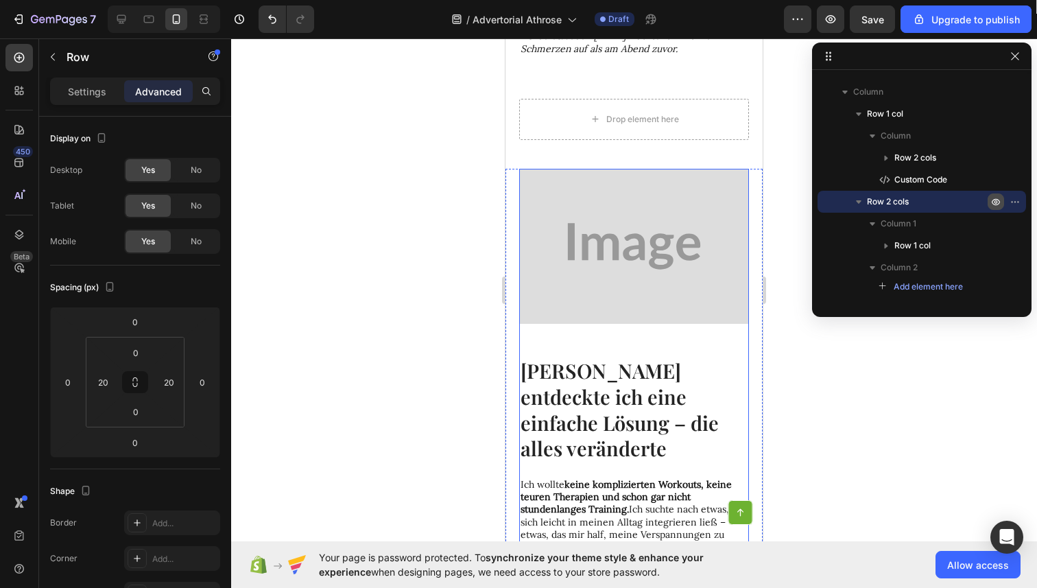
scroll to position [1204, 0]
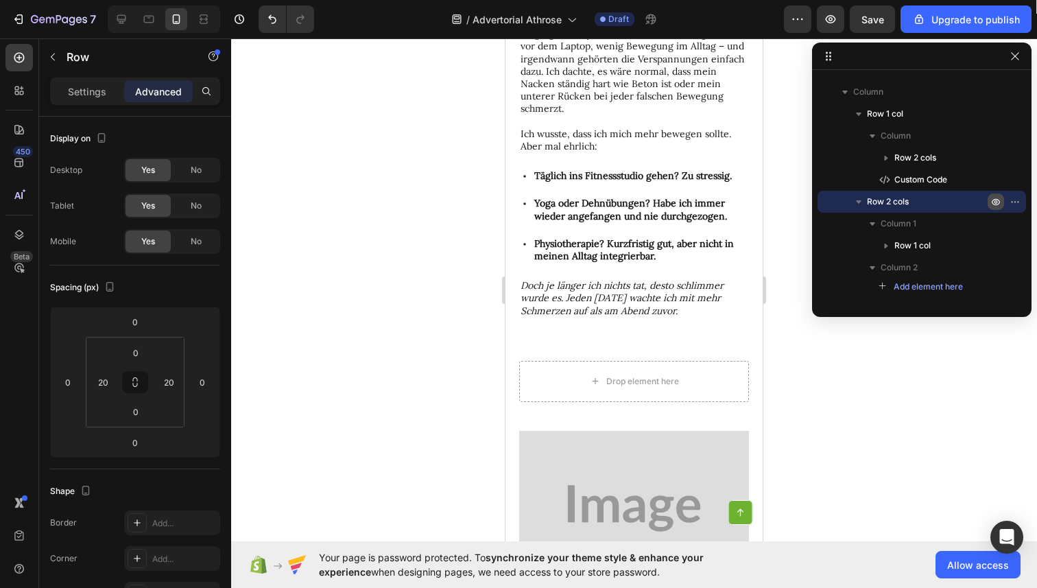
click at [145, 20] on icon at bounding box center [149, 19] width 14 height 14
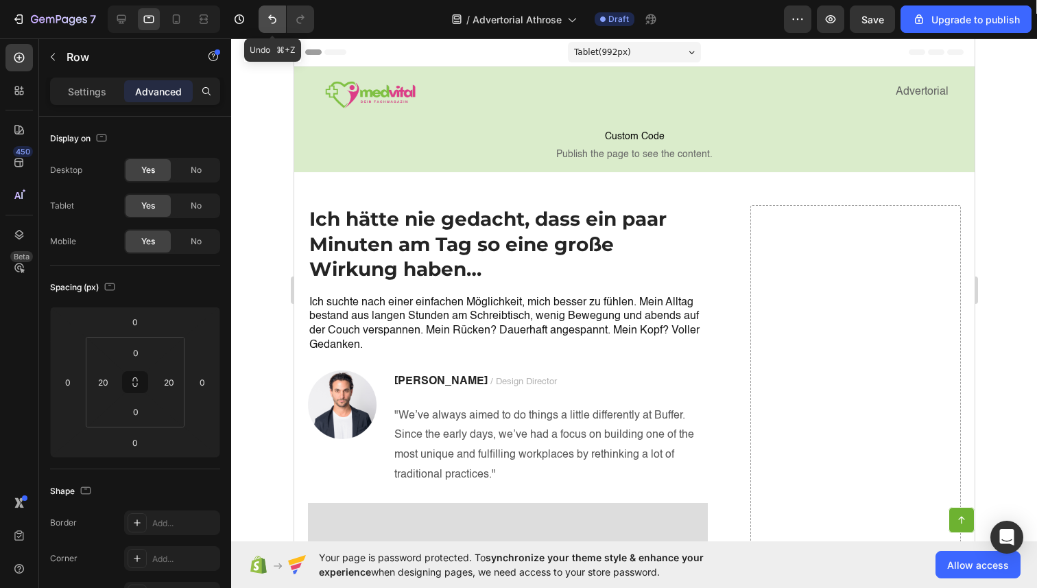
click at [270, 23] on icon "Undo/Redo" at bounding box center [272, 19] width 14 height 14
click at [271, 25] on button "Undo/Redo" at bounding box center [272, 18] width 27 height 27
click at [271, 25] on icon "Undo/Redo" at bounding box center [272, 19] width 14 height 14
click at [119, 14] on icon at bounding box center [122, 19] width 14 height 14
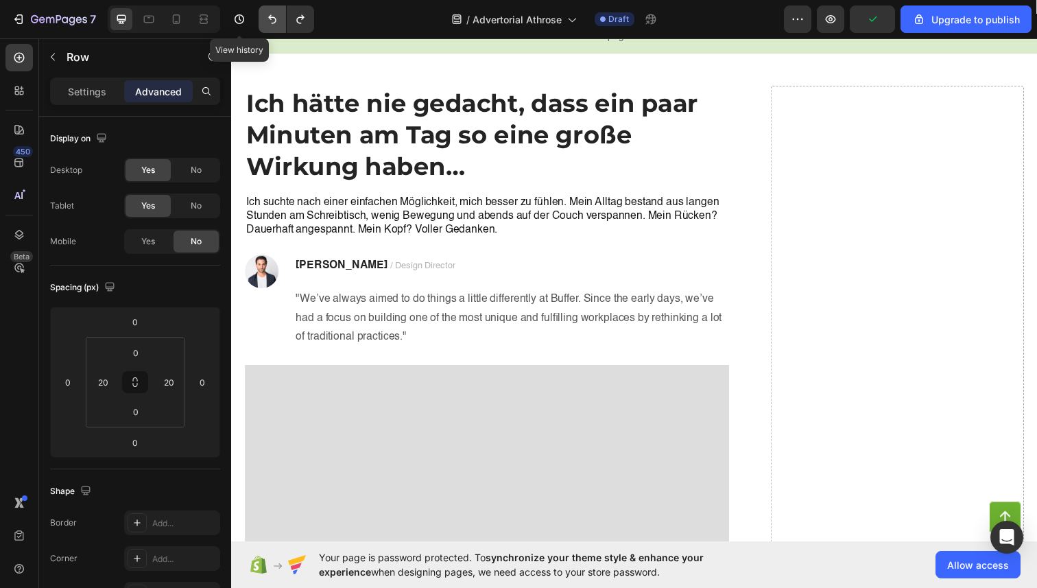
scroll to position [119, 0]
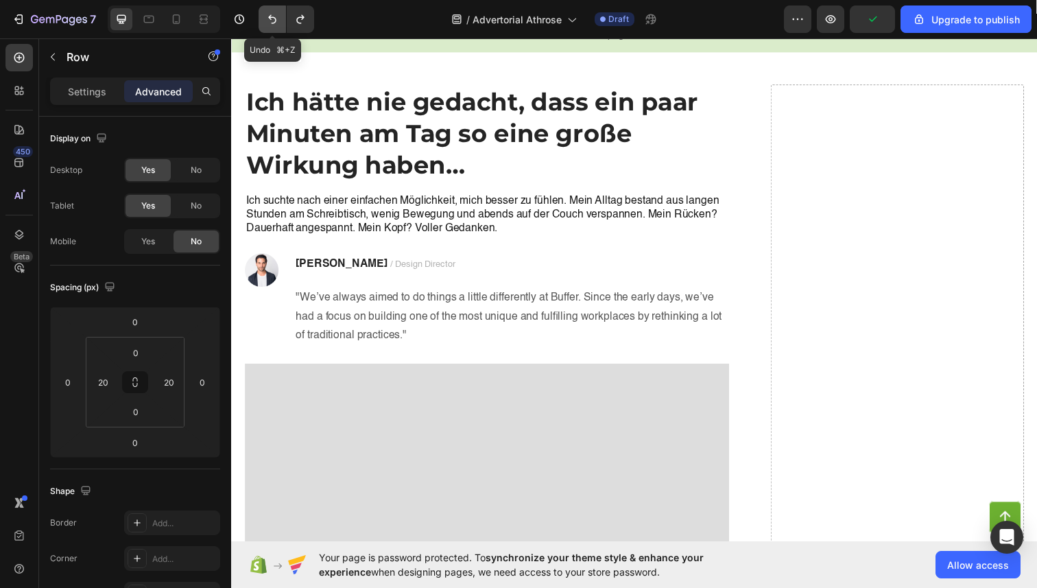
click at [272, 23] on icon "Undo/Redo" at bounding box center [272, 19] width 14 height 14
click at [272, 23] on icon "Undo/Redo" at bounding box center [272, 19] width 8 height 9
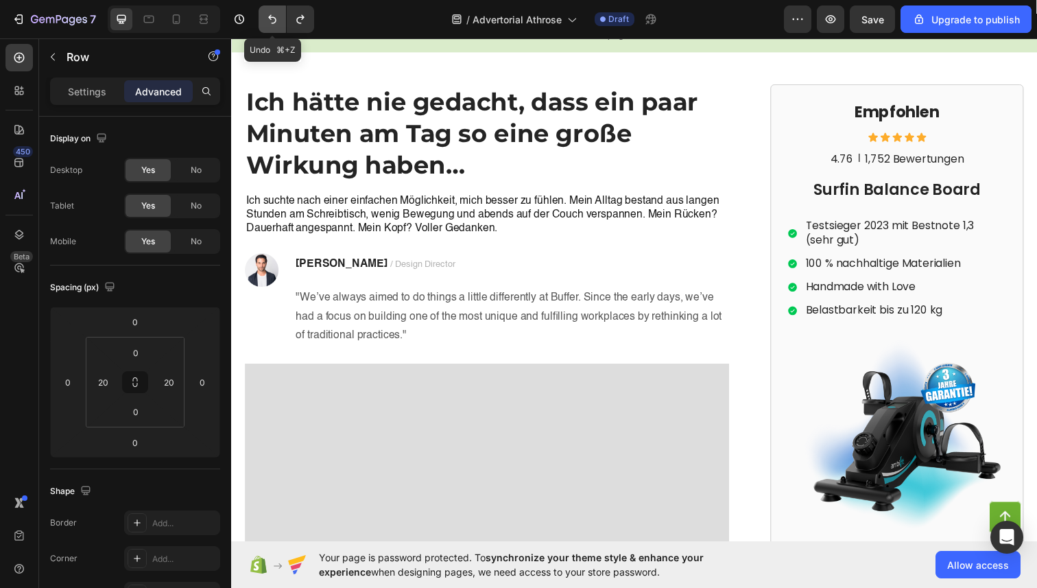
click at [272, 23] on icon "Undo/Redo" at bounding box center [272, 19] width 8 height 9
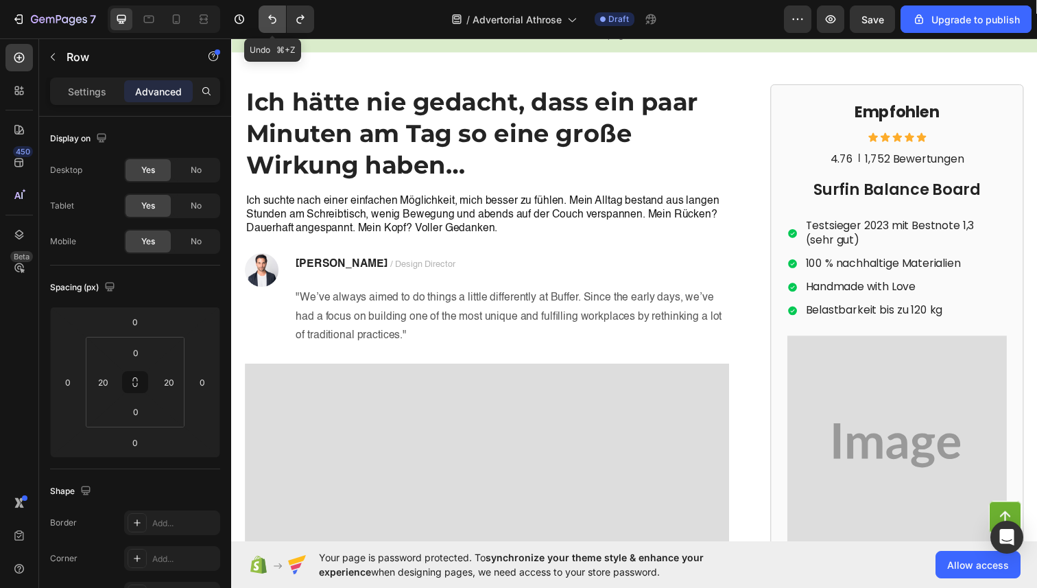
click at [272, 23] on icon "Undo/Redo" at bounding box center [272, 19] width 8 height 9
click at [309, 23] on button "Undo/Redo" at bounding box center [300, 18] width 27 height 27
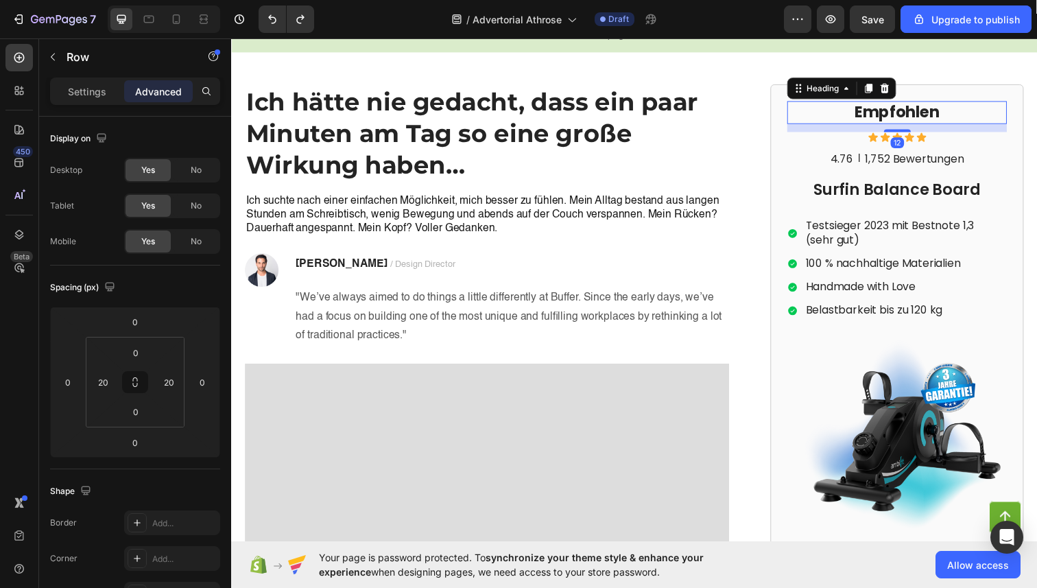
click at [805, 111] on h2 "Empfohlen" at bounding box center [911, 114] width 224 height 23
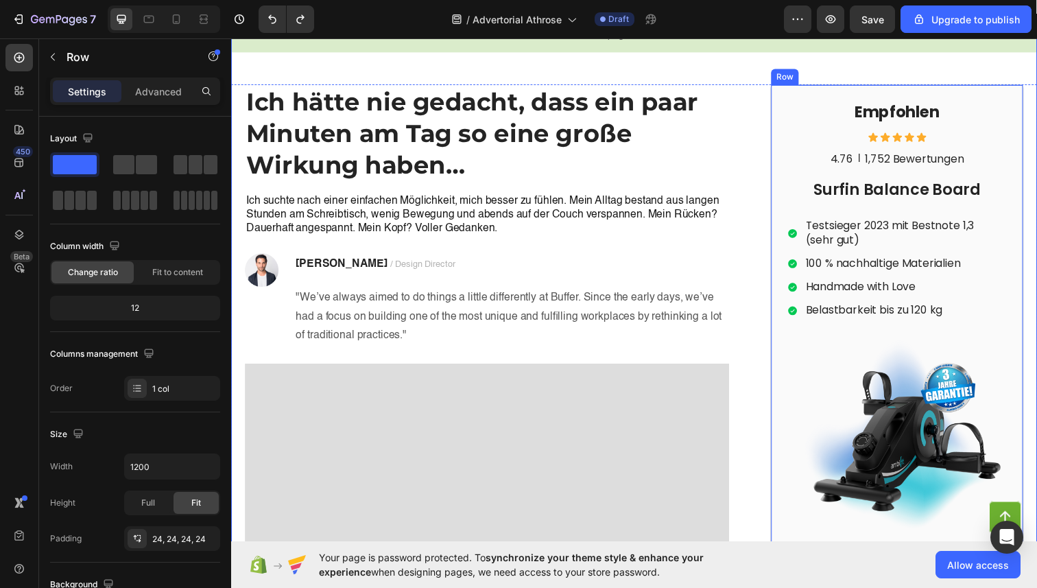
click at [792, 108] on div "Empfohlen Heading Icon Icon Icon Icon Icon Icon List 4.76 Text Block | Text Blo…" at bounding box center [911, 367] width 259 height 562
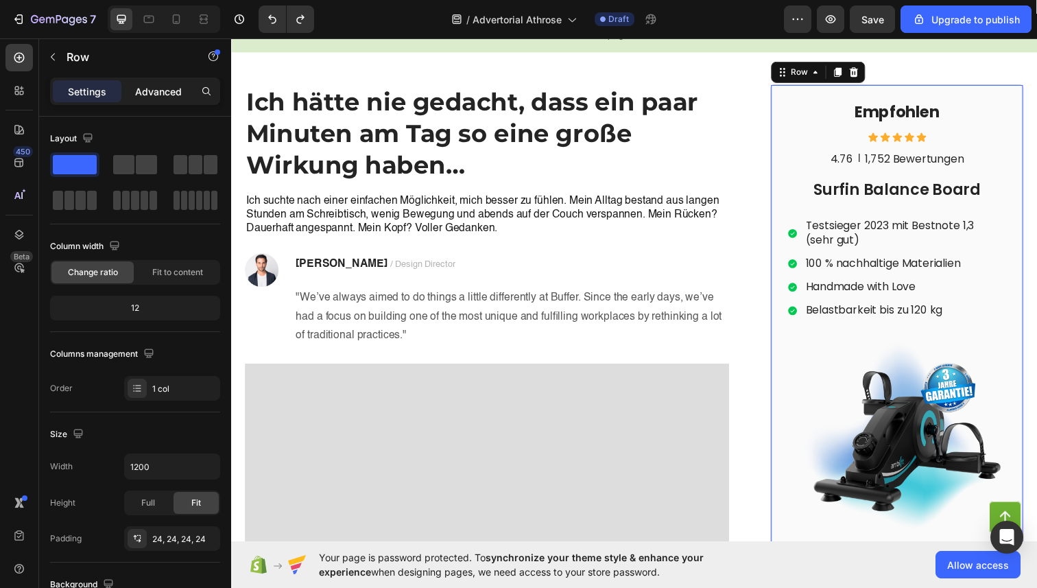
click at [152, 97] on p "Advanced" at bounding box center [158, 91] width 47 height 14
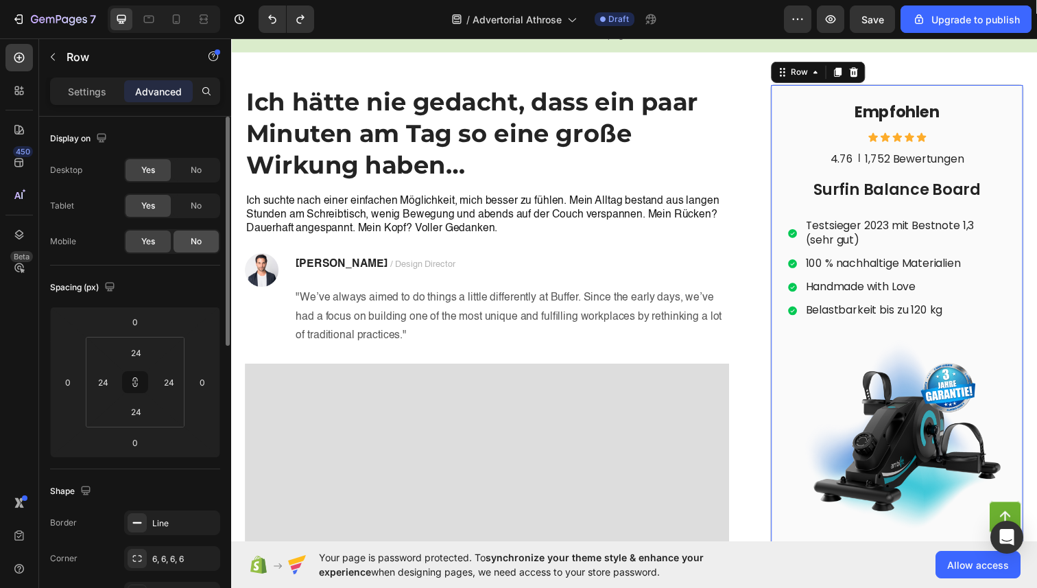
click at [186, 233] on div "No" at bounding box center [196, 241] width 45 height 22
click at [182, 18] on icon at bounding box center [176, 19] width 14 height 14
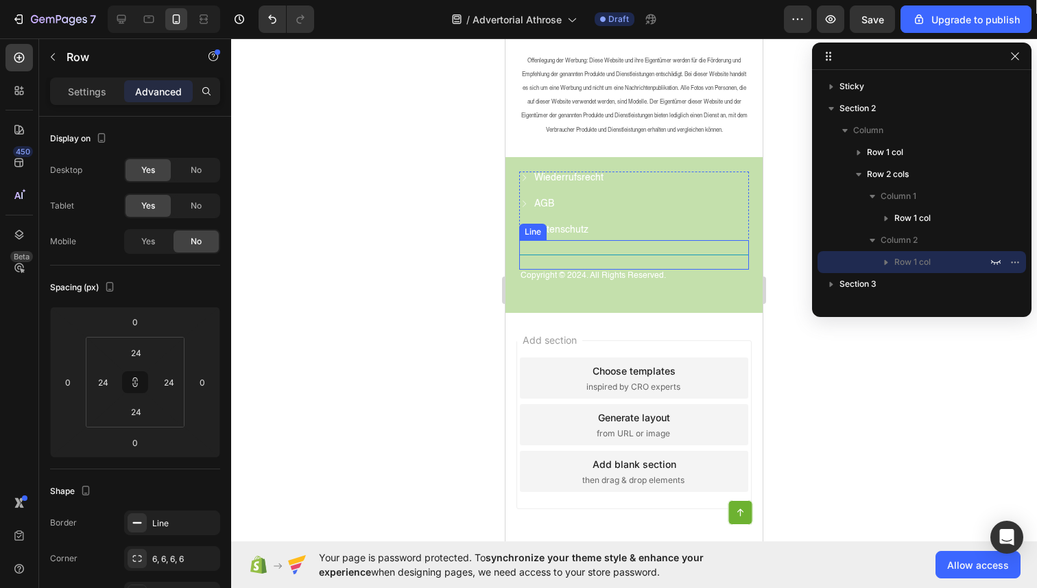
scroll to position [6079, 0]
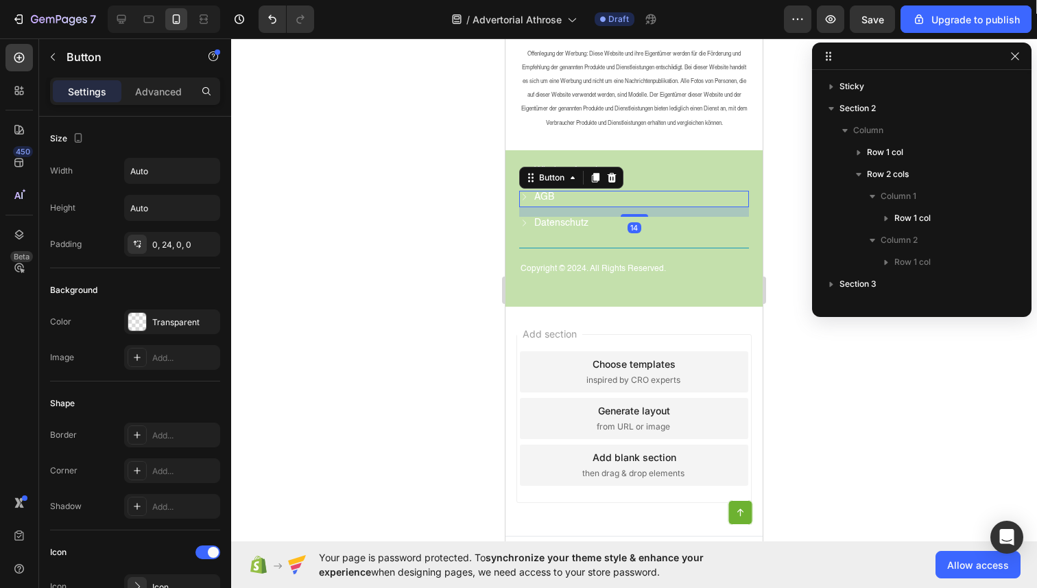
click at [645, 207] on div "AGB Button 14" at bounding box center [634, 199] width 230 height 16
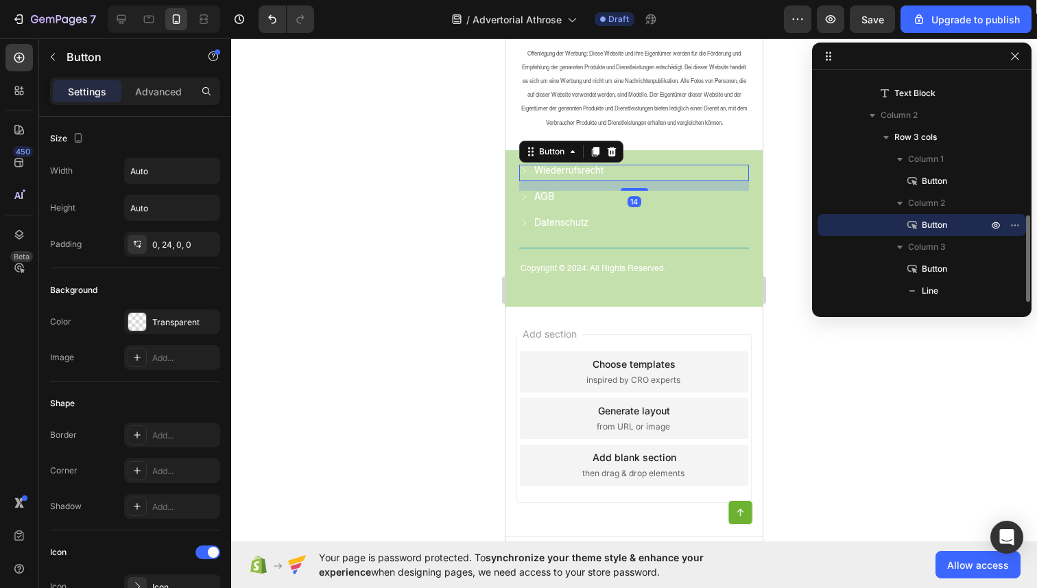
click at [648, 181] on div "Wiederrufsrecht Button 14" at bounding box center [634, 173] width 230 height 16
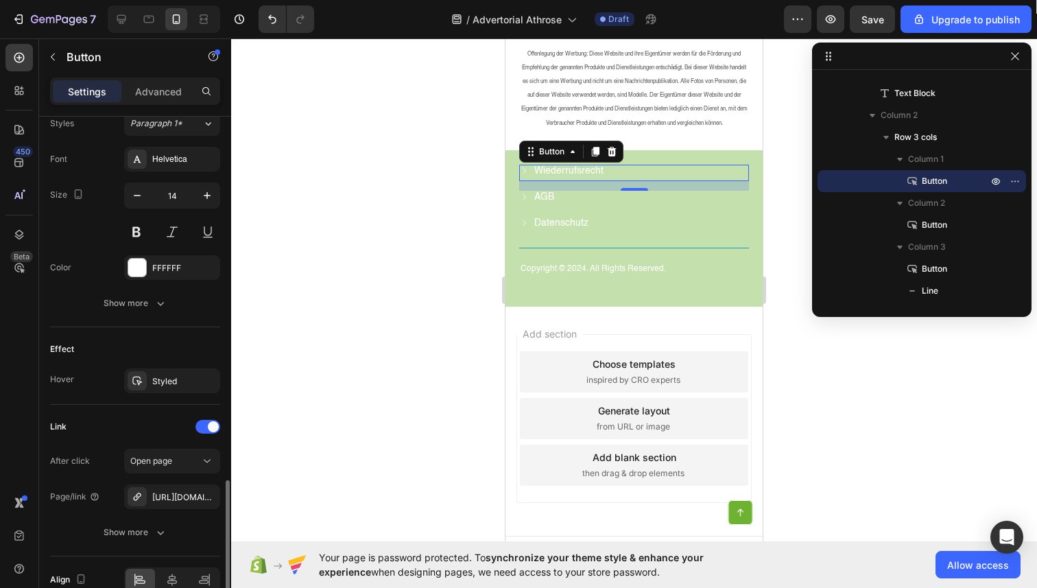
scroll to position [689, 0]
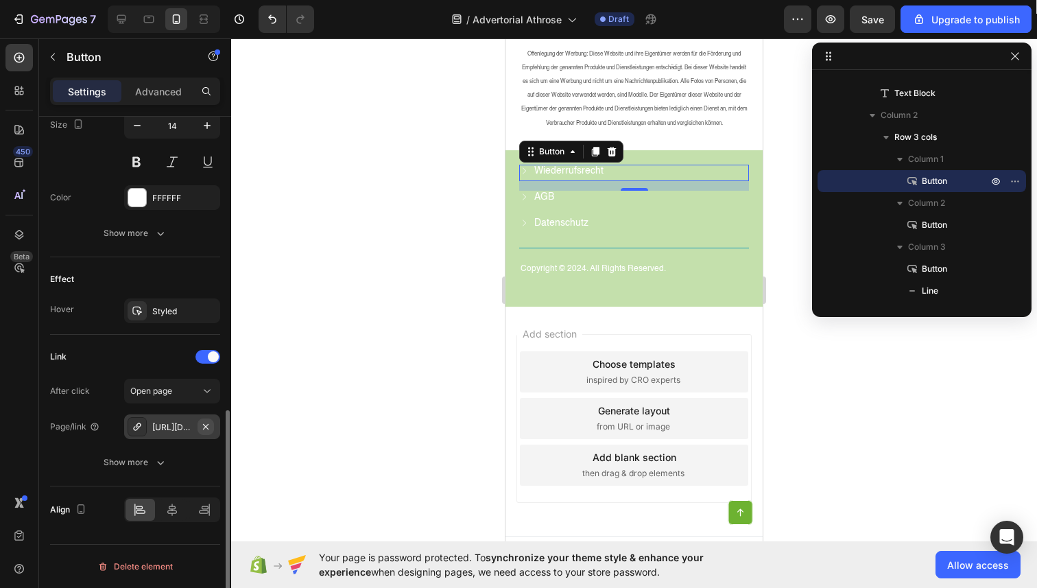
click at [208, 423] on icon "button" at bounding box center [205, 425] width 5 height 5
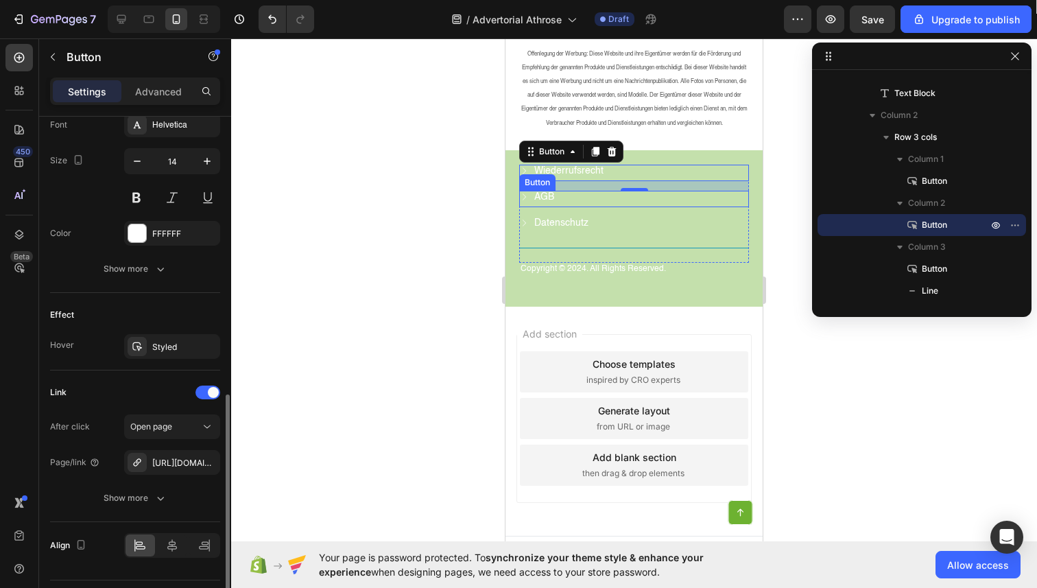
click at [569, 203] on link "AGB" at bounding box center [544, 197] width 51 height 12
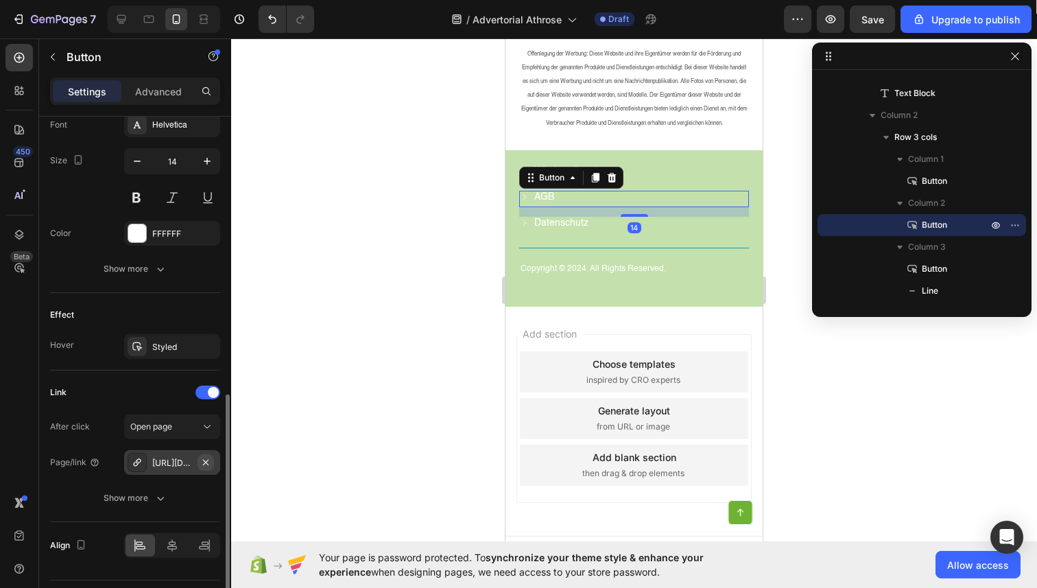
click at [207, 464] on icon "button" at bounding box center [205, 462] width 11 height 11
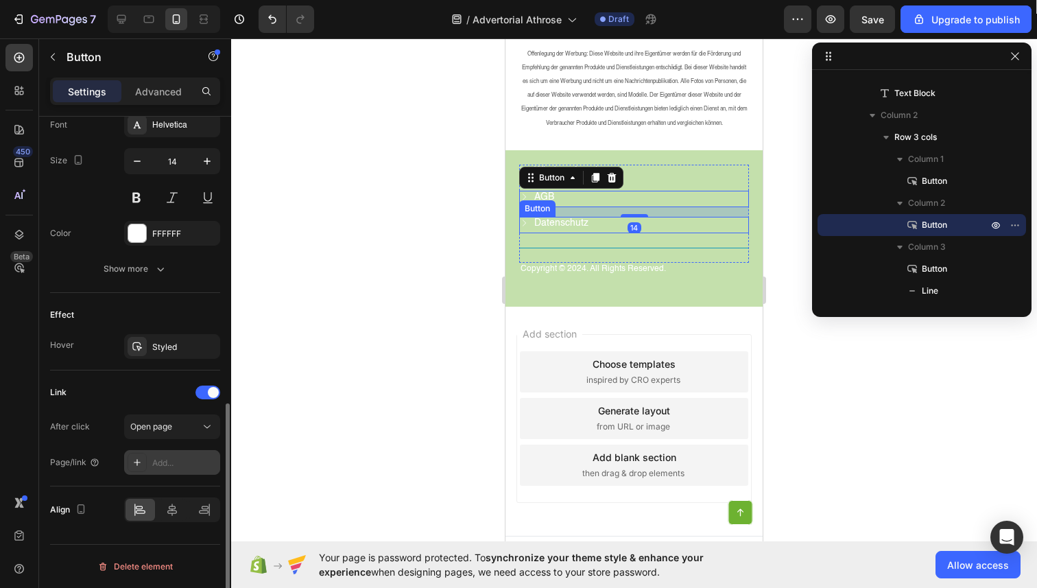
click at [597, 229] on link "Datenschutz" at bounding box center [562, 223] width 86 height 12
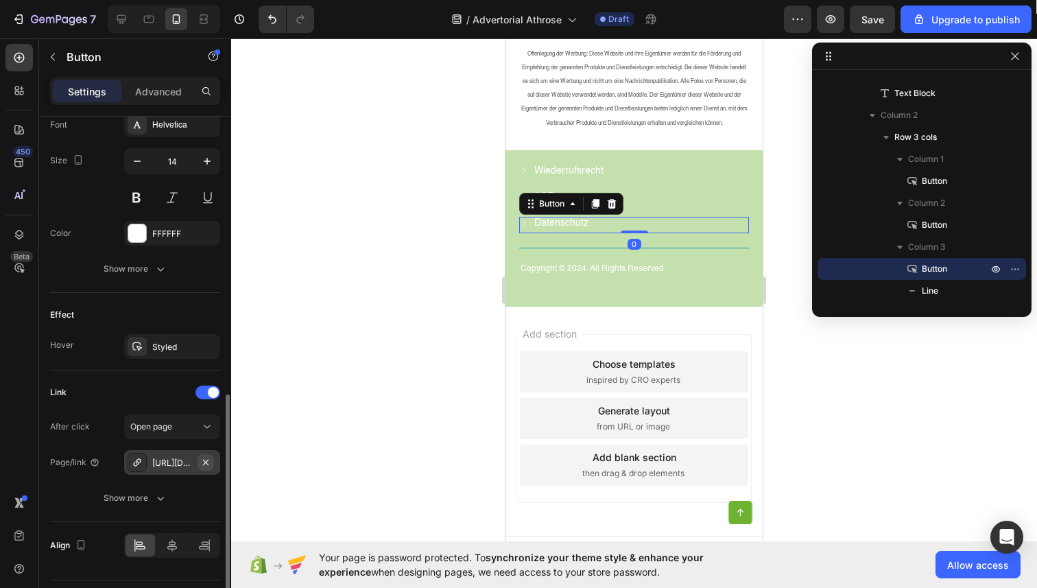
click at [204, 457] on icon "button" at bounding box center [205, 462] width 11 height 11
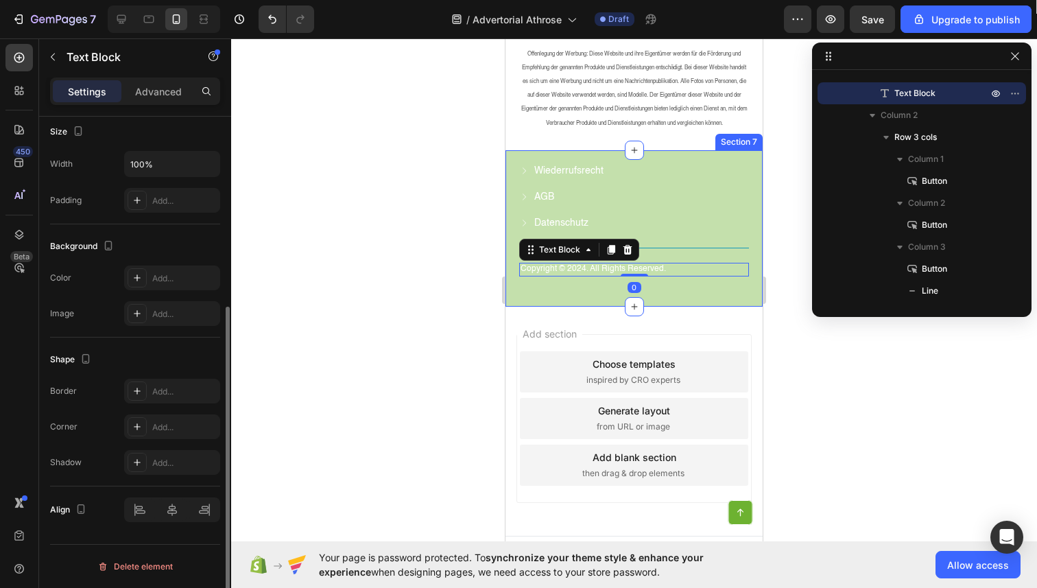
click at [674, 296] on div "Copyright © 2024. All Rights Reserved. Text Block 0 Wiederrufsrecht Button AGB …" at bounding box center [634, 228] width 257 height 156
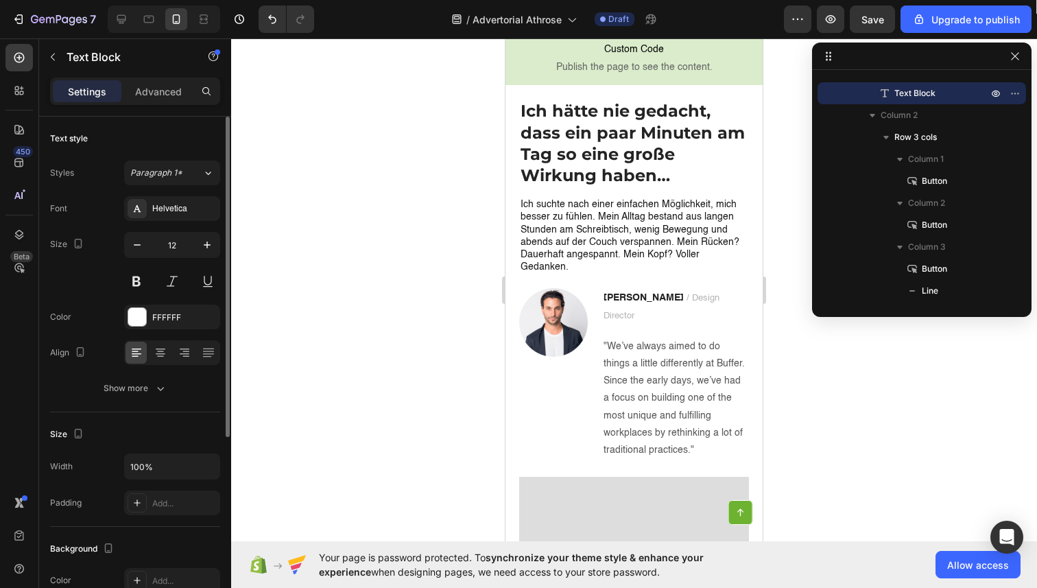
scroll to position [0, 0]
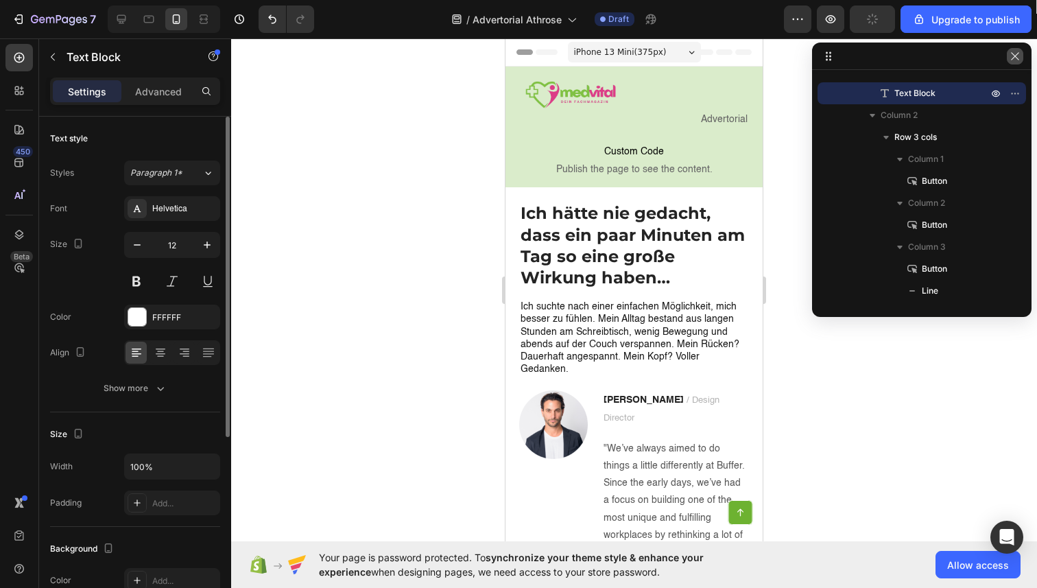
click at [1014, 57] on icon "button" at bounding box center [1015, 56] width 8 height 8
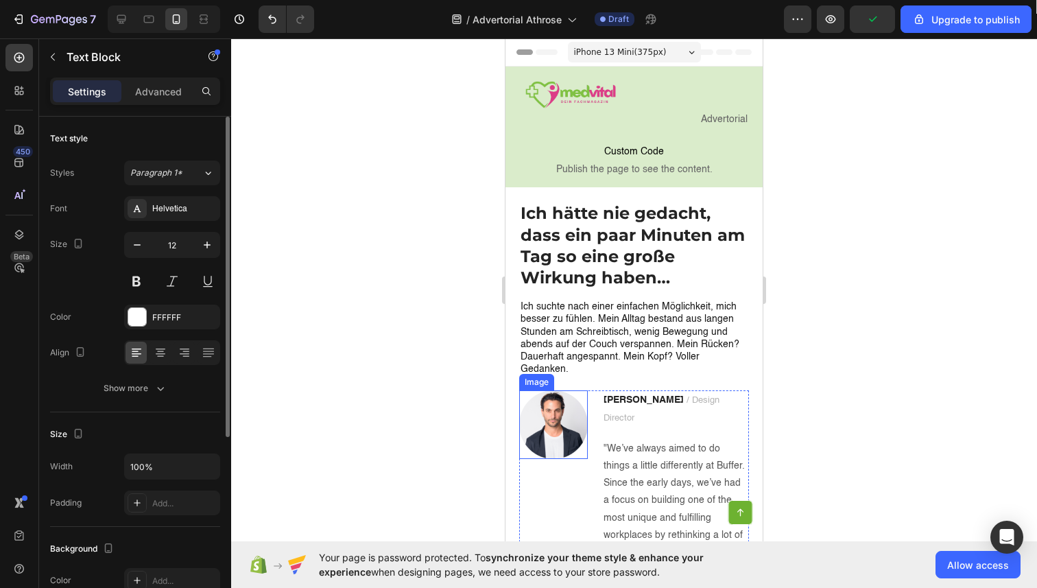
click at [577, 427] on img at bounding box center [553, 424] width 69 height 69
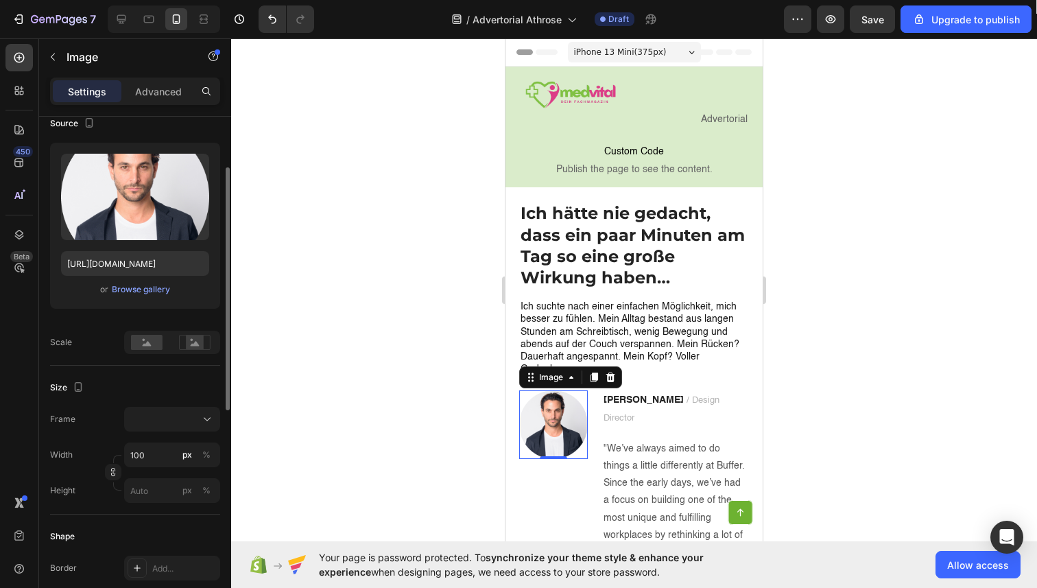
scroll to position [110, 0]
click at [144, 464] on input "100" at bounding box center [172, 456] width 96 height 25
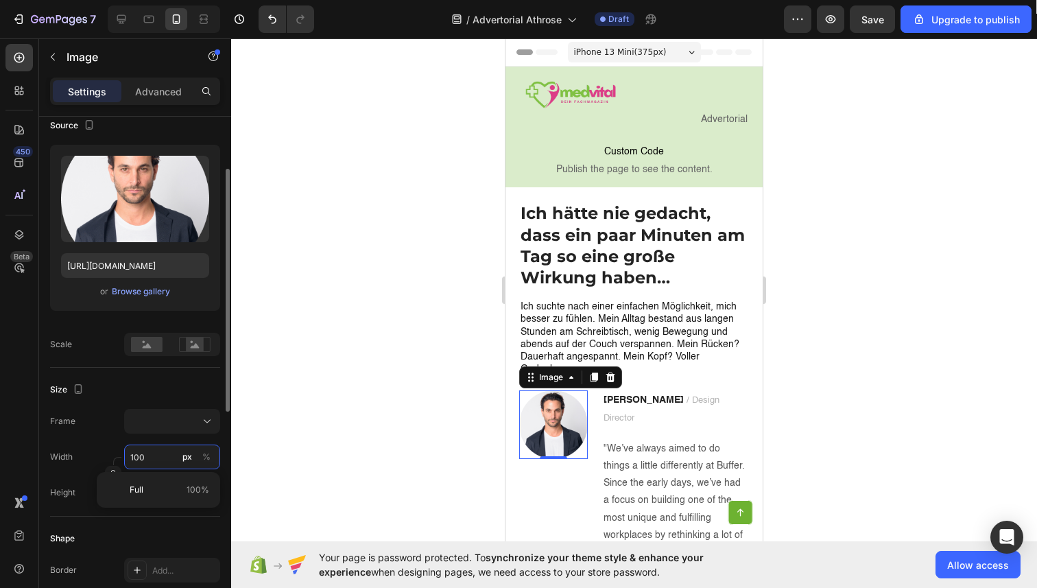
type input "4"
type input "40"
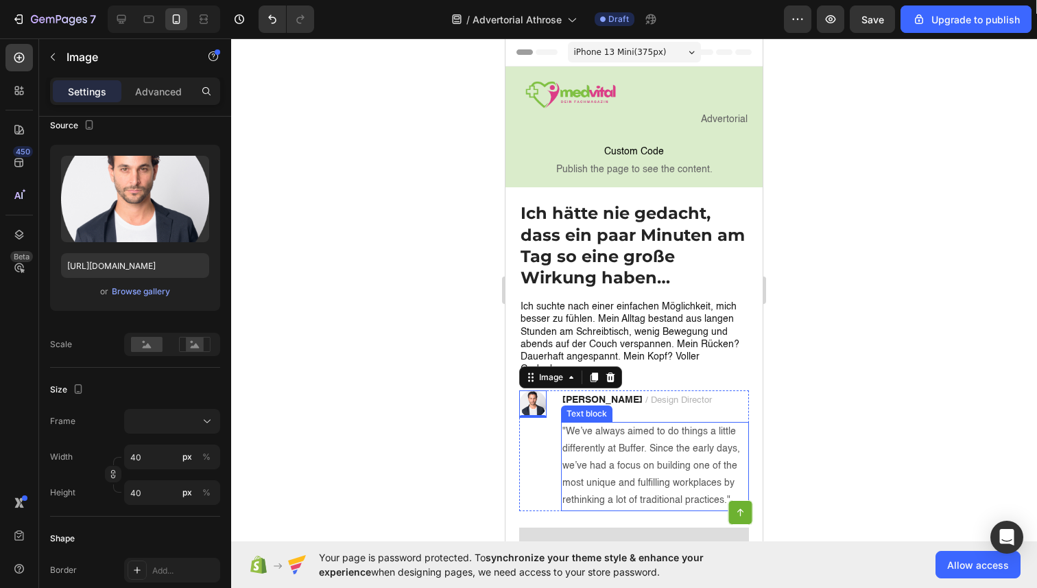
click at [647, 422] on div ""We’ve always aimed to do things a little differently at Buffer. Since the earl…" at bounding box center [655, 466] width 188 height 89
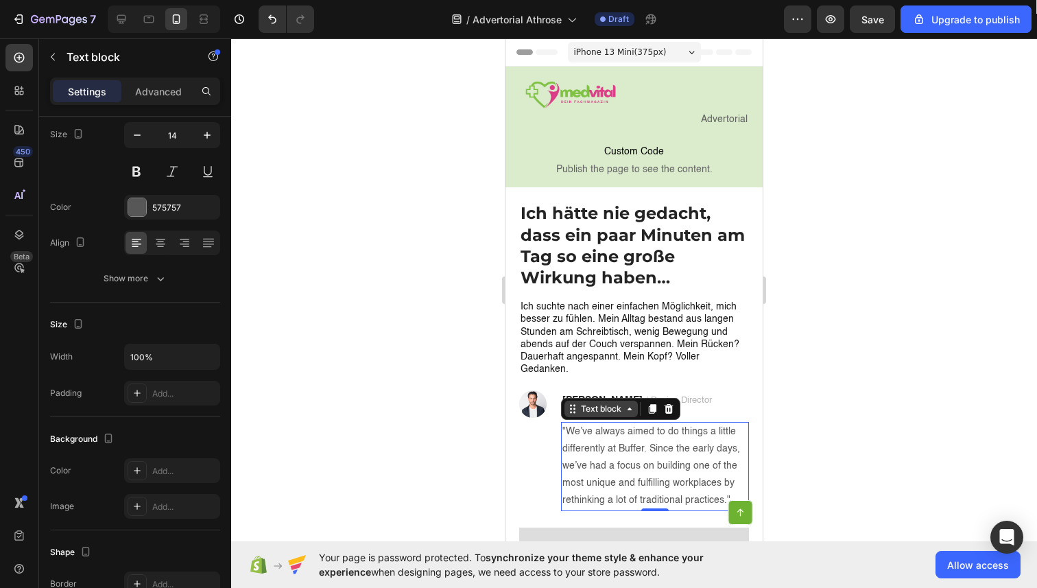
scroll to position [0, 0]
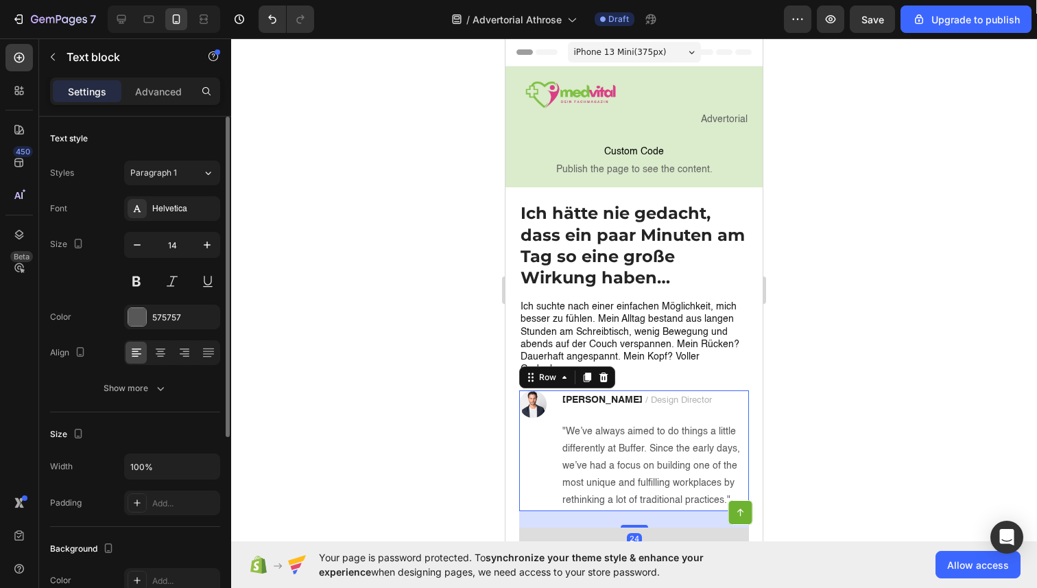
click at [544, 414] on div "Image" at bounding box center [532, 450] width 27 height 120
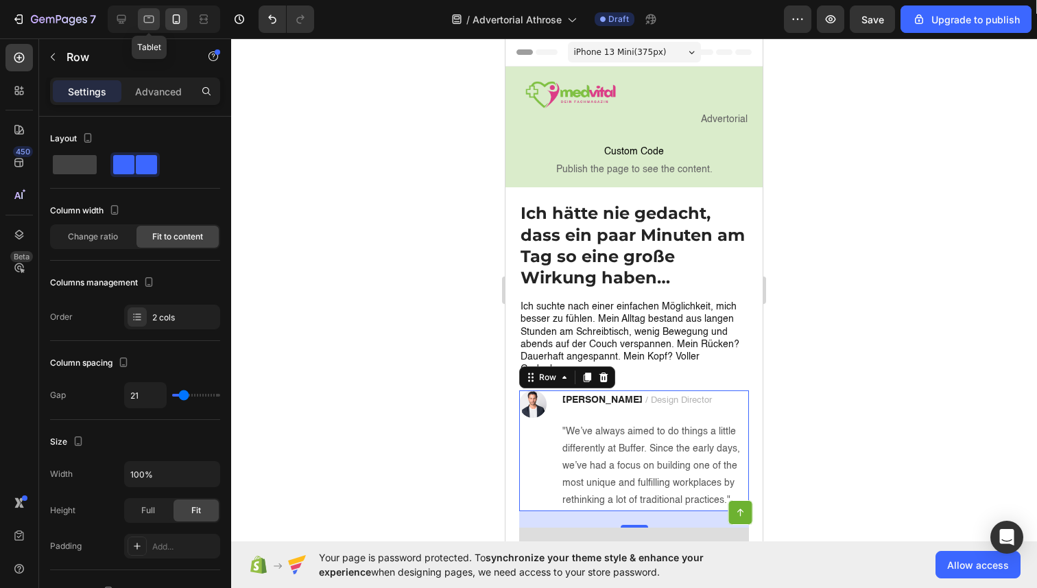
click at [147, 19] on icon at bounding box center [149, 19] width 14 height 14
type input "24"
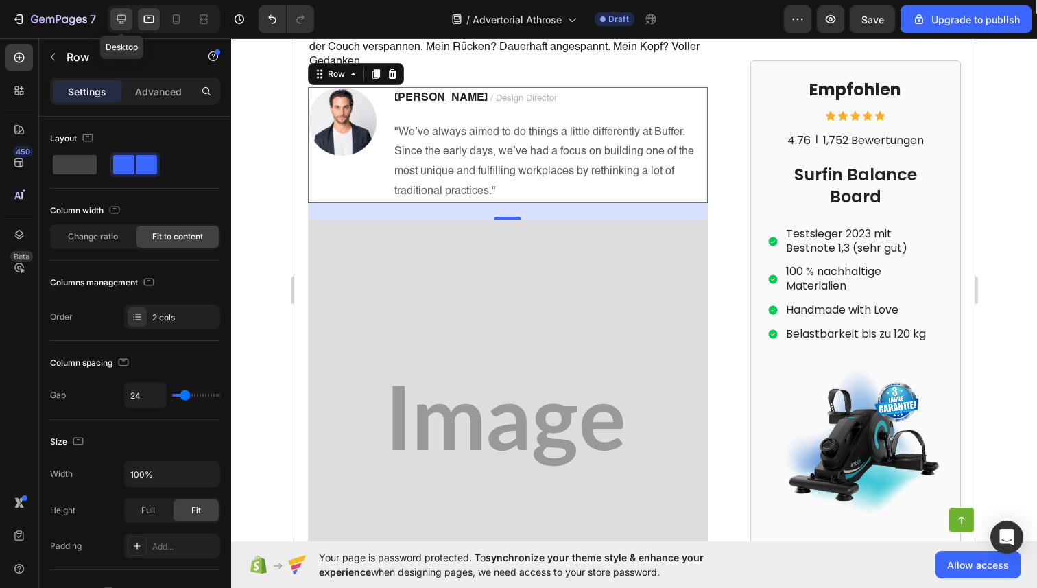
click at [120, 15] on icon at bounding box center [121, 19] width 9 height 9
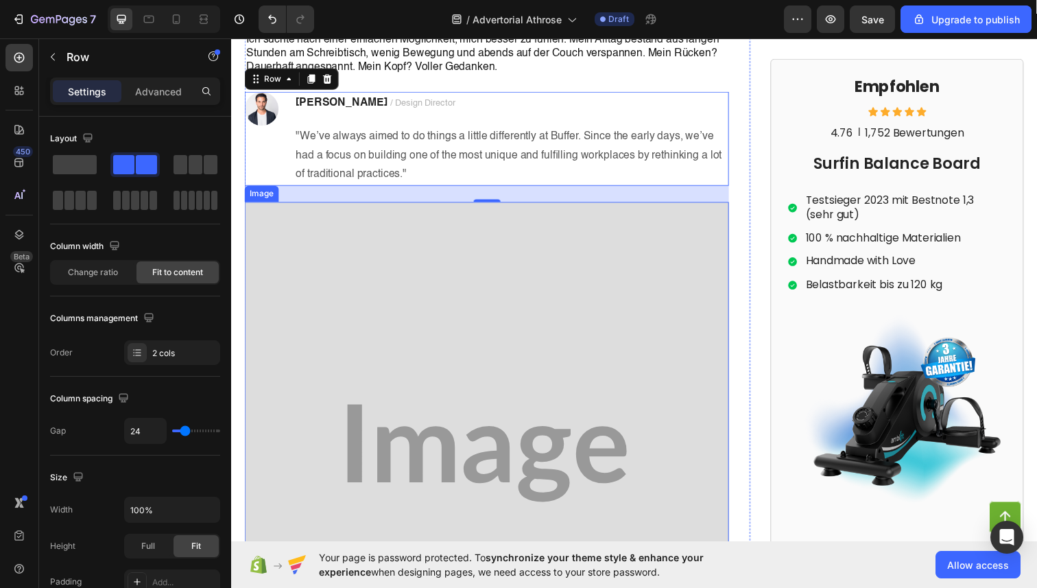
scroll to position [291, 0]
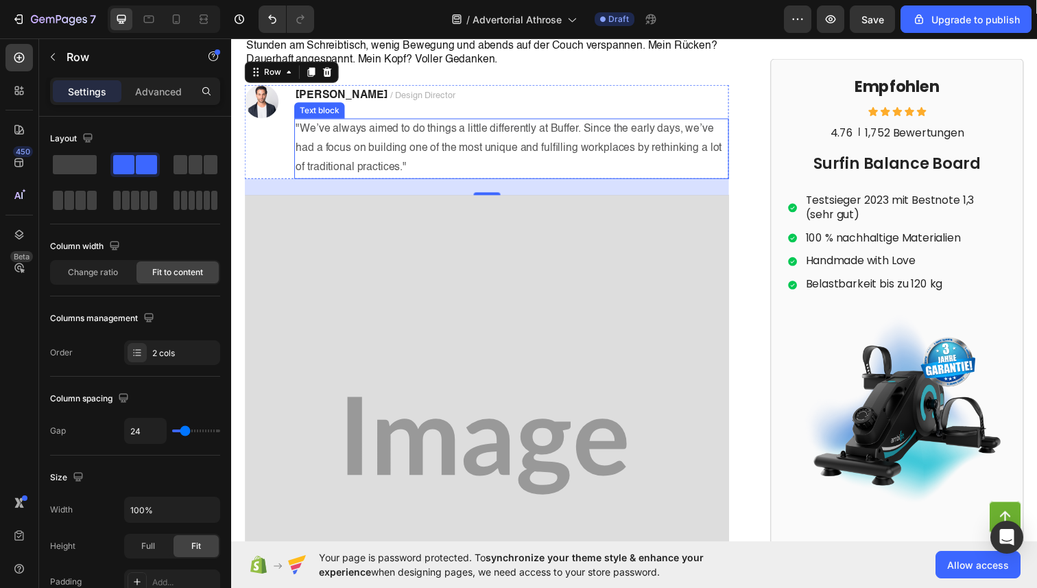
click at [288, 128] on div "Image [PERSON_NAME] / Design Director Text block "We’ve always aimed to do thin…" at bounding box center [492, 134] width 495 height 96
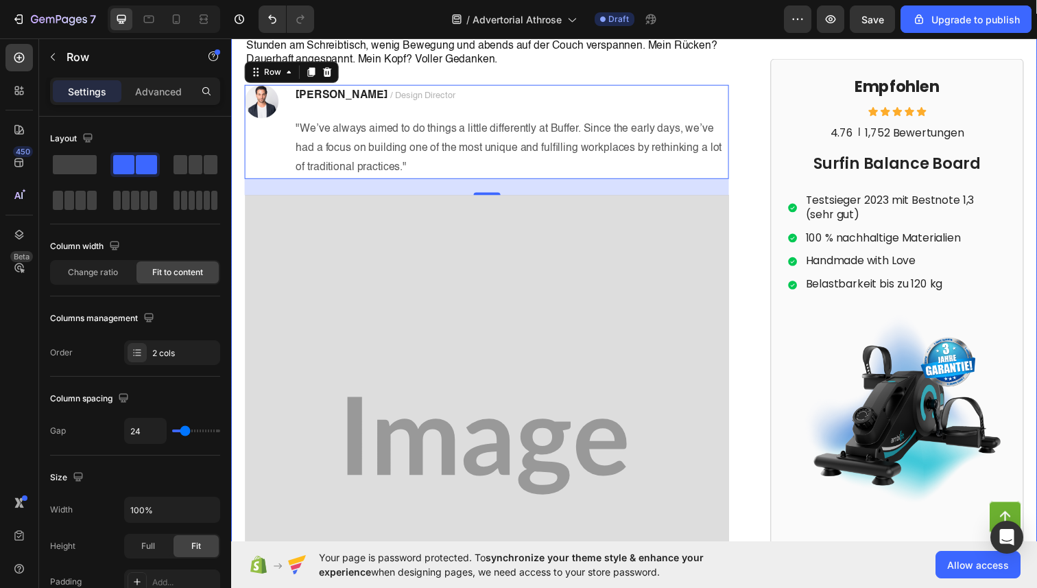
click at [235, 121] on div "Ich hätte nie gedacht, dass ein paar Minuten am Tag so eine große Wirkung haben…" at bounding box center [642, 584] width 823 height 1340
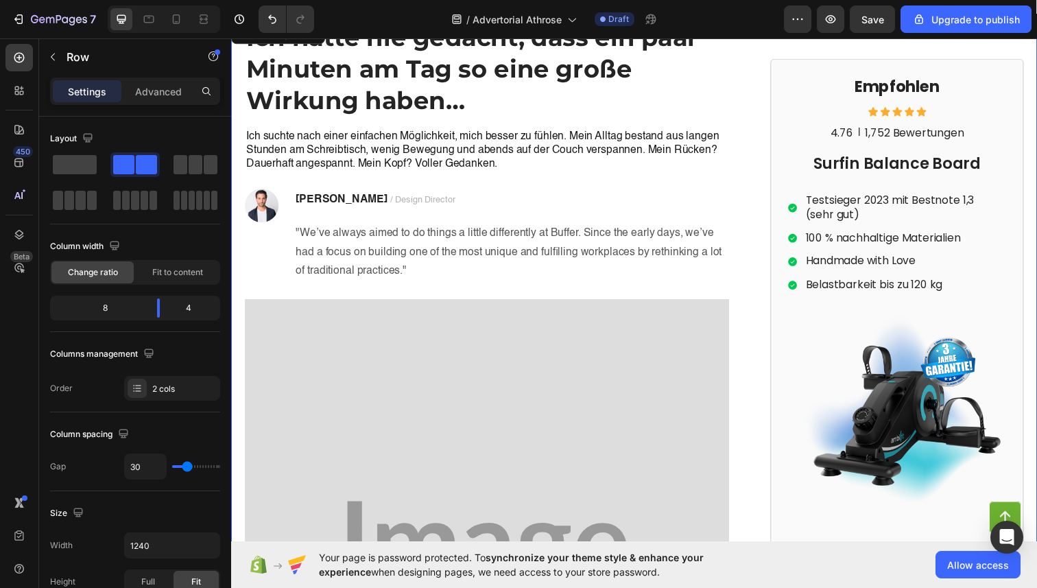
scroll to position [0, 0]
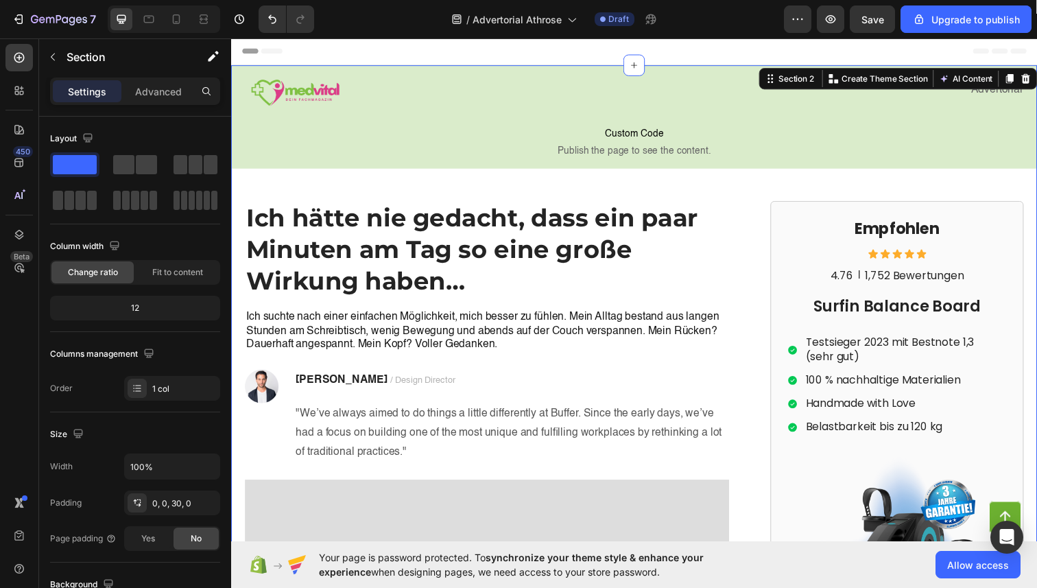
click at [19, 235] on icon at bounding box center [19, 235] width 9 height 10
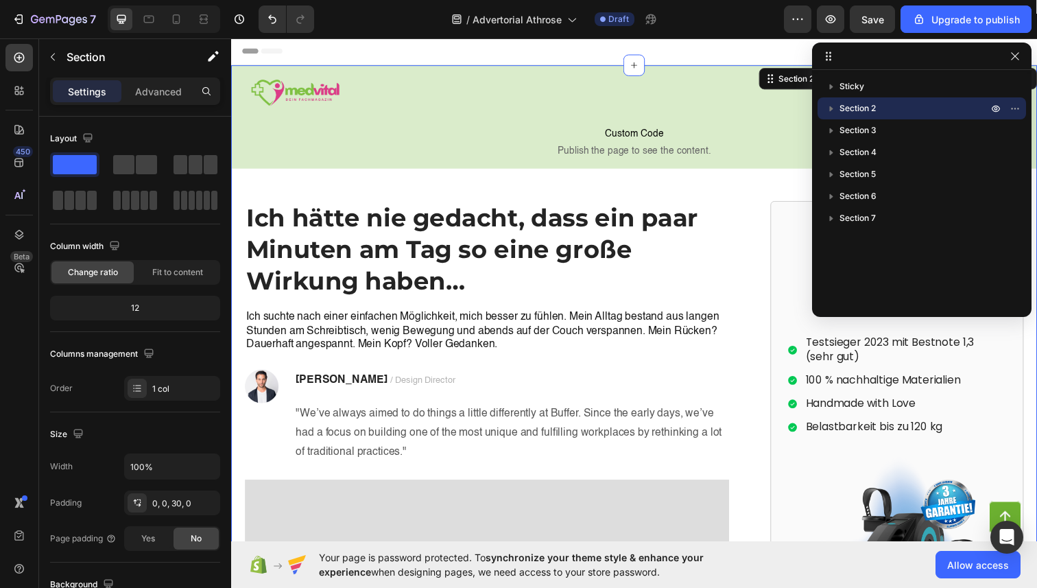
click at [833, 110] on icon "button" at bounding box center [831, 109] width 14 height 14
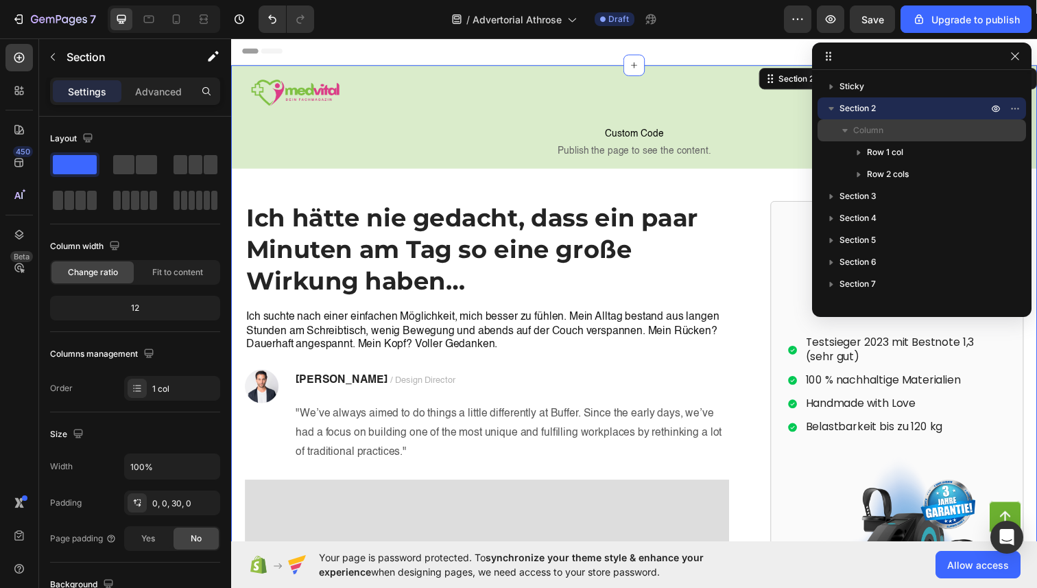
click at [848, 132] on icon "button" at bounding box center [845, 130] width 14 height 14
click at [838, 117] on div "Section 2" at bounding box center [922, 108] width 198 height 22
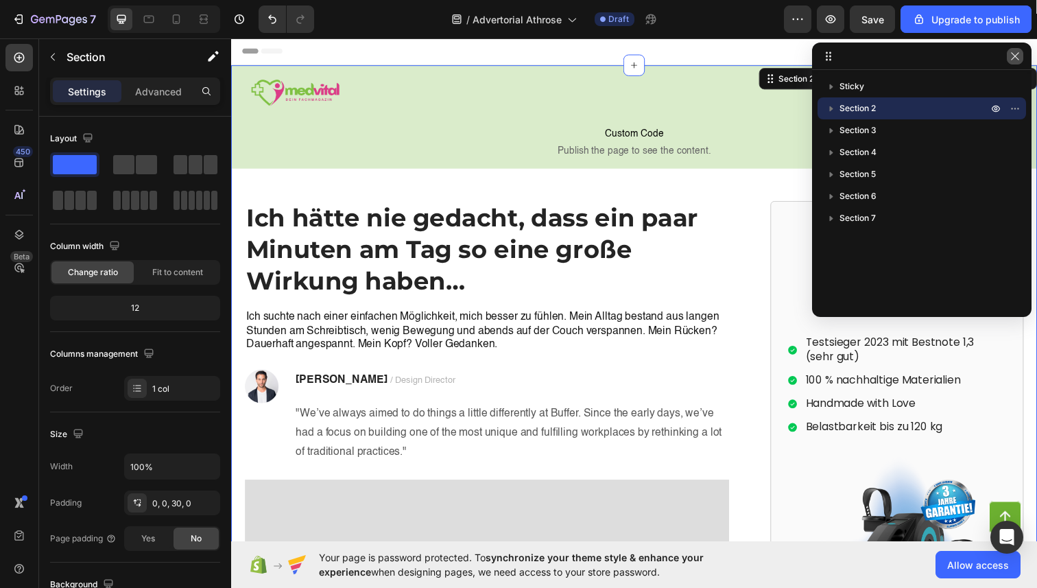
click at [1019, 54] on icon "button" at bounding box center [1015, 56] width 11 height 11
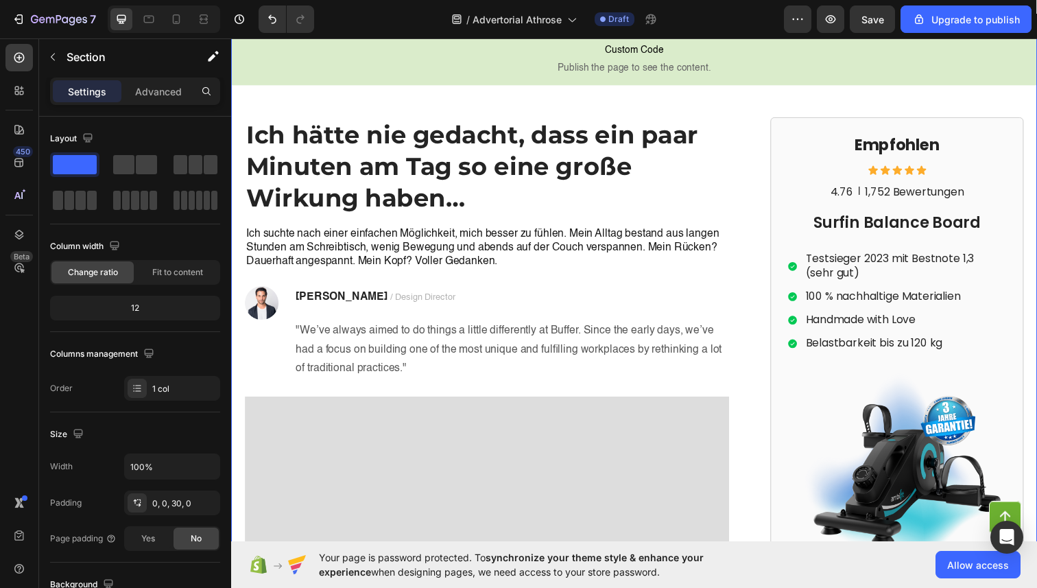
scroll to position [84, 0]
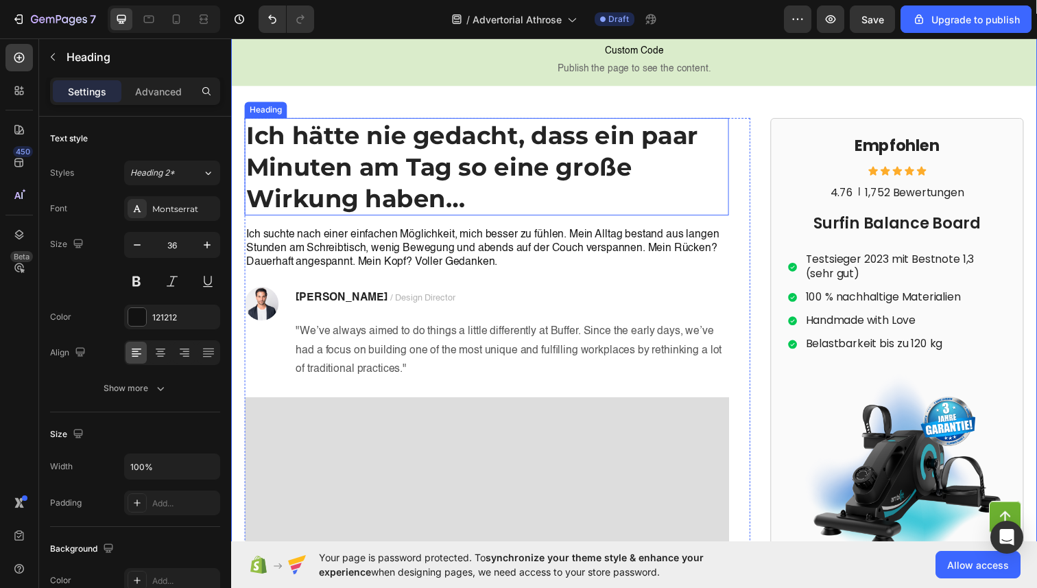
click at [651, 137] on strong "Ich hätte nie gedacht, dass ein paar Minuten am Tag so eine große Wirkung haben…" at bounding box center [477, 169] width 462 height 95
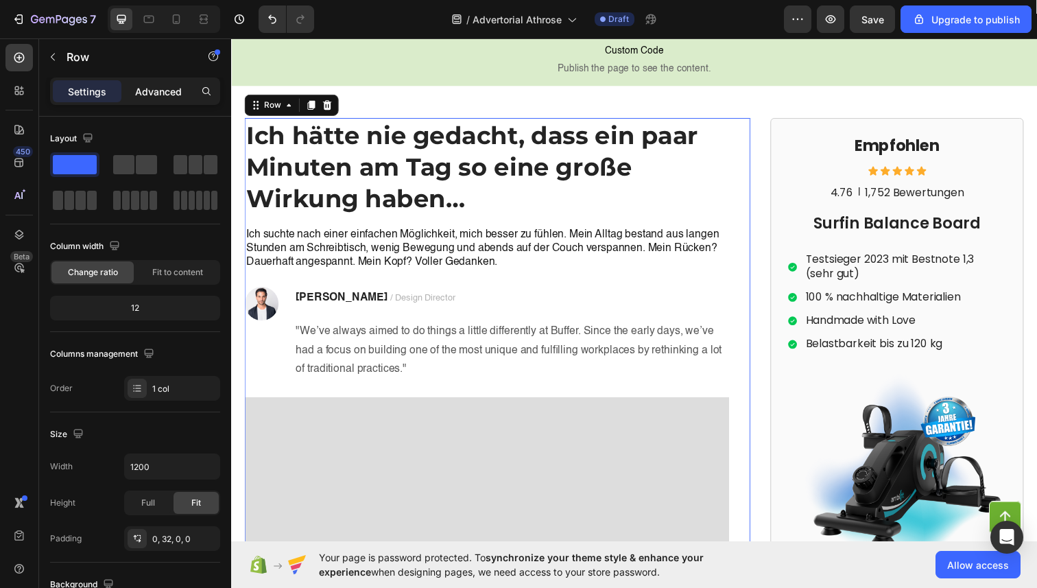
click at [147, 88] on p "Advanced" at bounding box center [158, 91] width 47 height 14
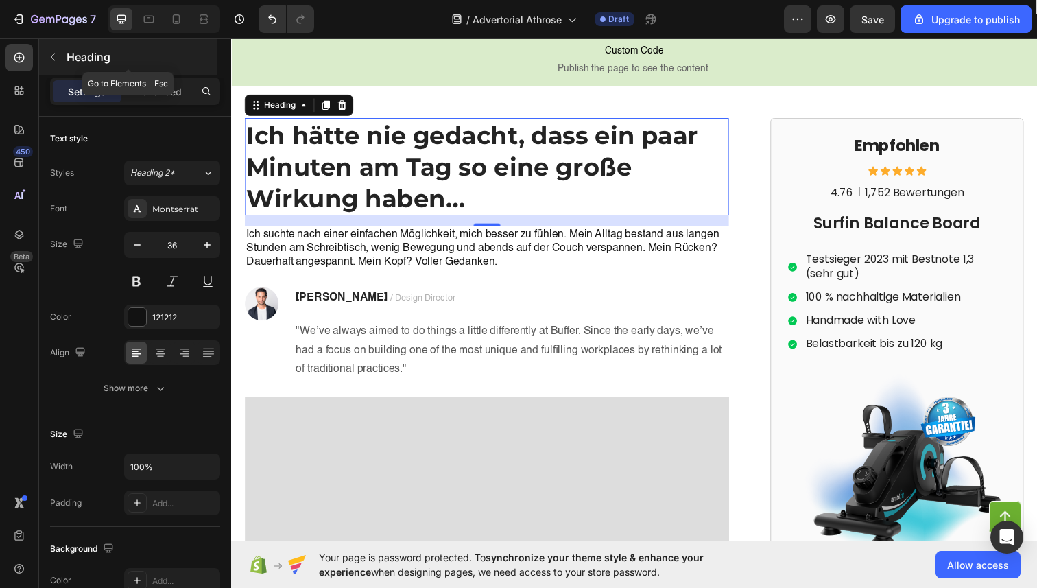
click at [47, 51] on button "button" at bounding box center [53, 57] width 22 height 22
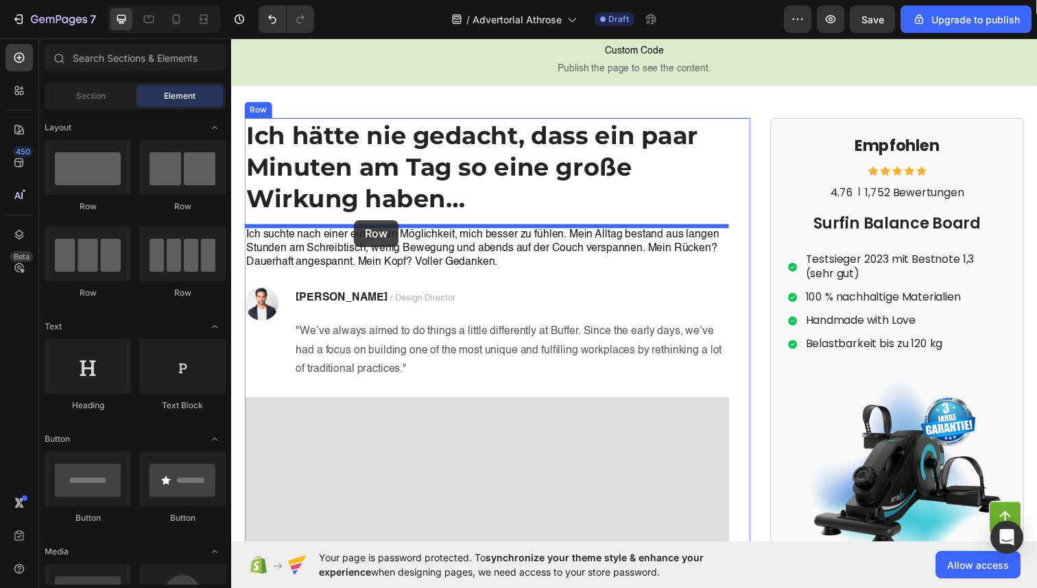
drag, startPoint x: 313, startPoint y: 217, endPoint x: 357, endPoint y: 224, distance: 44.4
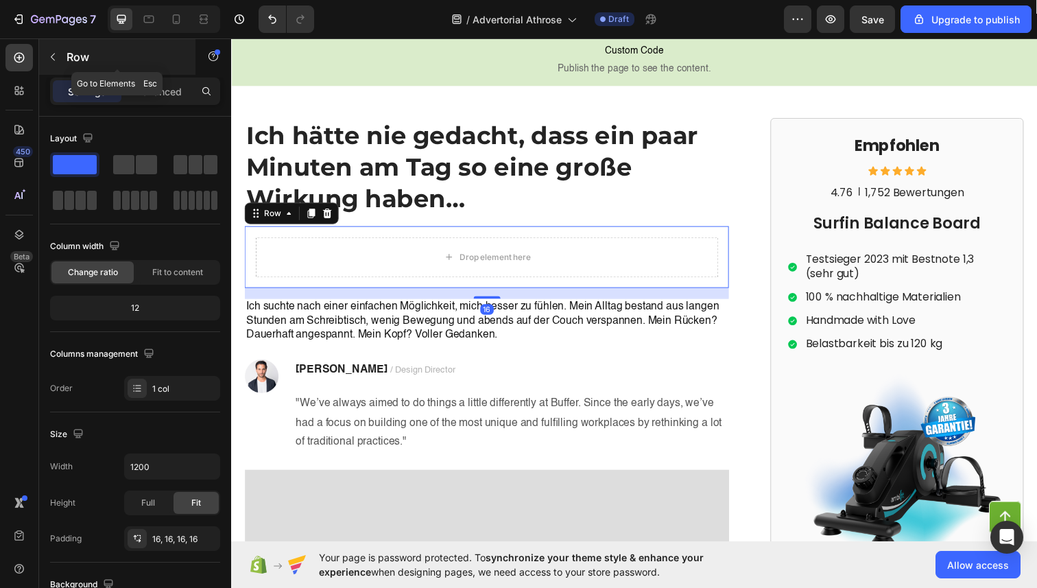
click at [54, 62] on icon "button" at bounding box center [52, 56] width 11 height 11
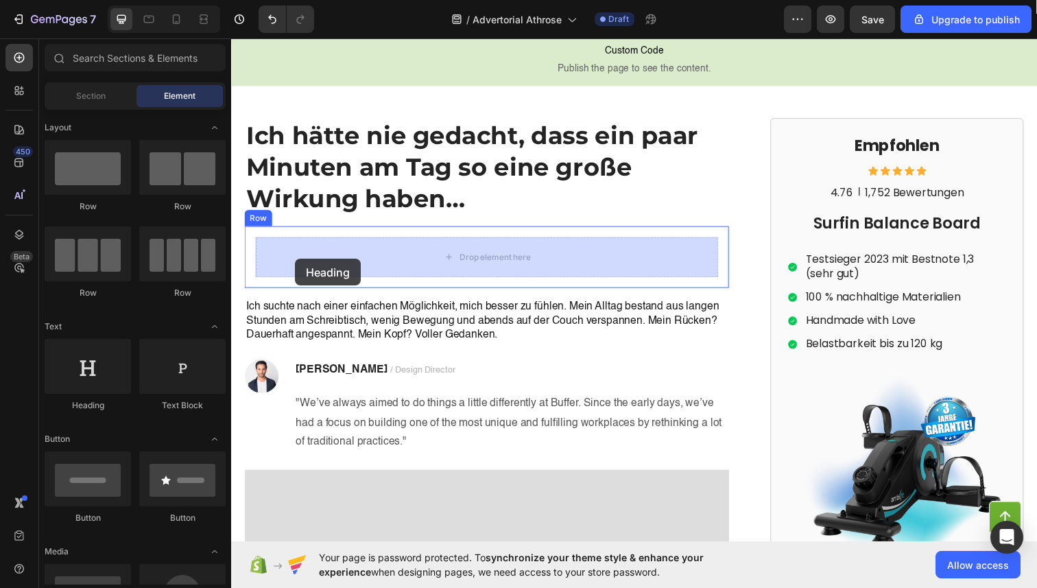
drag, startPoint x: 320, startPoint y: 412, endPoint x: 296, endPoint y: 263, distance: 150.8
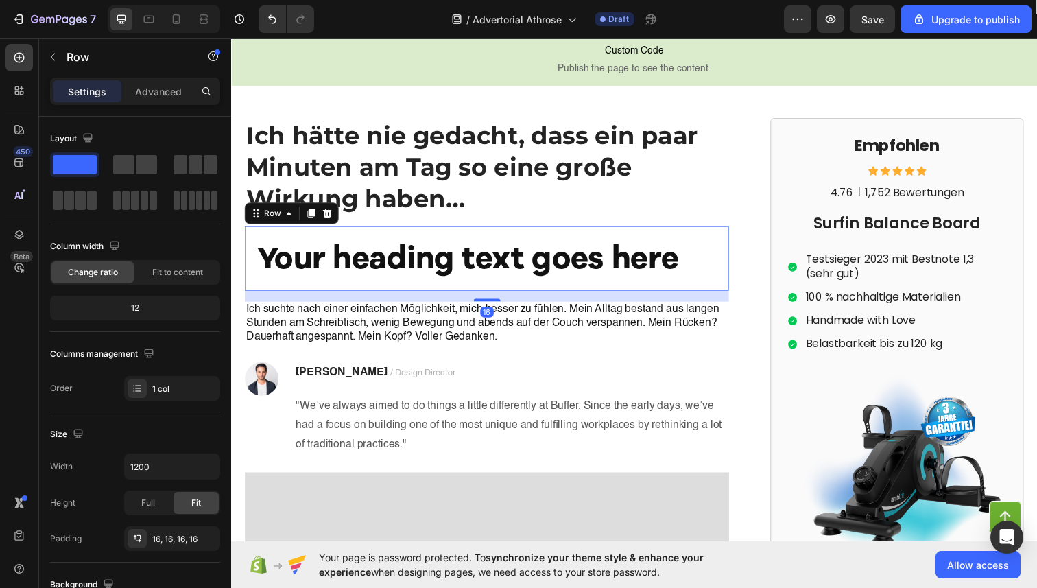
click at [253, 283] on div "Your heading text goes here Heading Row 16" at bounding box center [492, 263] width 495 height 66
click at [165, 86] on p "Advanced" at bounding box center [158, 91] width 47 height 14
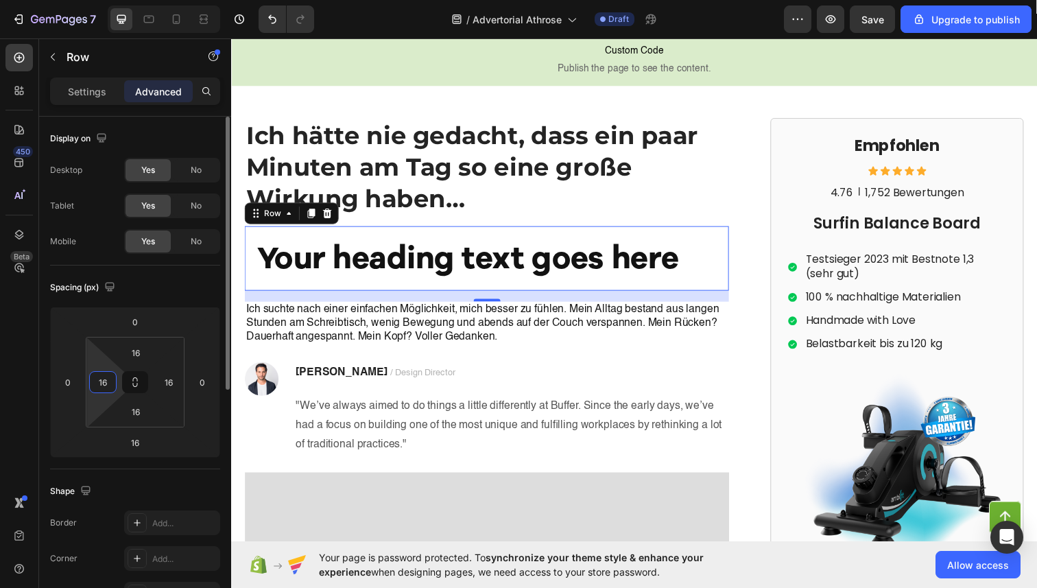
click at [109, 374] on input "16" at bounding box center [103, 382] width 21 height 21
type input "0"
click at [165, 299] on div "Spacing (px) 0 0 16 0 16 0 16 16" at bounding box center [135, 367] width 170 height 204
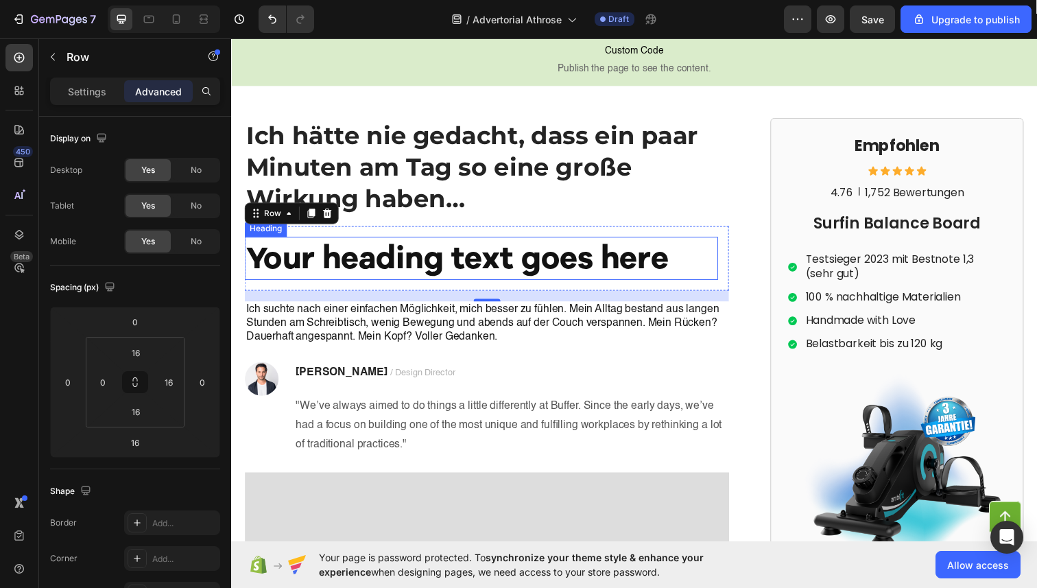
click at [378, 270] on h2 "Your heading text goes here" at bounding box center [487, 263] width 484 height 44
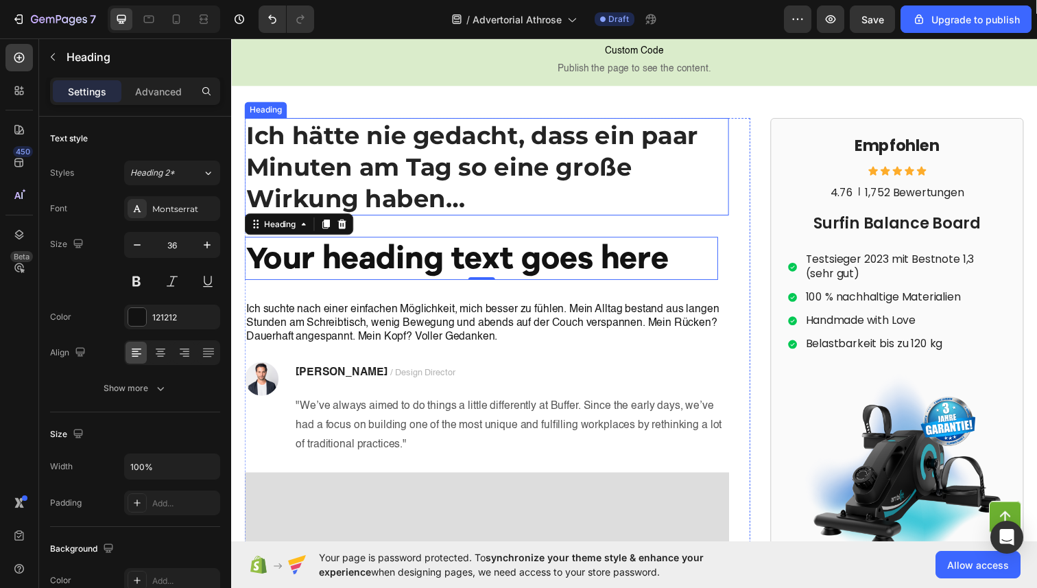
click at [347, 182] on strong "Ich hätte nie gedacht, dass ein paar Minuten am Tag so eine große Wirkung haben…" at bounding box center [477, 169] width 462 height 95
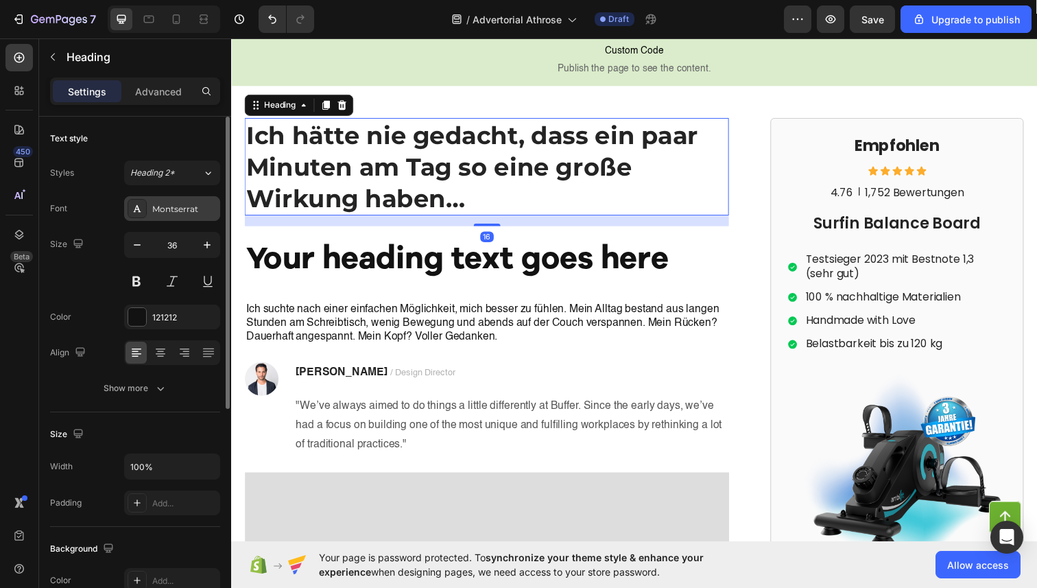
click at [153, 211] on div "Montserrat" at bounding box center [184, 209] width 64 height 12
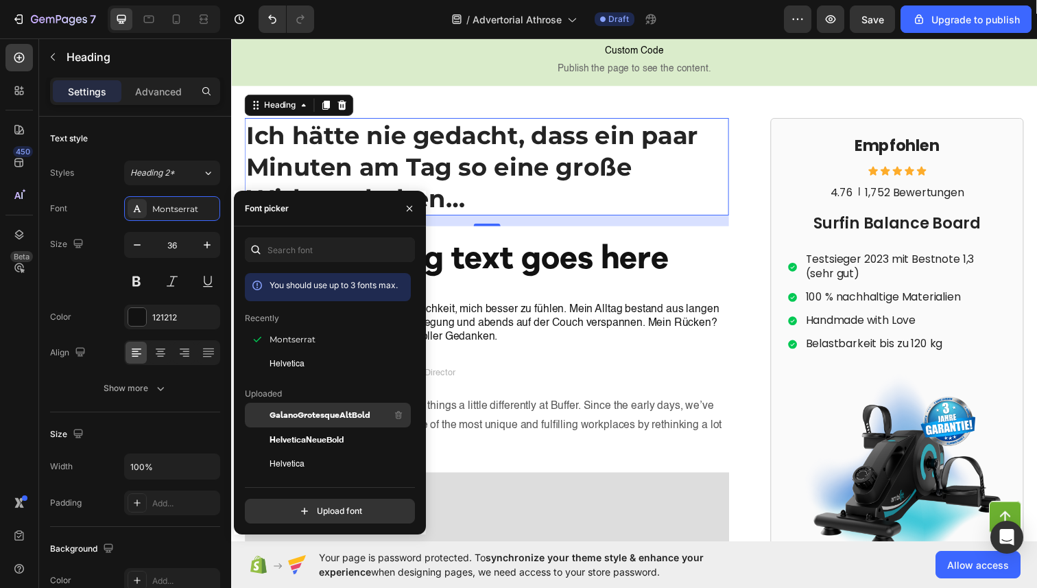
click at [294, 414] on span "GalanoGrotesqueAltBold" at bounding box center [320, 415] width 101 height 12
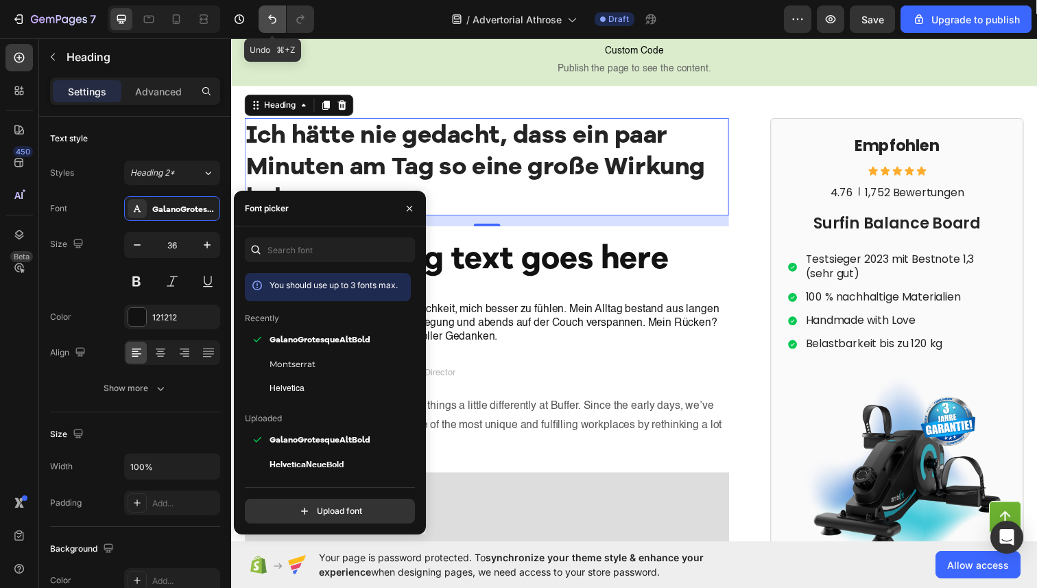
click at [261, 19] on button "Undo/Redo" at bounding box center [272, 18] width 27 height 27
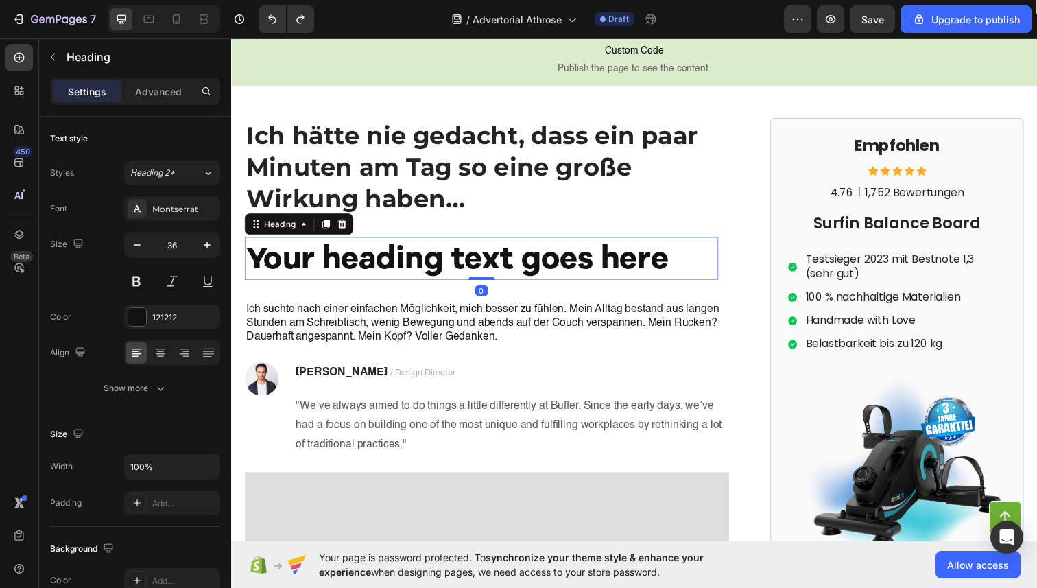
click at [289, 273] on h2 "Your heading text goes here" at bounding box center [487, 263] width 484 height 44
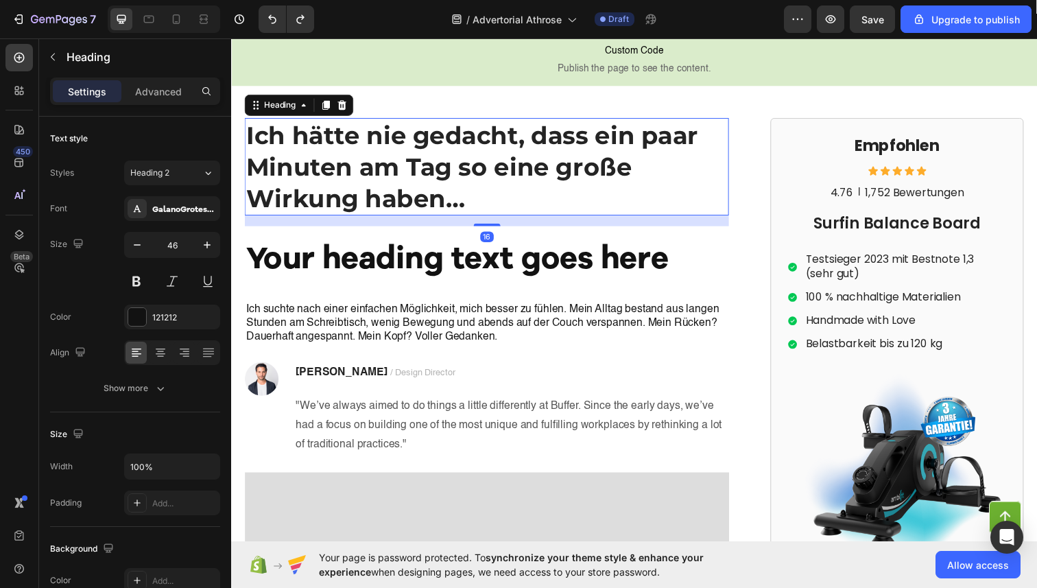
click at [380, 185] on h1 "Ich hätte nie gedacht, dass ein paar Minuten am Tag so eine große Wirkung haben…" at bounding box center [492, 169] width 495 height 99
click at [178, 314] on div "121212" at bounding box center [172, 317] width 40 height 12
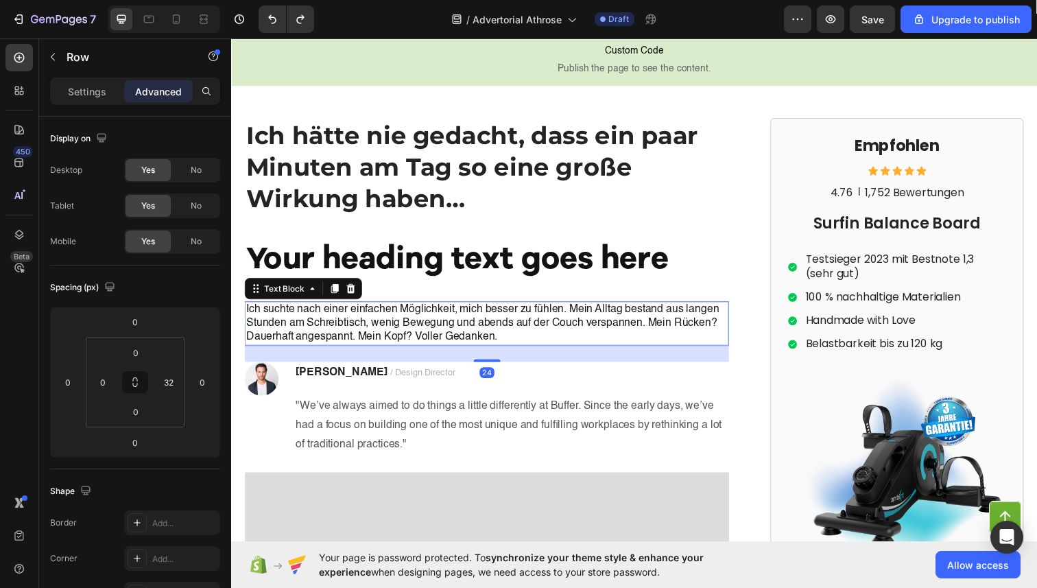
click at [517, 337] on p "Ich suchte nach einer einfachen Möglichkeit, mich besser zu fühlen. Mein Alltag…" at bounding box center [492, 330] width 492 height 43
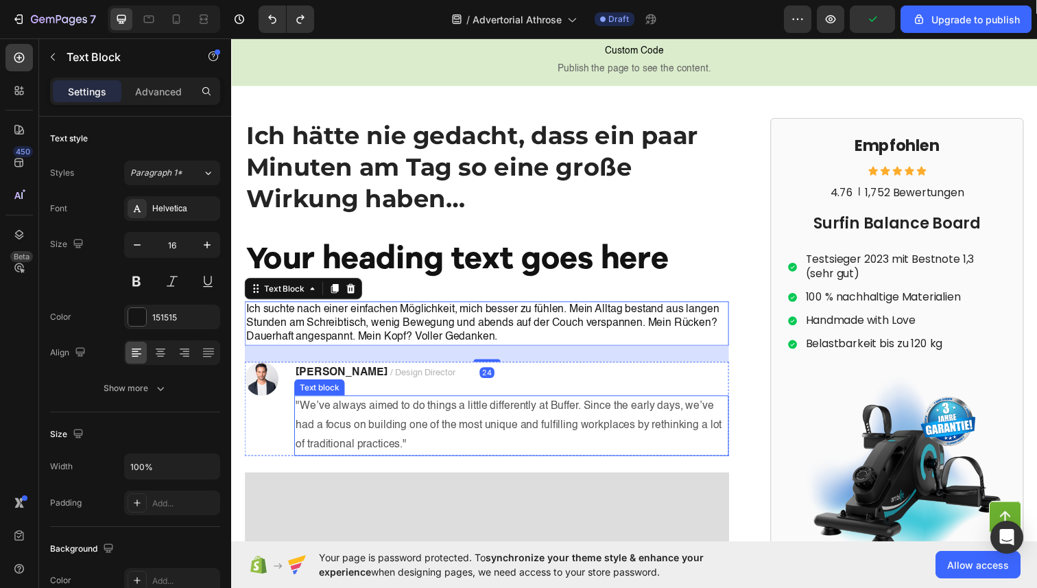
click at [484, 434] on p ""We’ve always aimed to do things a little differently at Buffer. Since the earl…" at bounding box center [517, 434] width 441 height 59
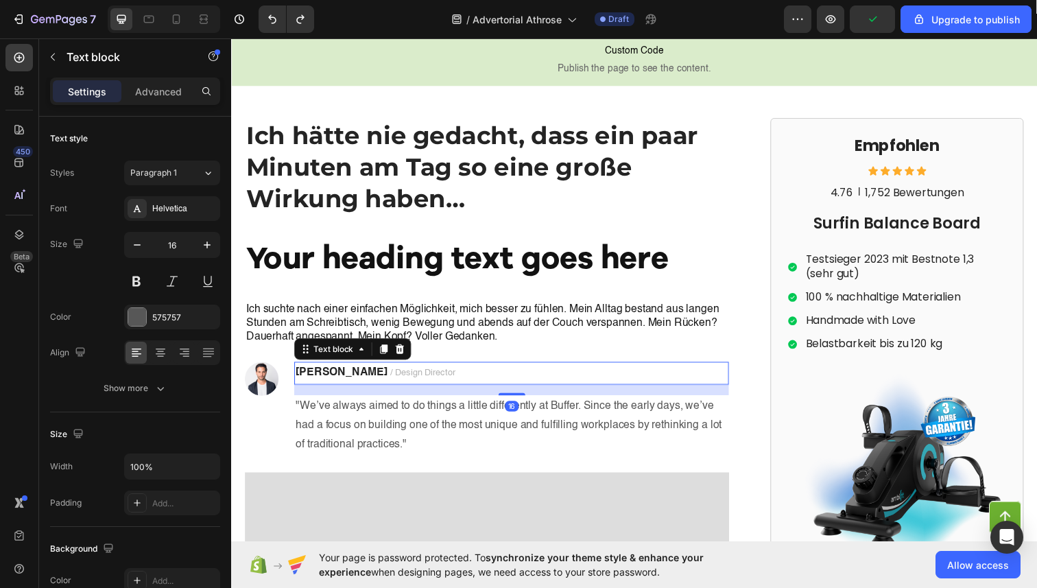
click at [432, 388] on p "[PERSON_NAME] / Design Director" at bounding box center [517, 380] width 441 height 21
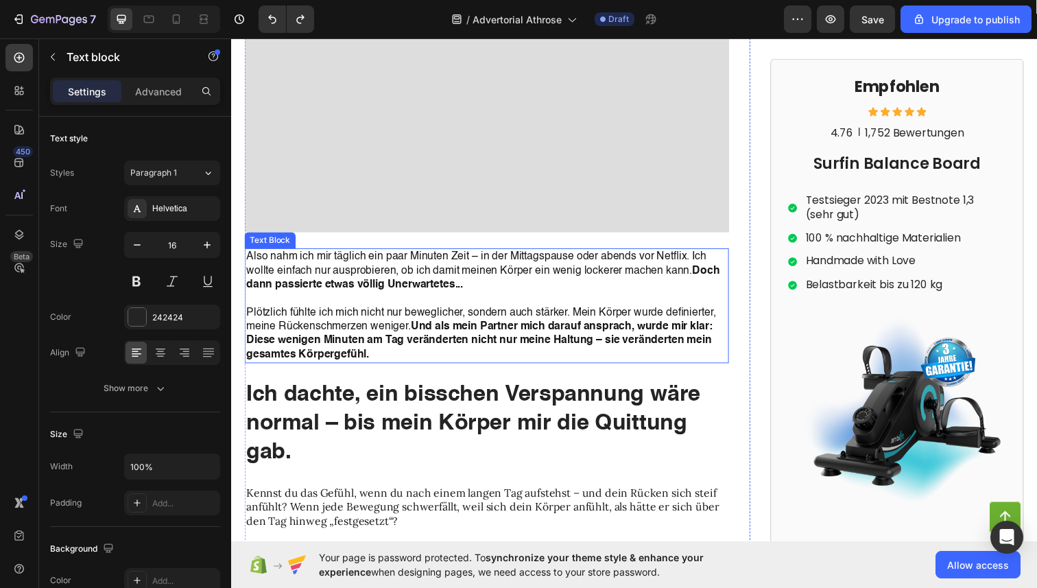
scroll to position [844, 0]
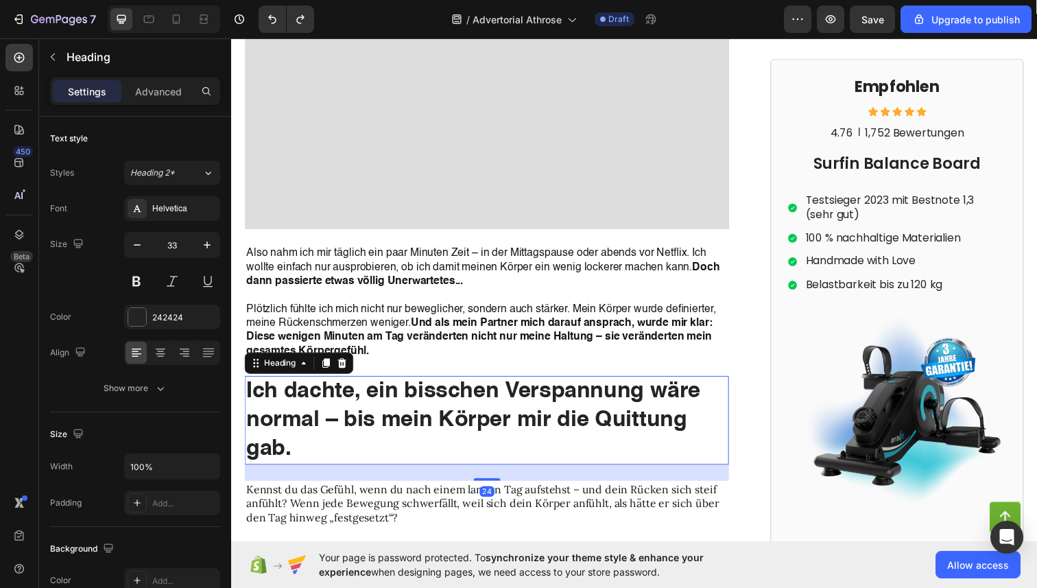
click at [437, 440] on h2 "Ich dachte, ein bisschen Verspannung wäre normal – bis mein Körper mir die Quit…" at bounding box center [492, 428] width 495 height 91
click at [448, 307] on p "Plötzlich fühlte ich mich nicht nur beweglicher, sondern auch stärker. Mein Kör…" at bounding box center [492, 329] width 492 height 71
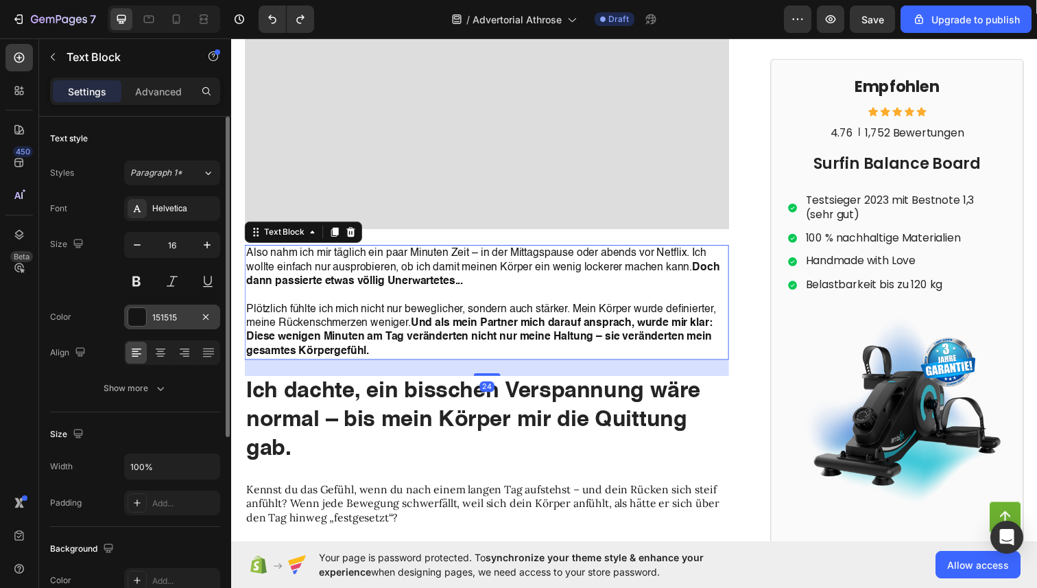
click at [176, 318] on div "151515" at bounding box center [172, 317] width 40 height 12
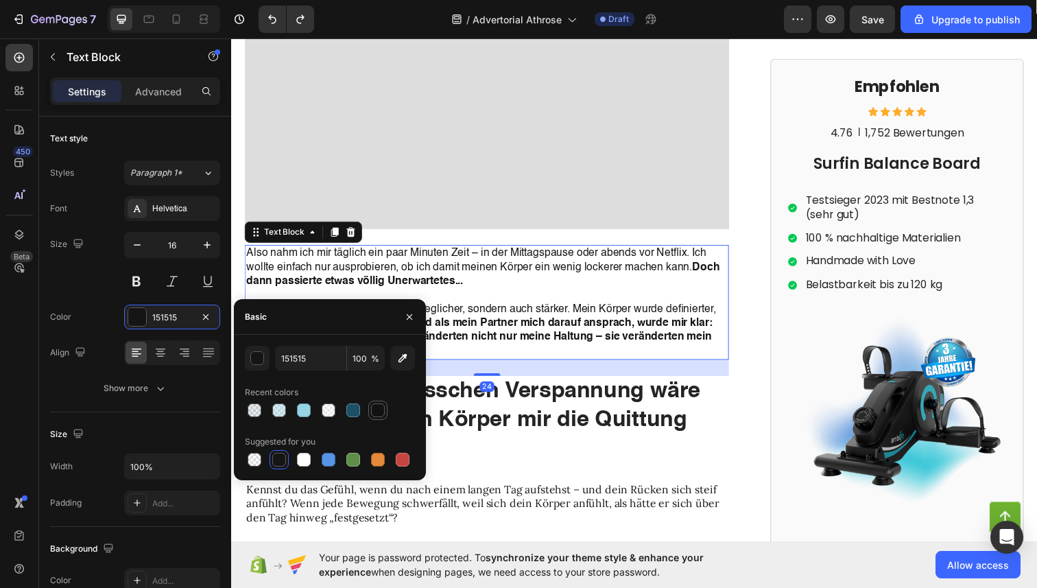
click at [378, 412] on div at bounding box center [378, 410] width 14 height 14
type input "121212"
click at [407, 316] on icon "button" at bounding box center [409, 316] width 11 height 11
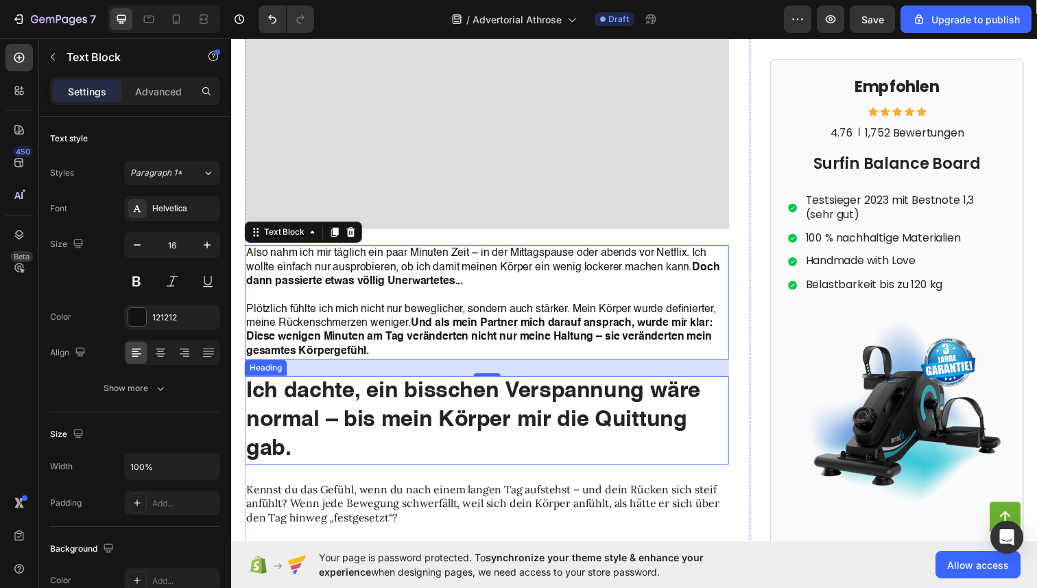
click at [387, 397] on h2 "Ich dachte, ein bisschen Verspannung wäre normal – bis mein Körper mir die Quit…" at bounding box center [492, 428] width 495 height 91
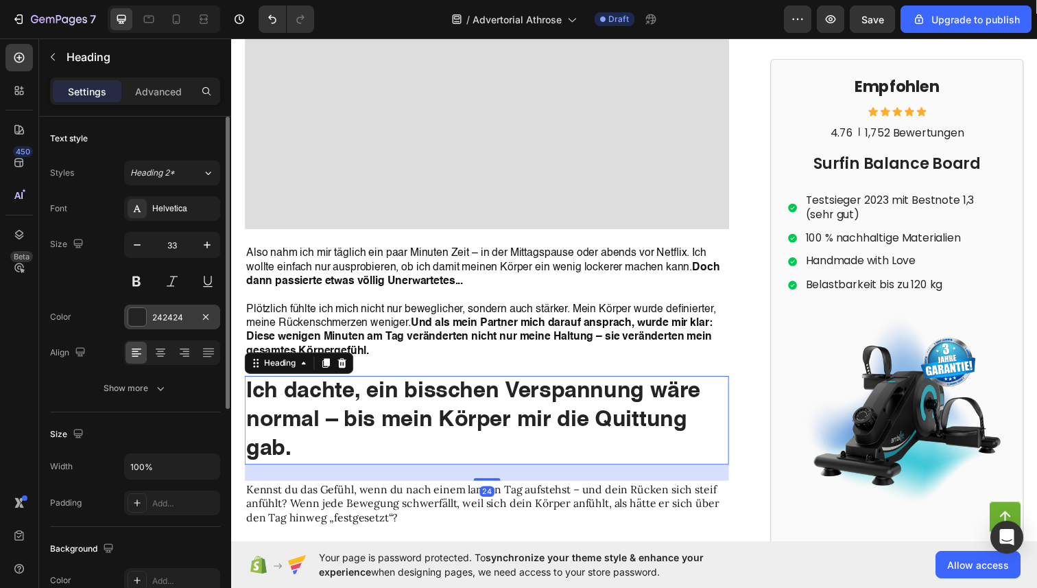
click at [189, 312] on div "242424" at bounding box center [172, 317] width 40 height 12
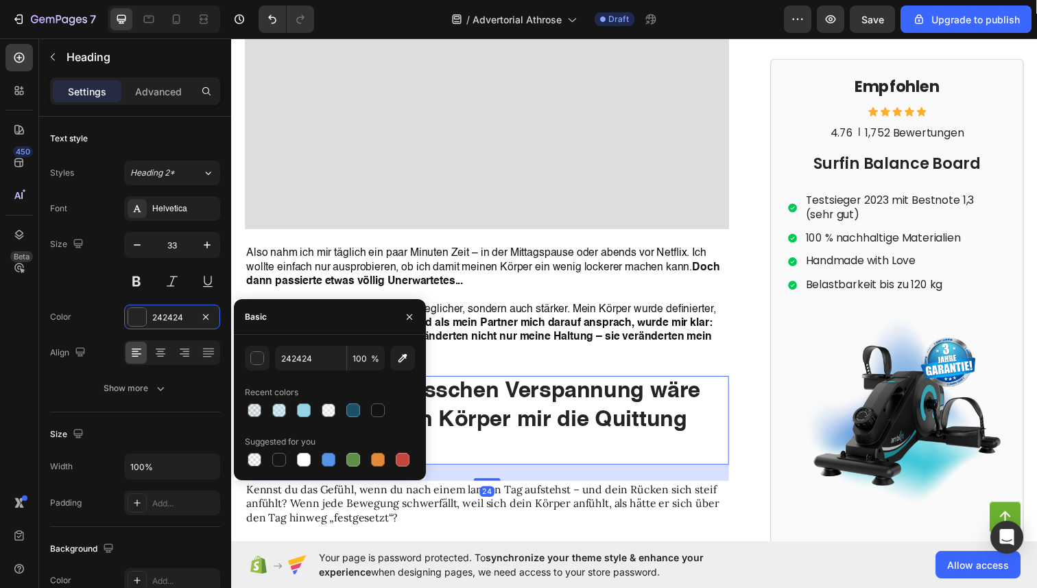
click at [366, 405] on div at bounding box center [330, 410] width 170 height 19
click at [382, 416] on div at bounding box center [378, 410] width 14 height 14
type input "121212"
click at [412, 315] on icon "button" at bounding box center [409, 316] width 11 height 11
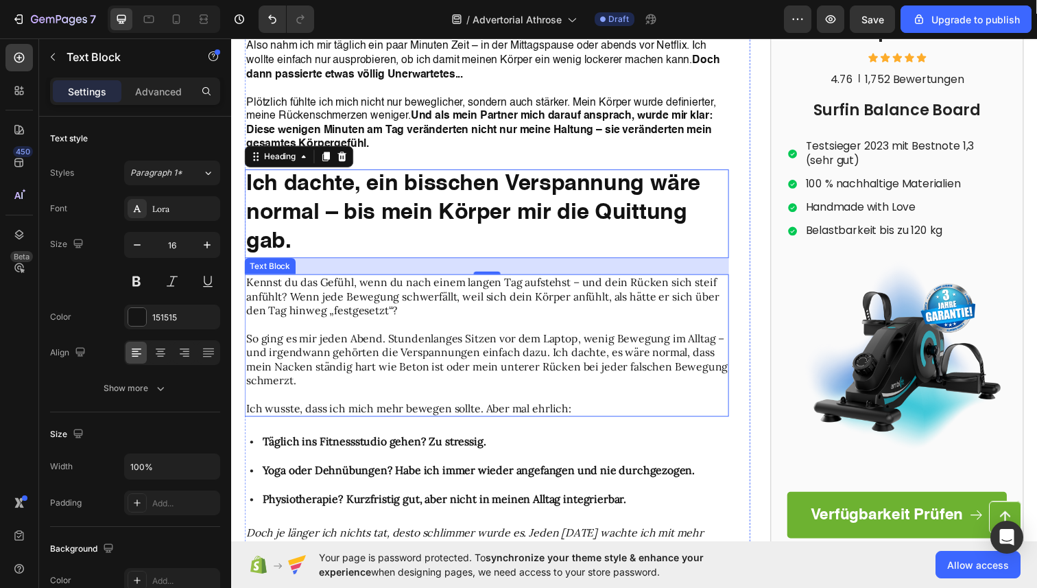
click at [414, 324] on p "So ging es mir jeden Abend. Stundenlanges Sitzen vor dem Laptop, wenig Bewegung…" at bounding box center [492, 359] width 492 height 71
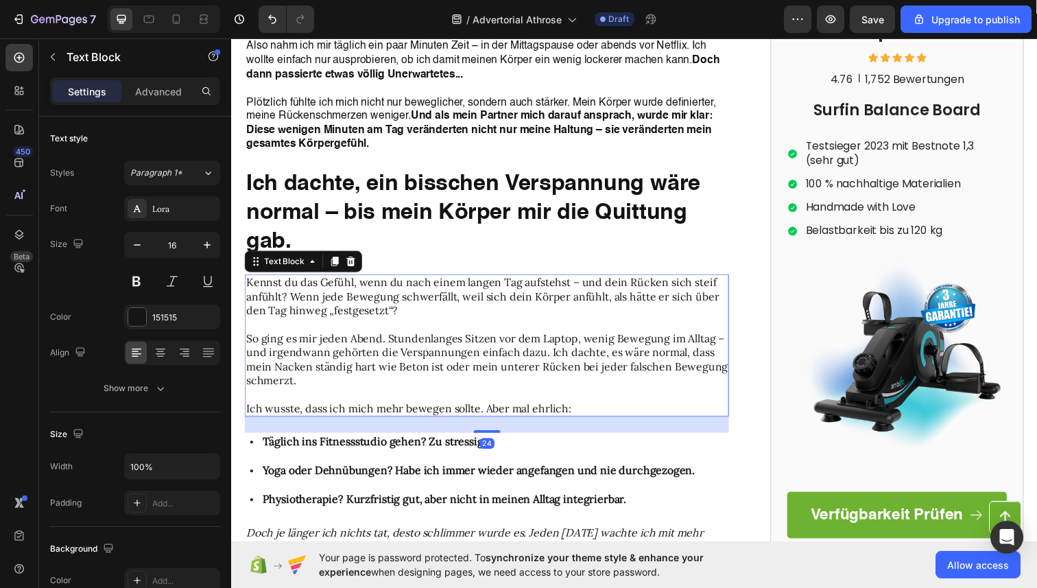
scroll to position [1053, 0]
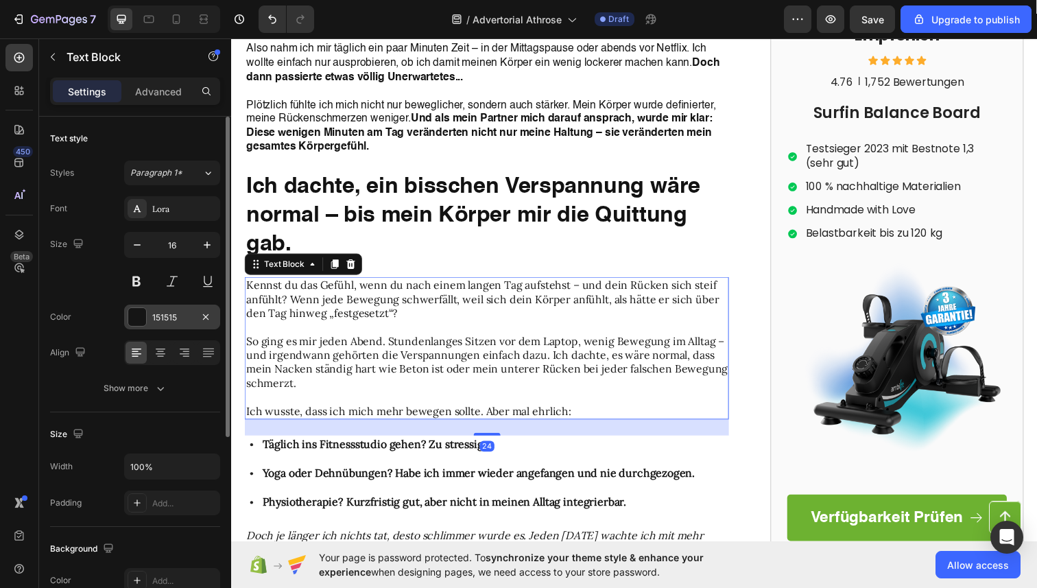
click at [176, 315] on div "151515" at bounding box center [172, 317] width 40 height 12
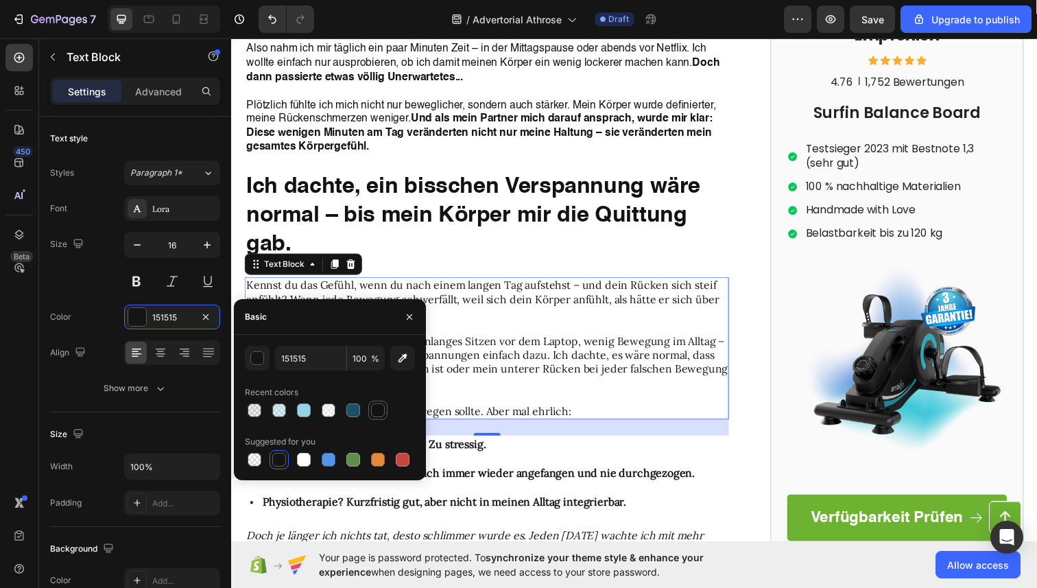
click at [377, 407] on div at bounding box center [378, 410] width 14 height 14
type input "121212"
click at [409, 320] on icon "button" at bounding box center [409, 316] width 11 height 11
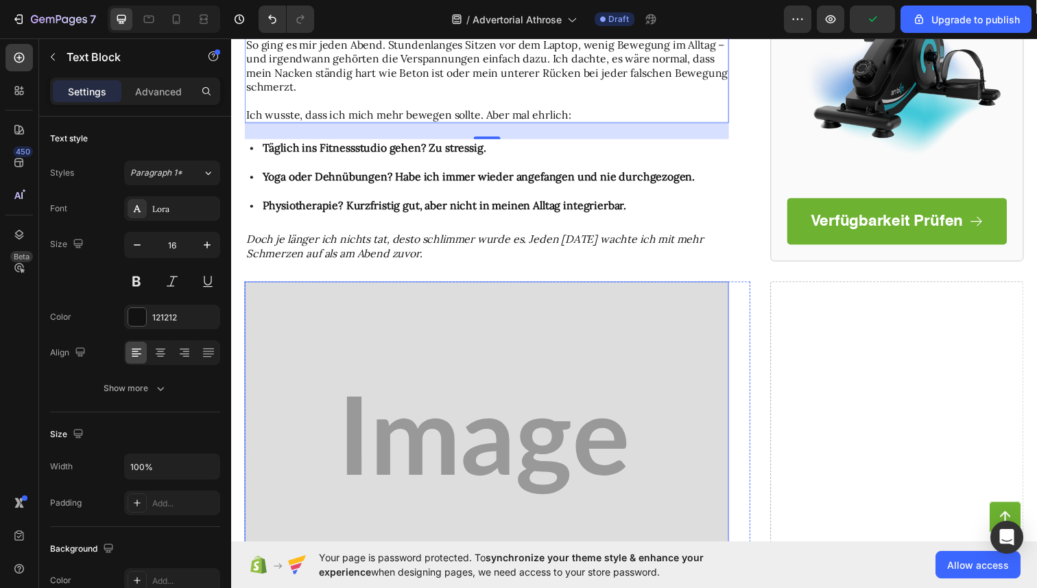
scroll to position [1200, 0]
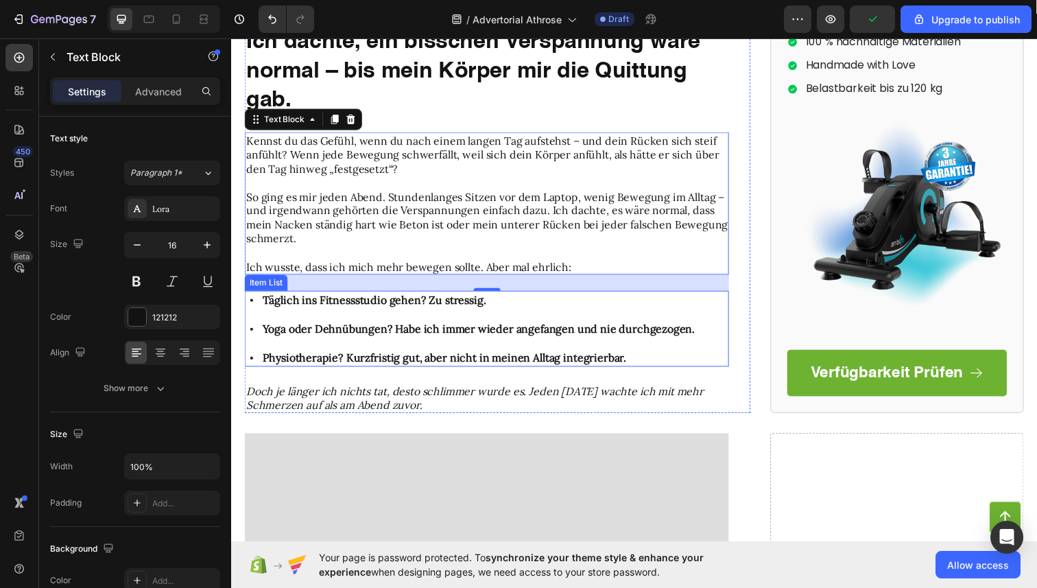
click at [701, 331] on div "Täglich ins Fitnessstudio gehen? Zu stressig. Yoga oder Dehnübungen? Habe ich i…" at bounding box center [492, 334] width 495 height 77
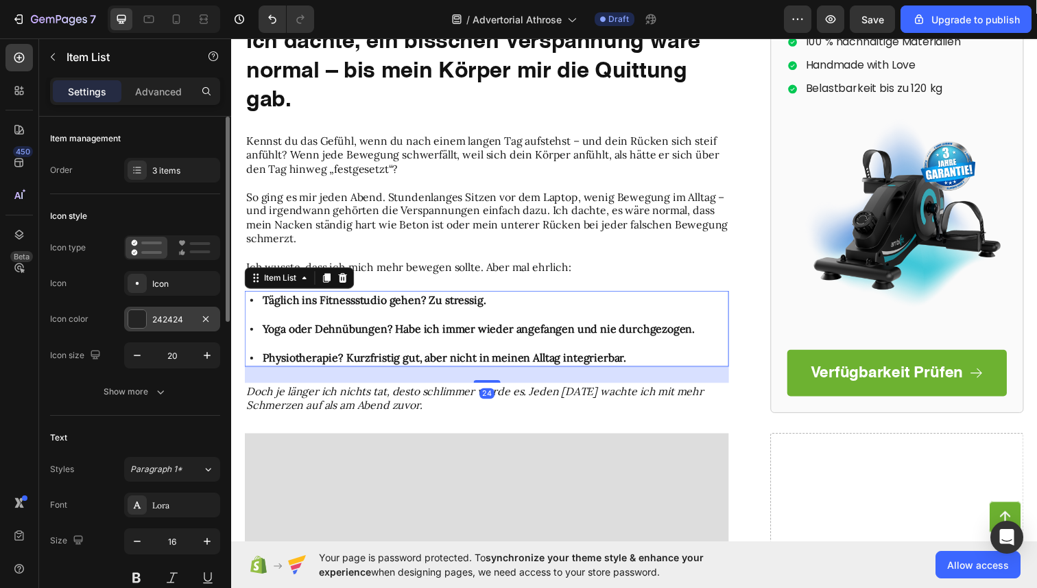
click at [183, 318] on div "242424" at bounding box center [172, 319] width 40 height 12
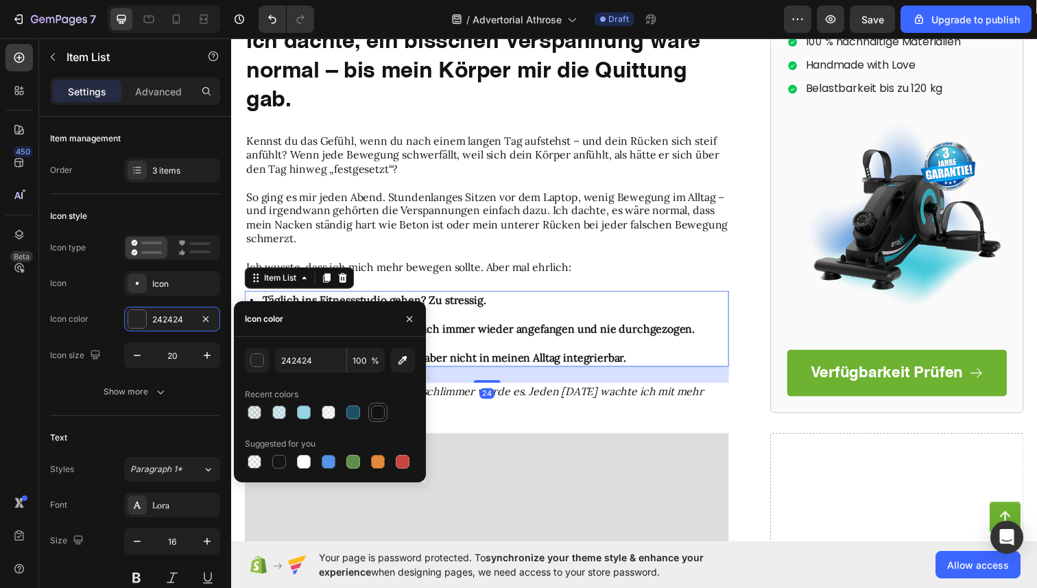
click at [375, 409] on div at bounding box center [378, 412] width 14 height 14
type input "121212"
click at [420, 311] on button "button" at bounding box center [410, 319] width 22 height 22
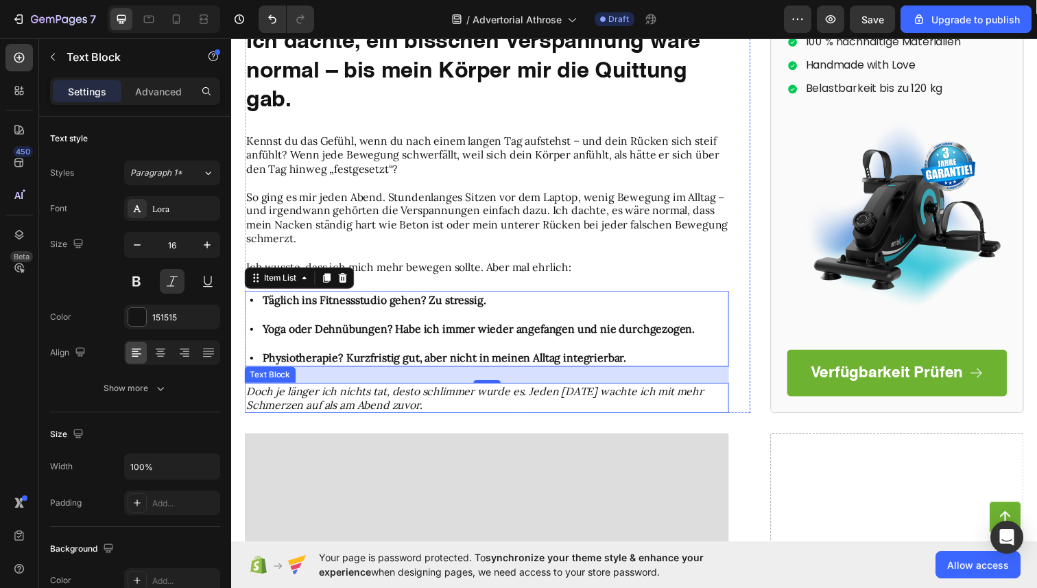
click at [458, 405] on p "Doch je länger ich nichts tat, desto schlimmer wurde es. Jeden [DATE] wachte ic…" at bounding box center [492, 406] width 492 height 29
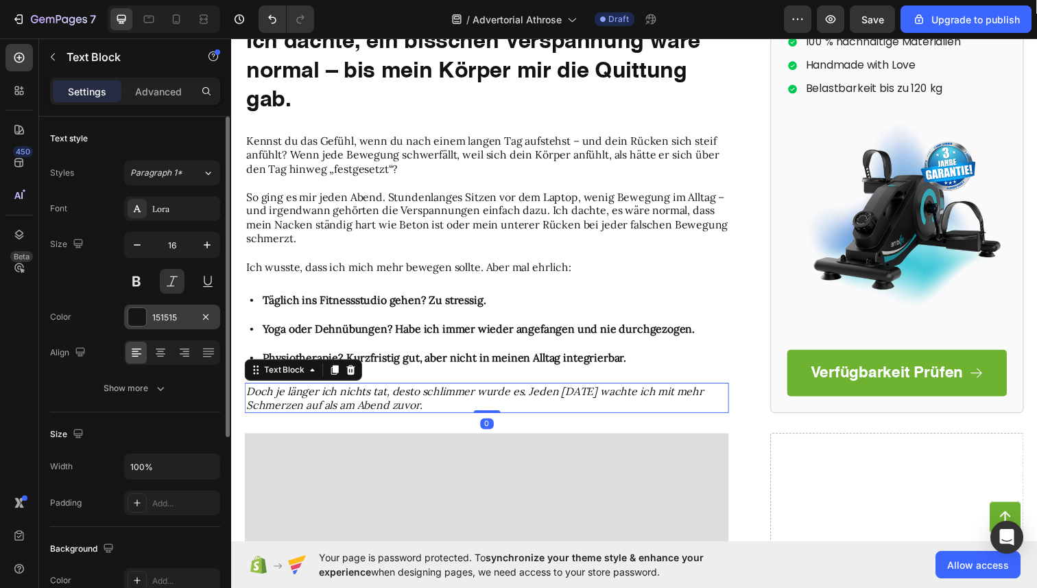
click at [181, 318] on div "151515" at bounding box center [172, 317] width 40 height 12
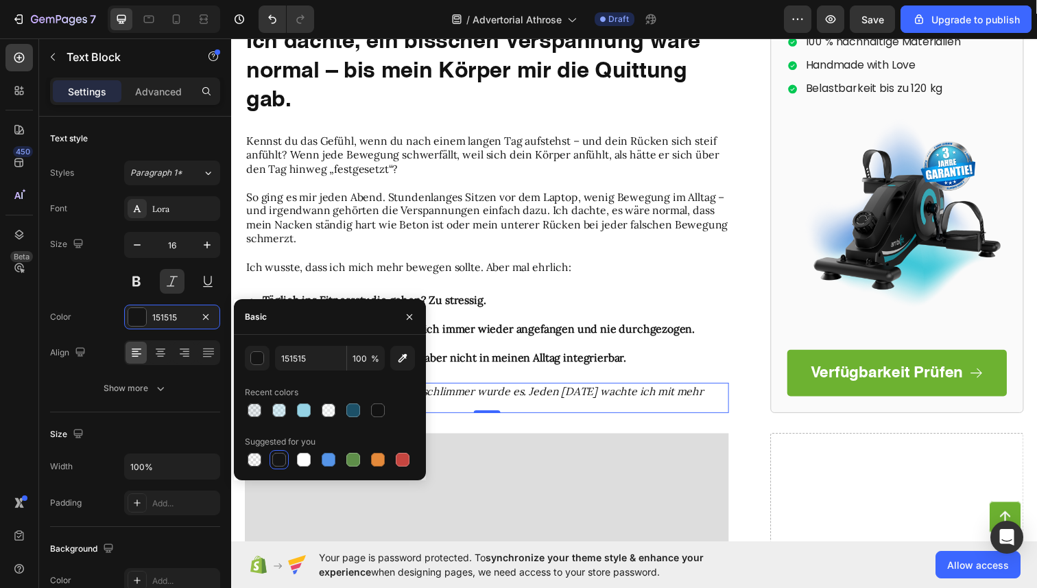
click at [377, 420] on div "151515 100 % Recent colors Suggested for you" at bounding box center [330, 407] width 170 height 123
click at [377, 412] on div at bounding box center [378, 410] width 14 height 14
type input "121212"
click at [416, 309] on button "button" at bounding box center [410, 317] width 22 height 22
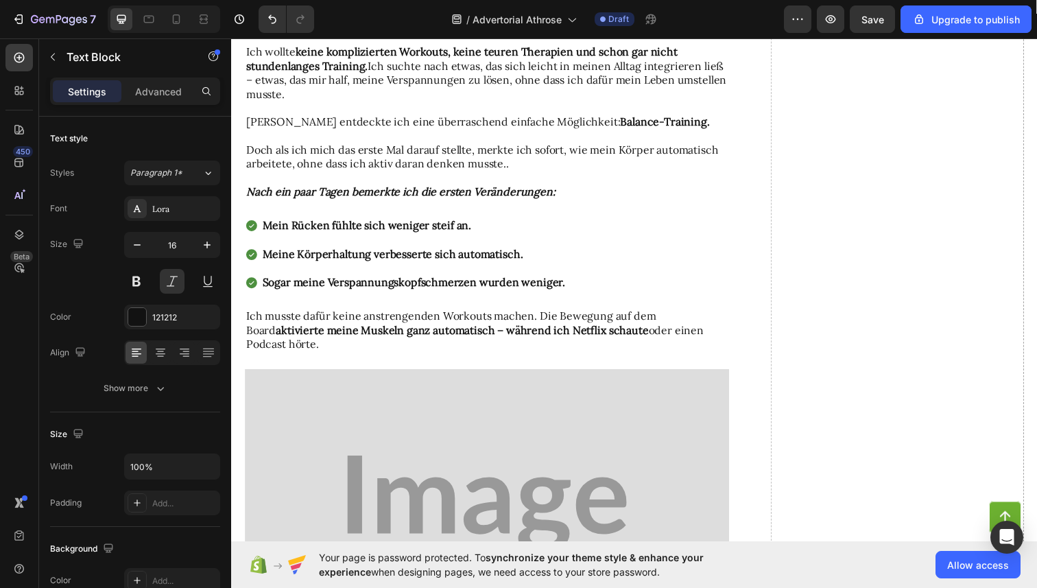
scroll to position [2008, 0]
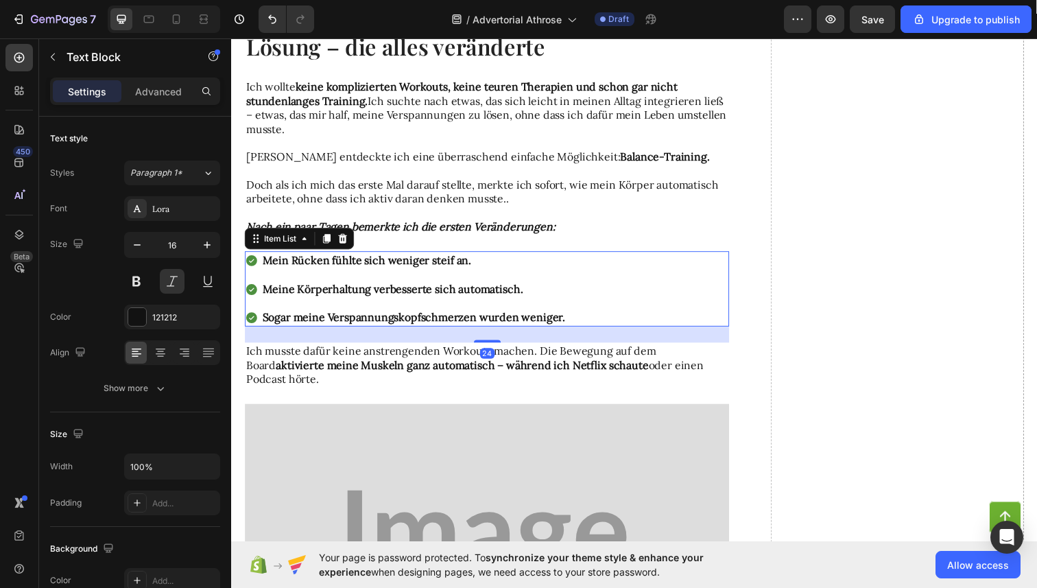
click at [541, 293] on p "Meine Körperhaltung verbesserte sich automatisch." at bounding box center [417, 294] width 309 height 14
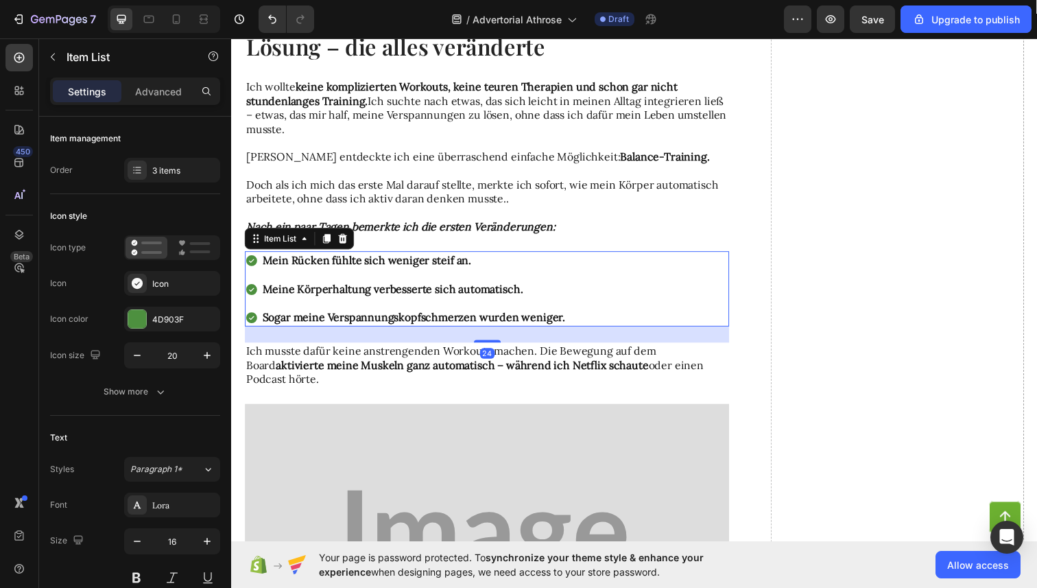
click at [607, 285] on div "Mein Rücken fühlte sich weniger steif an. Meine Körperhaltung verbesserte sich …" at bounding box center [492, 294] width 495 height 77
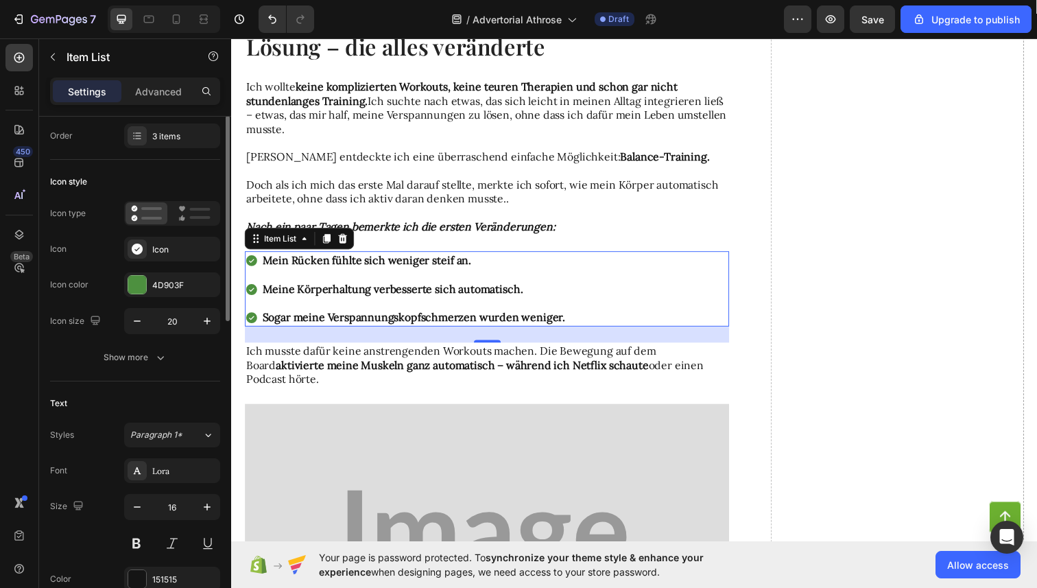
scroll to position [0, 0]
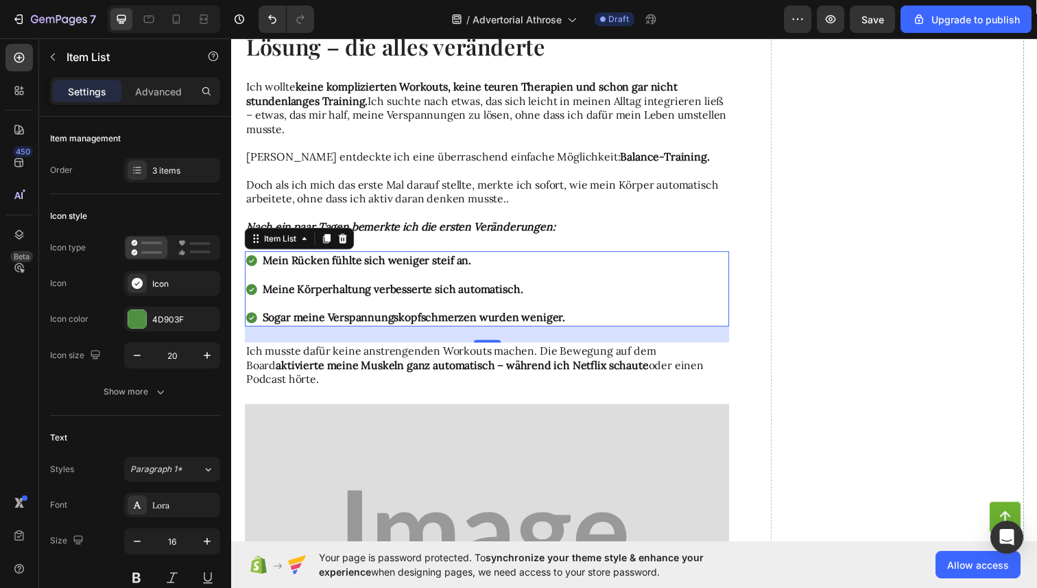
click at [319, 285] on div "Meine Körperhaltung verbesserte sich automatisch." at bounding box center [417, 294] width 313 height 19
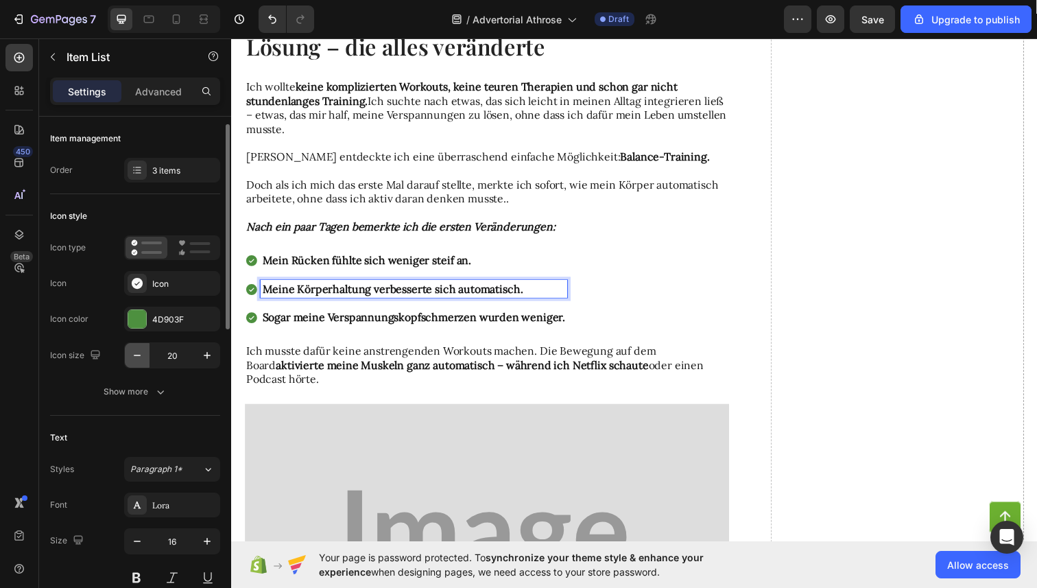
scroll to position [3, 0]
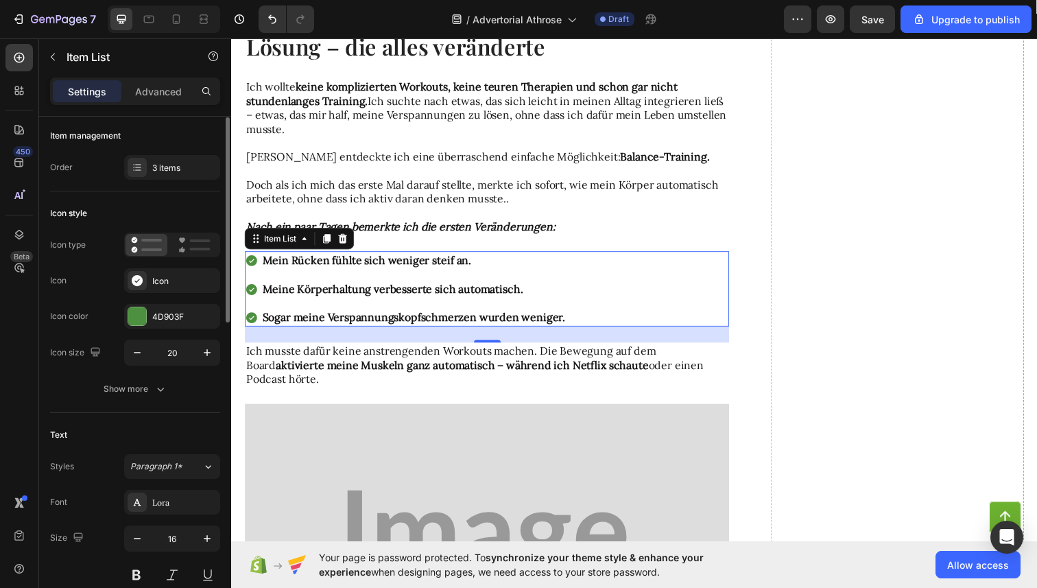
click at [704, 270] on div "Mein Rücken fühlte sich weniger steif an. Meine Körperhaltung verbesserte sich …" at bounding box center [492, 294] width 495 height 77
click at [635, 282] on div "Mein Rücken fühlte sich weniger steif an. Meine Körperhaltung verbesserte sich …" at bounding box center [492, 294] width 495 height 77
click at [114, 400] on button "Show more" at bounding box center [135, 389] width 170 height 25
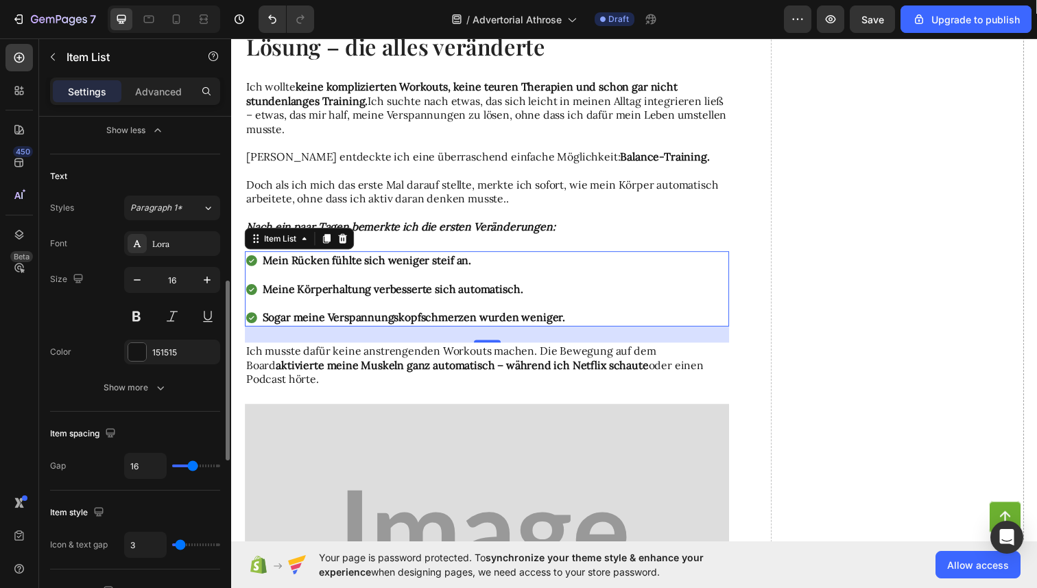
scroll to position [431, 0]
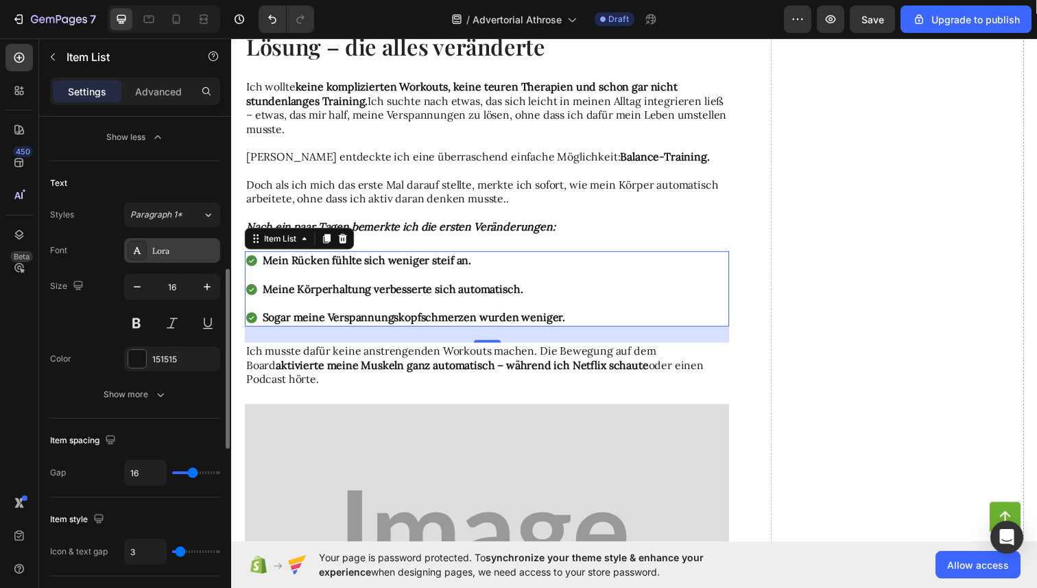
click at [178, 250] on div "Lora" at bounding box center [184, 251] width 64 height 12
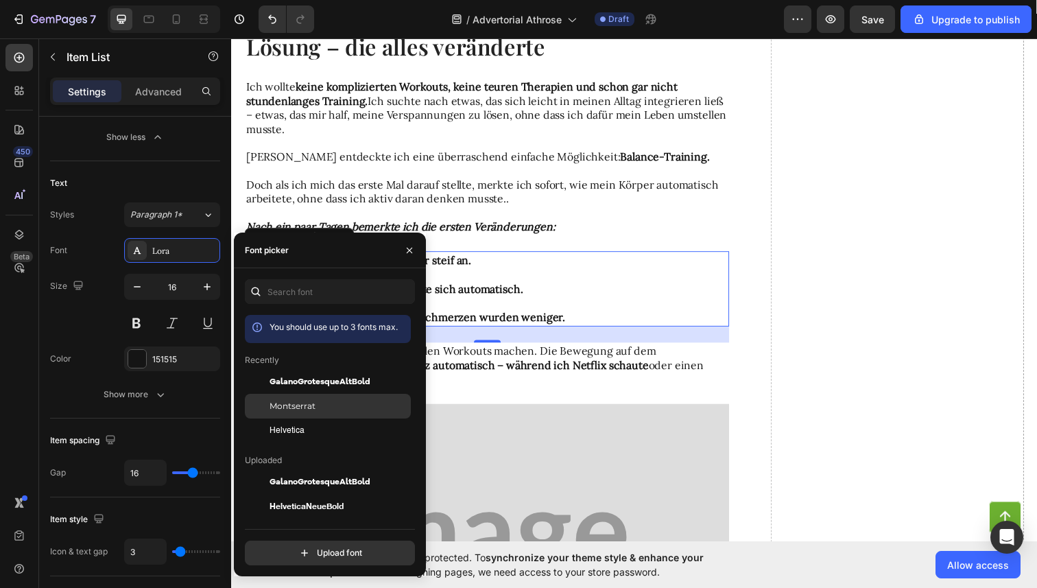
click at [298, 411] on span "Montserrat" at bounding box center [293, 406] width 46 height 12
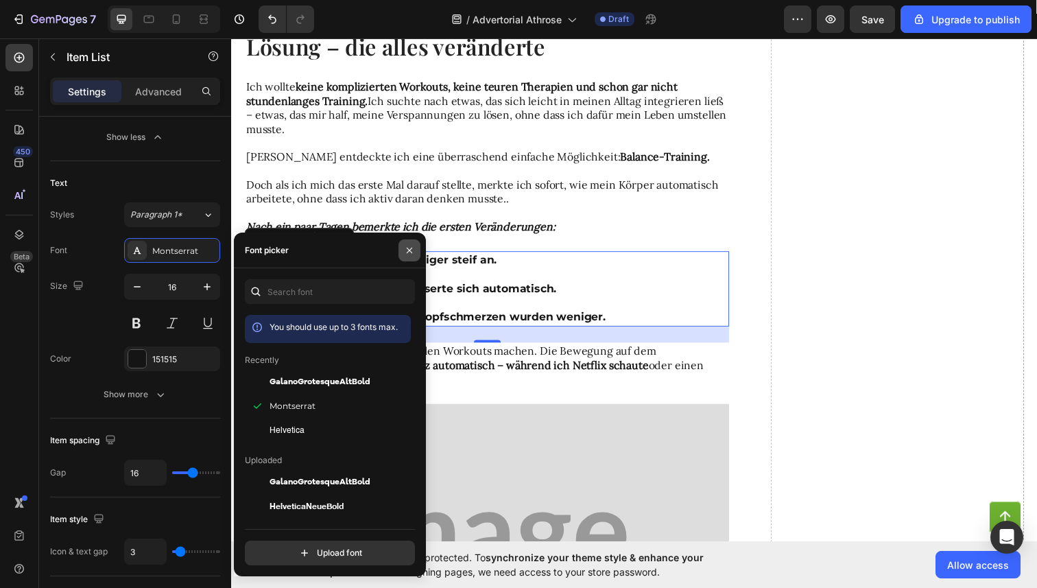
click at [405, 249] on icon "button" at bounding box center [409, 250] width 11 height 11
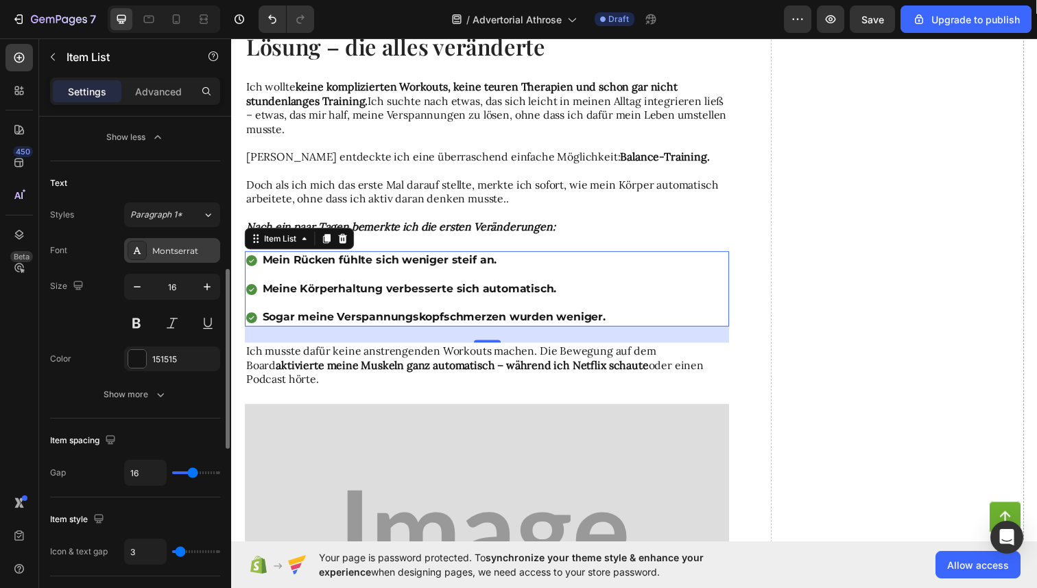
click at [147, 261] on div "Montserrat" at bounding box center [172, 250] width 96 height 25
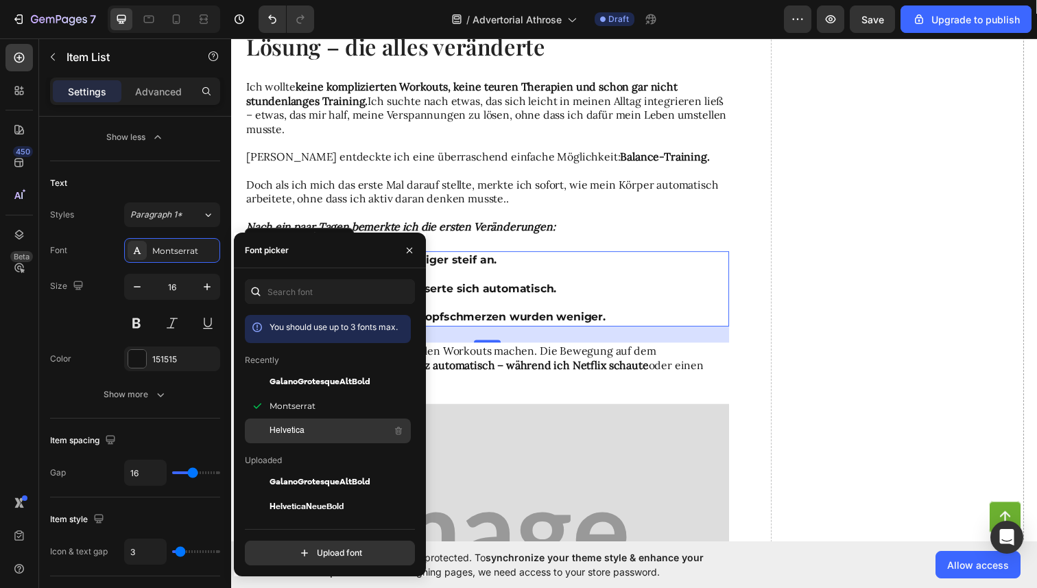
click at [304, 433] on div "Helvetica" at bounding box center [339, 431] width 139 height 16
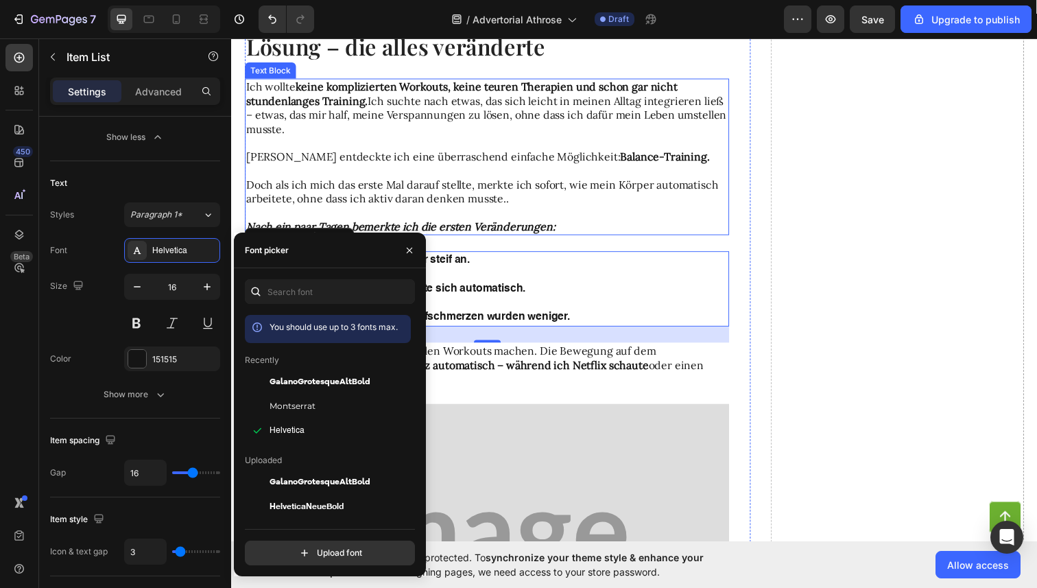
click at [663, 191] on p "Doch als ich mich das erste Mal darauf stellte, merkte ich sofort, wie mein Kör…" at bounding box center [492, 195] width 492 height 29
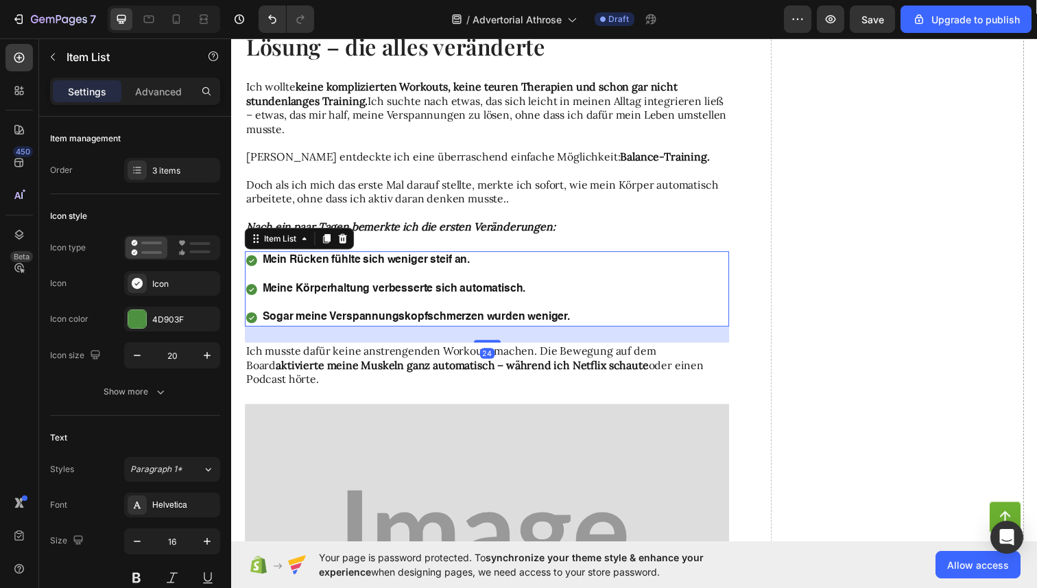
click at [645, 303] on div "Mein Rücken fühlte sich weniger steif an. Meine Körperhaltung verbesserte sich …" at bounding box center [492, 294] width 495 height 77
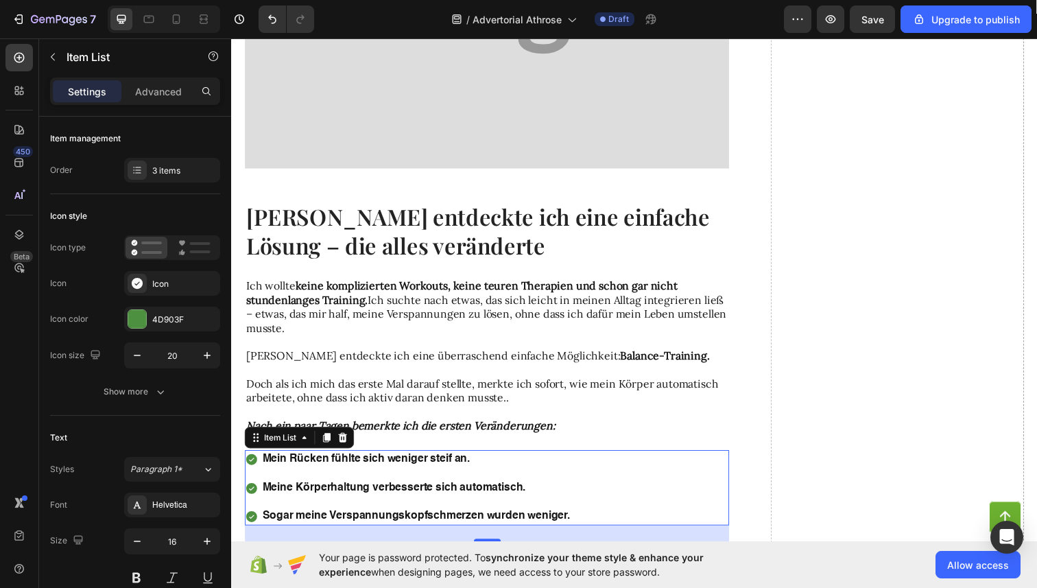
scroll to position [1938, 0]
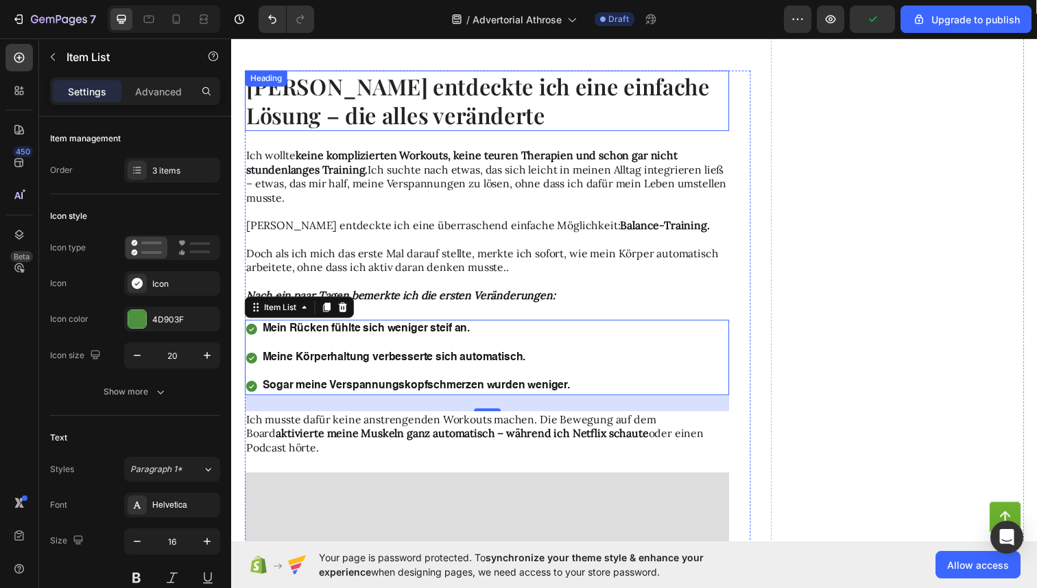
click at [593, 119] on h2 "[PERSON_NAME] entdeckte ich eine einfache Lösung – die alles veränderte" at bounding box center [492, 102] width 495 height 62
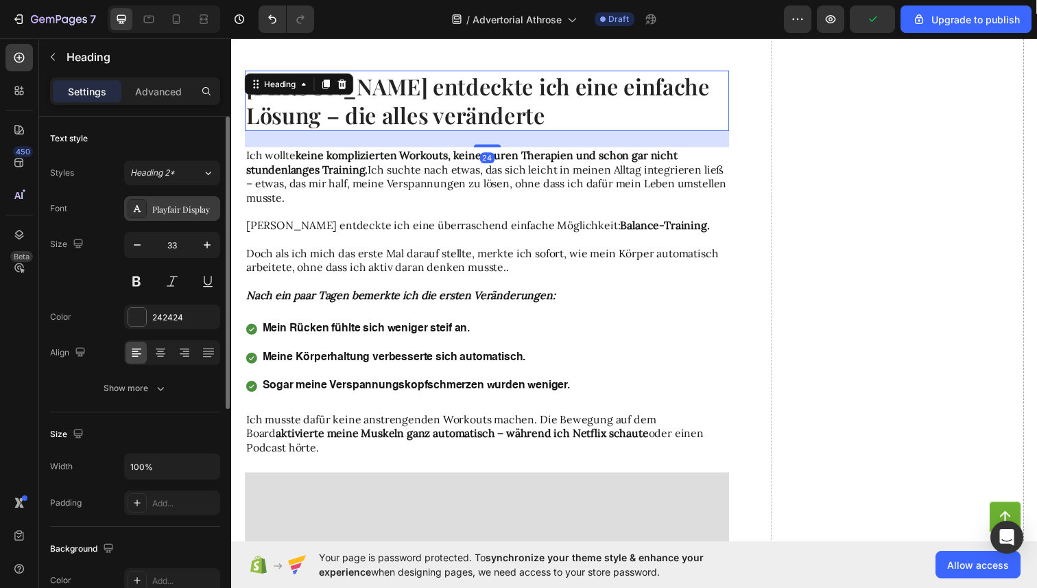
click at [177, 212] on div "Playfair Display" at bounding box center [184, 209] width 64 height 12
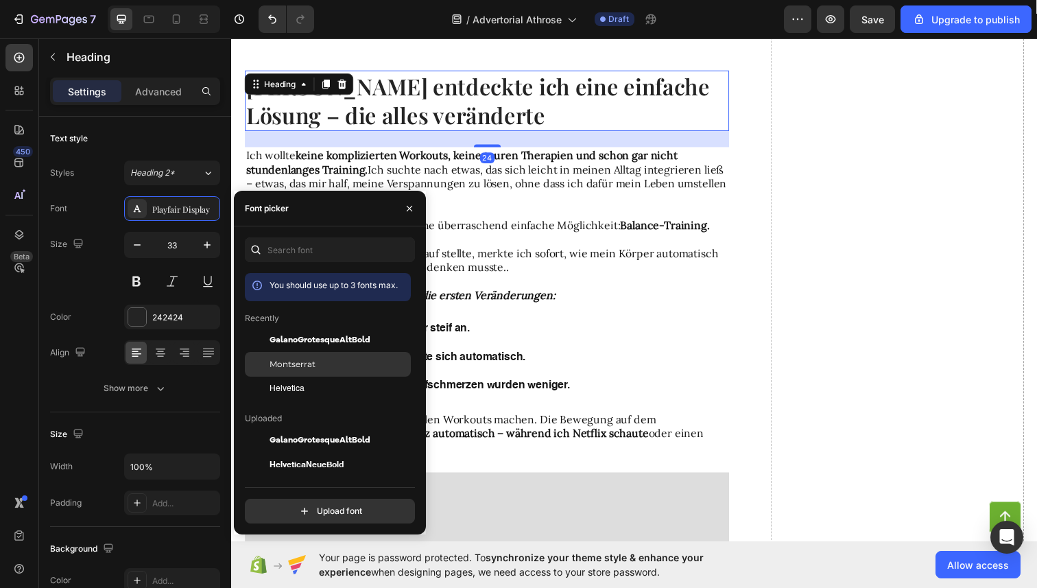
click at [319, 355] on div "Montserrat" at bounding box center [328, 364] width 166 height 25
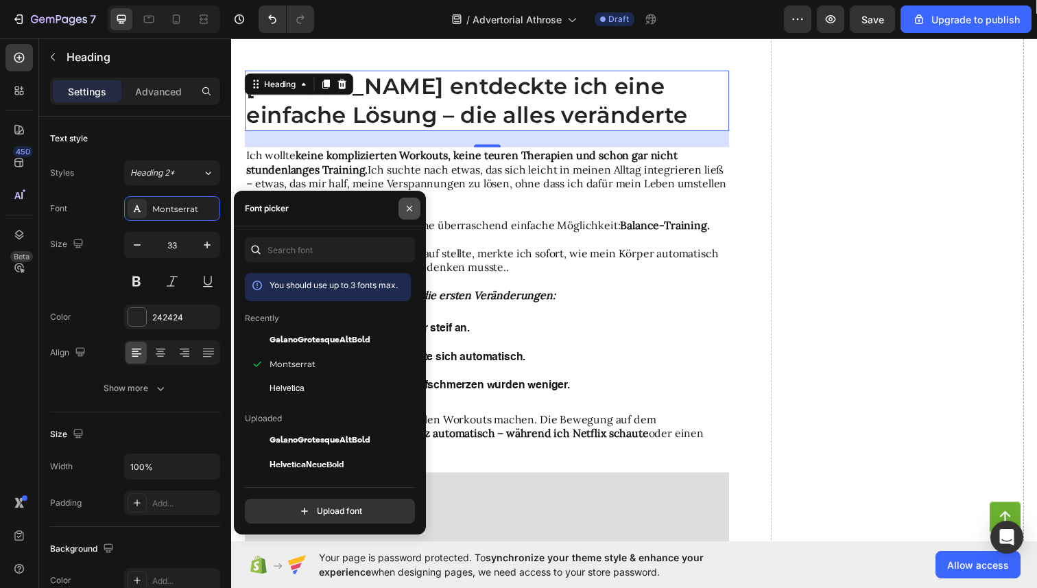
click at [414, 199] on button "button" at bounding box center [410, 209] width 22 height 22
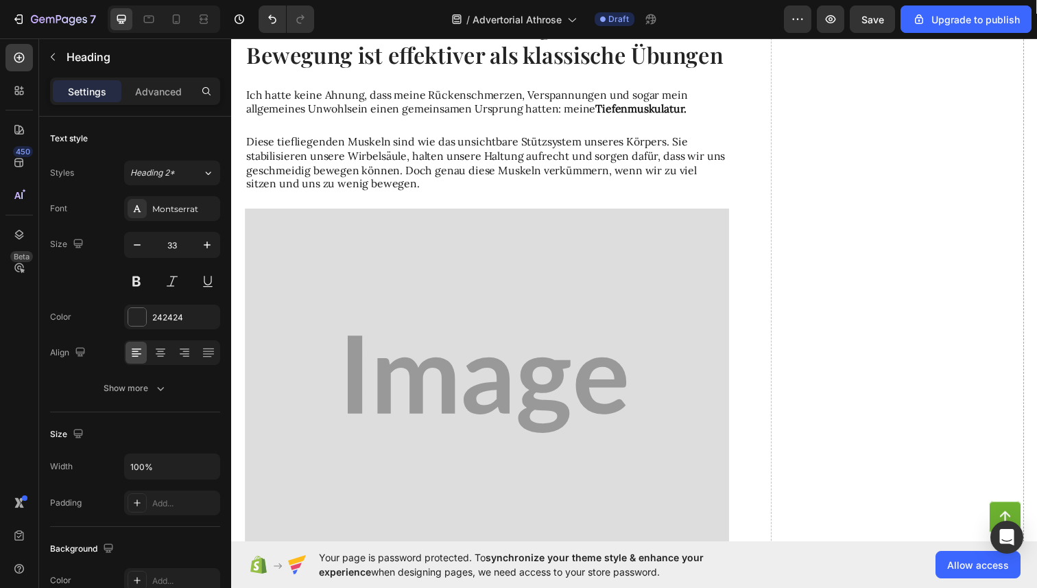
scroll to position [2785, 0]
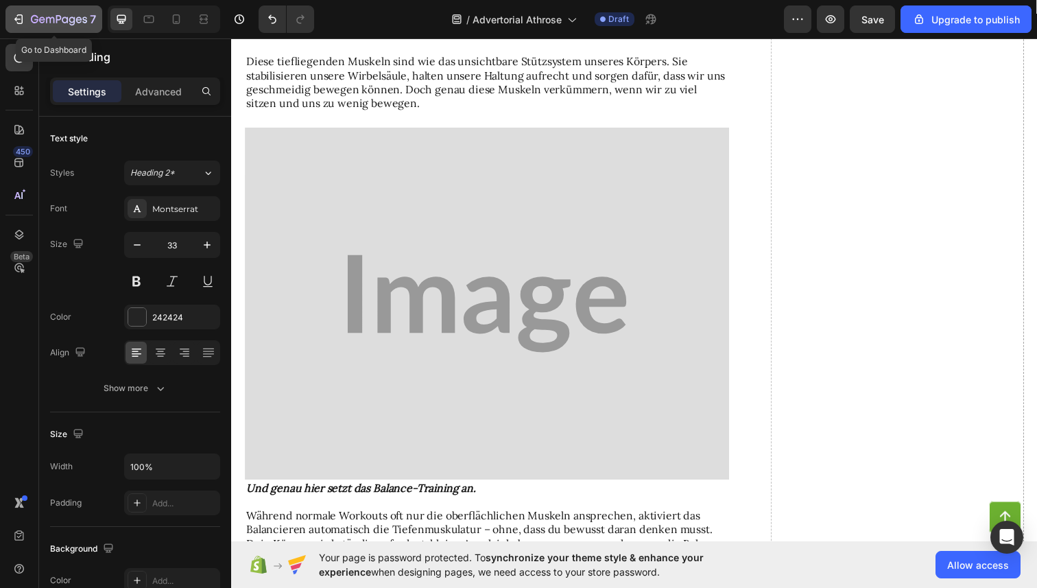
click at [22, 19] on icon "button" at bounding box center [20, 19] width 6 height 10
